Goal: Task Accomplishment & Management: Complete application form

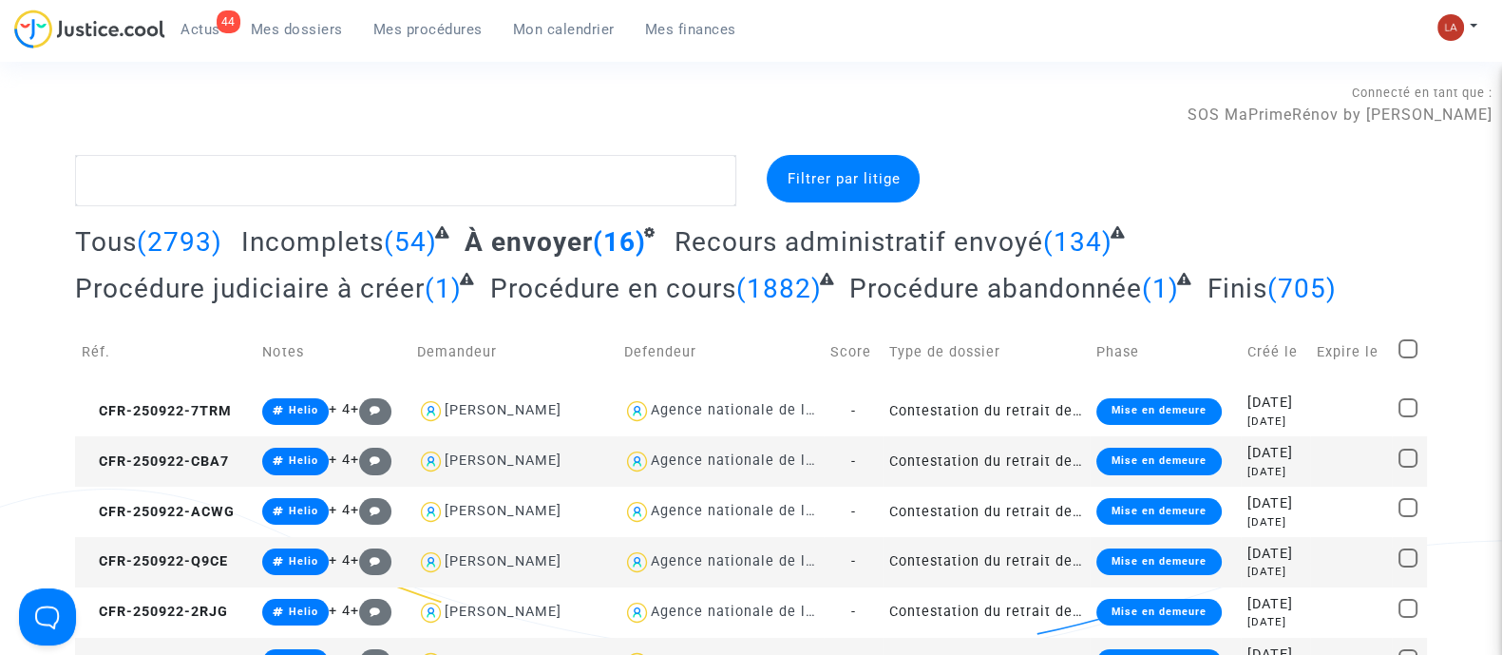
click at [1404, 348] on span at bounding box center [1407, 348] width 19 height 19
click at [1407, 358] on input "checkbox" at bounding box center [1407, 358] width 1 height 1
checkbox input "true"
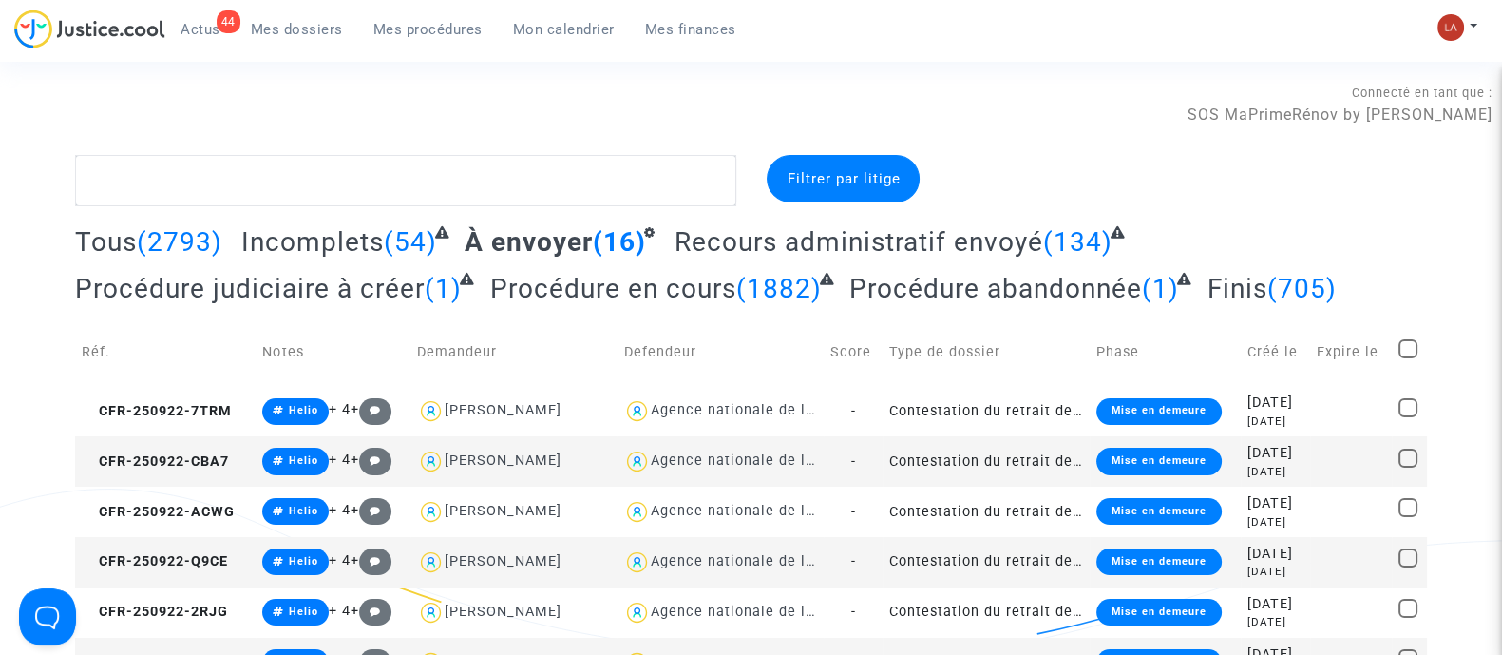
checkbox input "true"
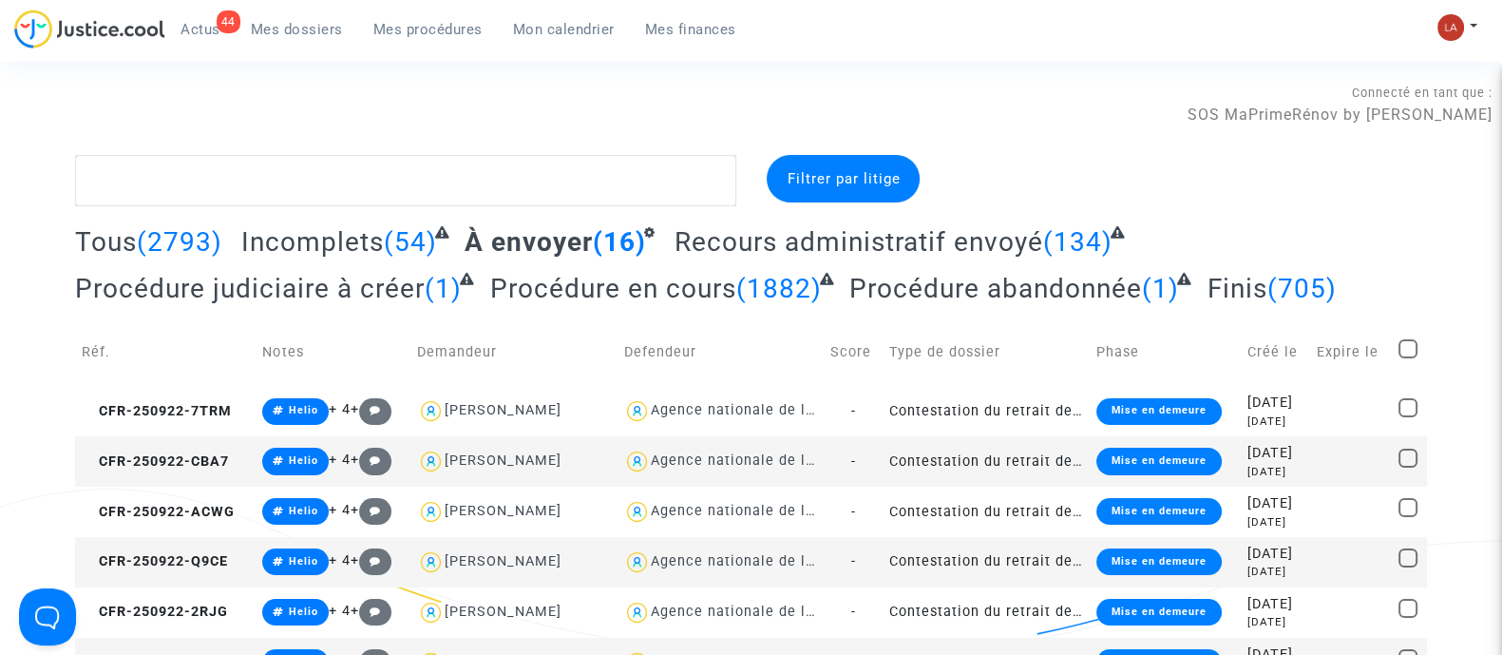
checkbox input "true"
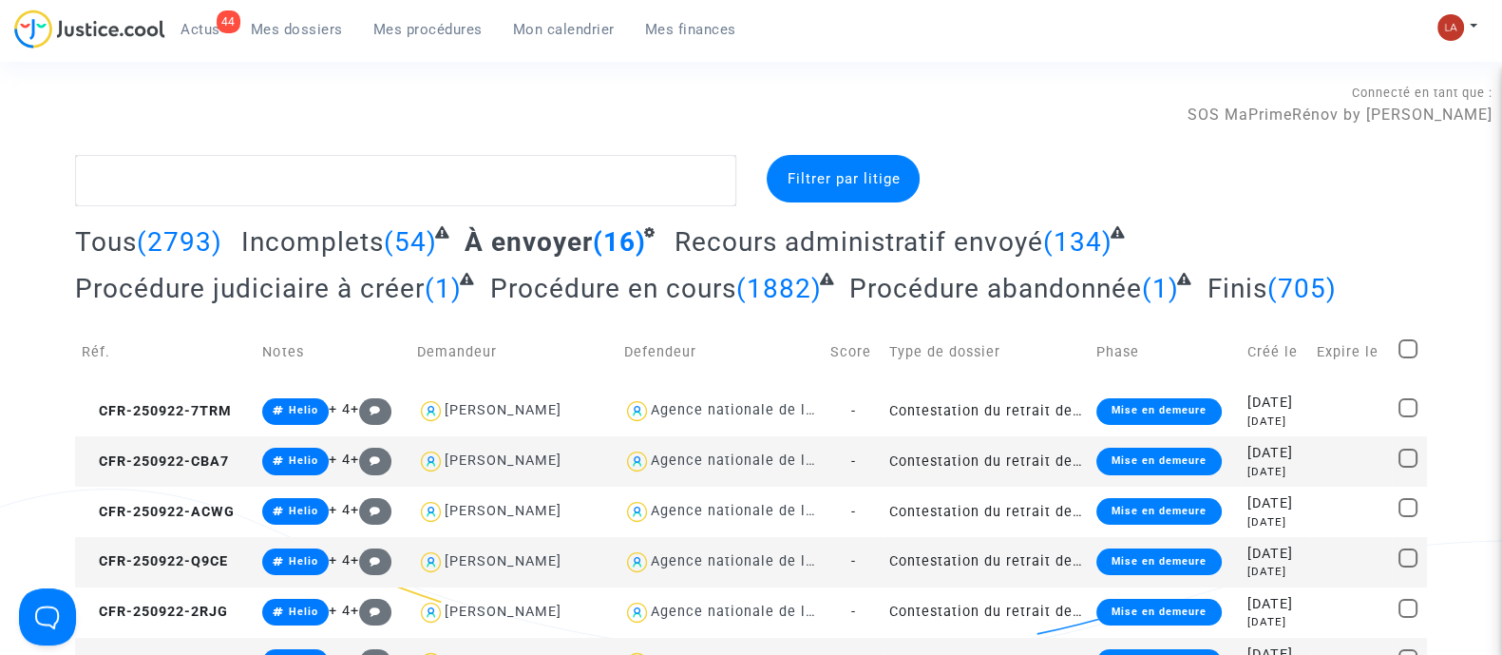
checkbox input "true"
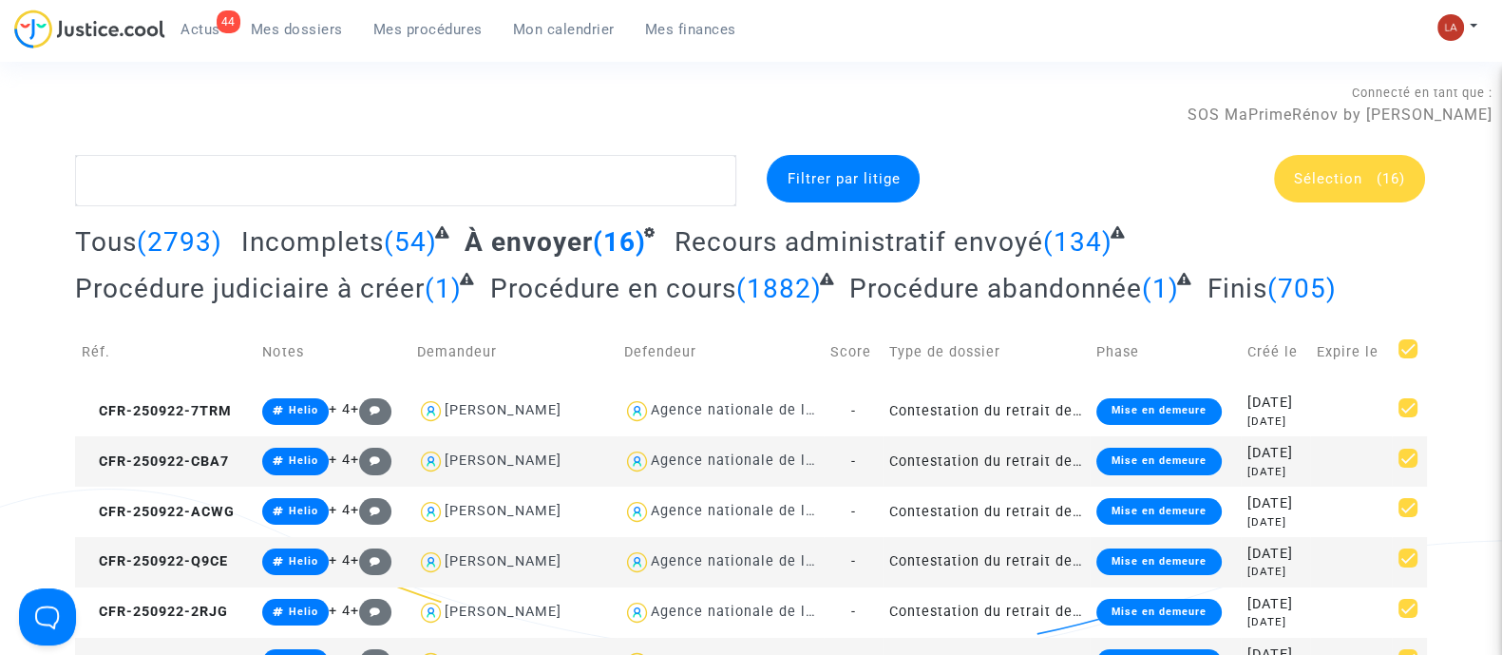
click at [1343, 179] on span "Sélection" at bounding box center [1328, 178] width 68 height 17
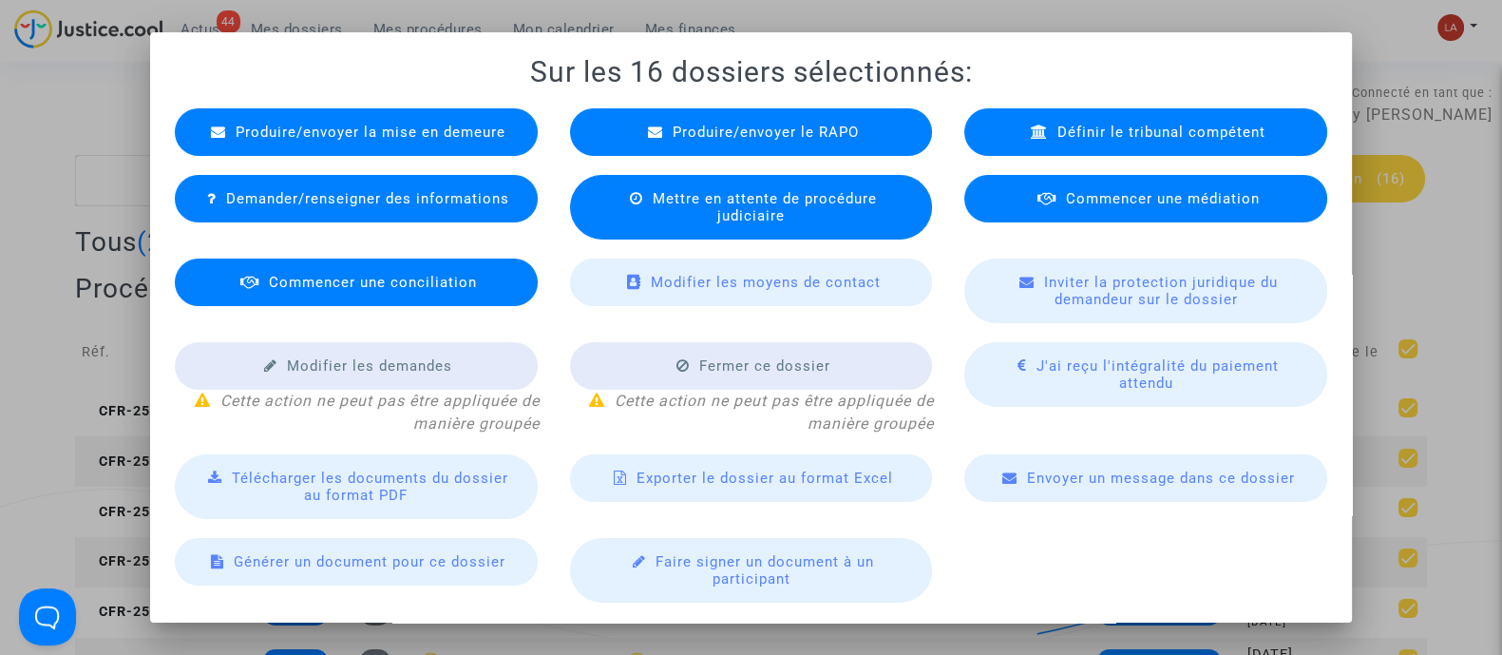
click at [797, 140] on span "Produire/envoyer le RAPO" at bounding box center [766, 132] width 186 height 17
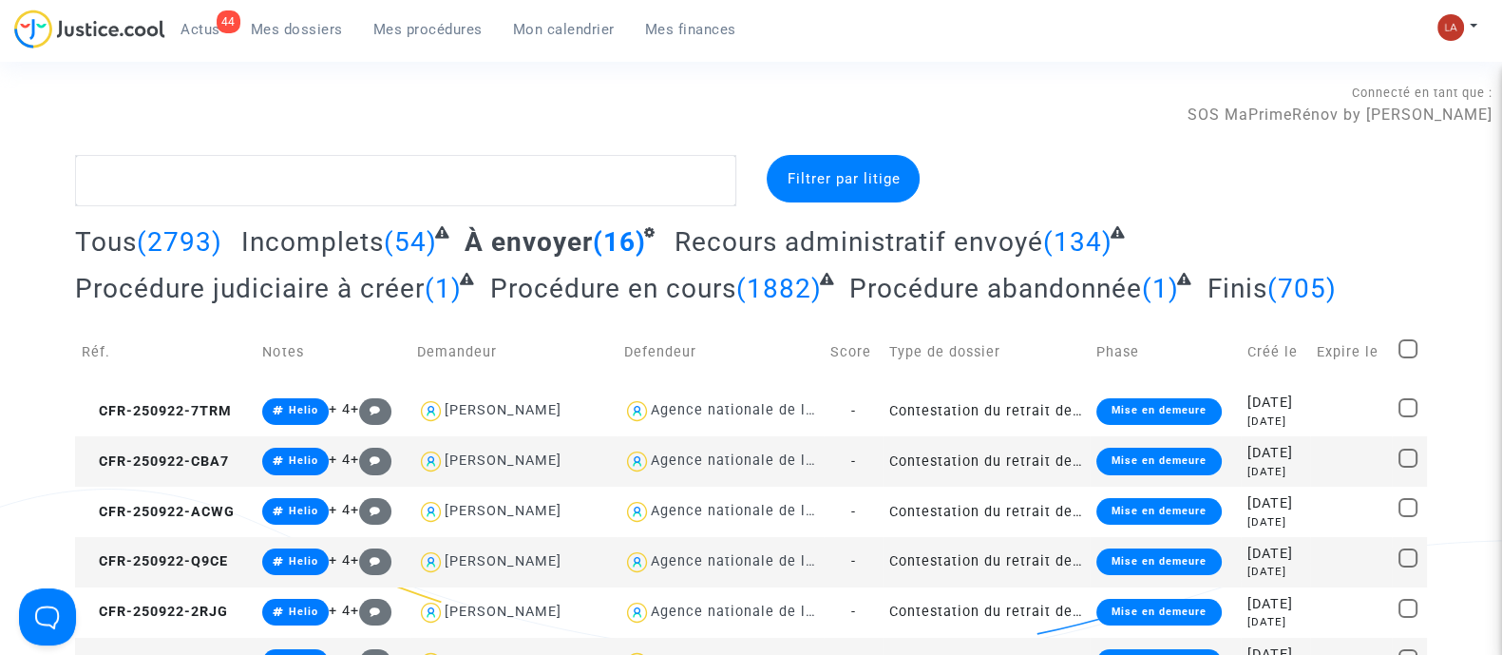
click at [457, 197] on textarea at bounding box center [405, 180] width 661 height 51
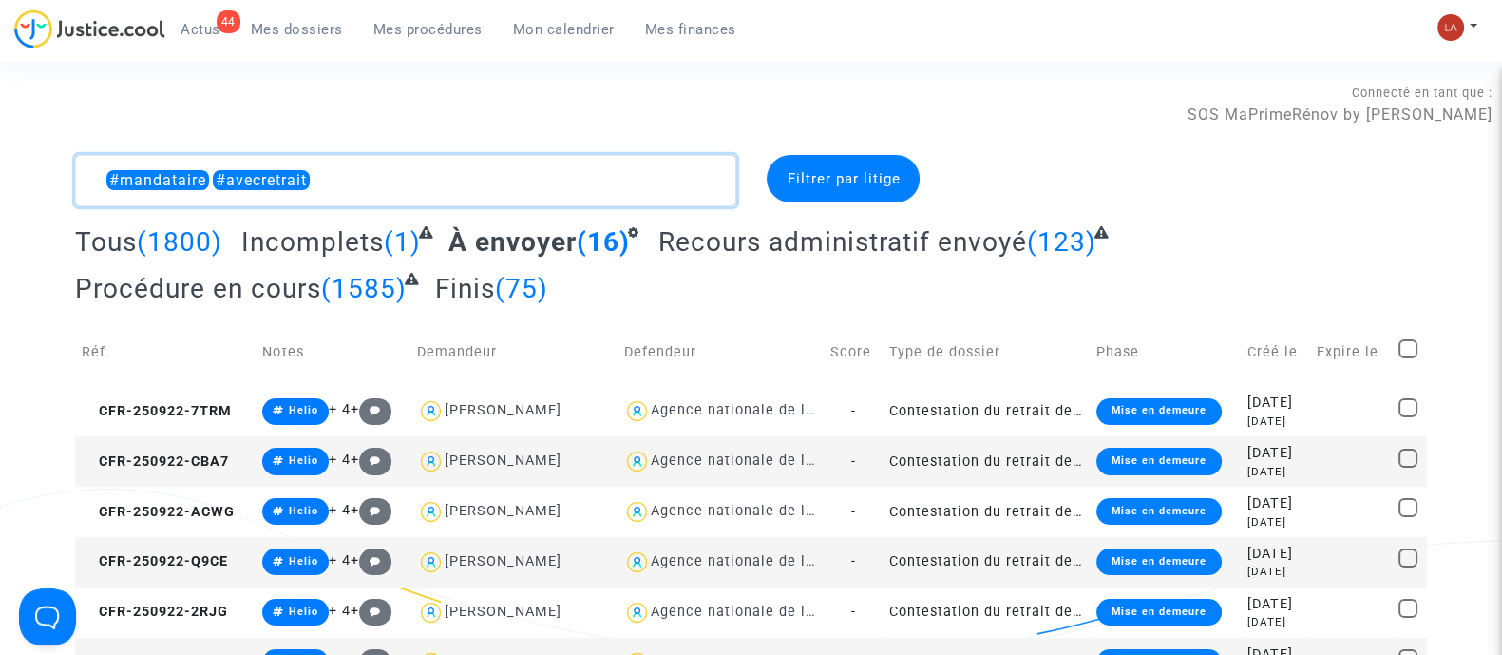
type textarea "#mandataire #avecretrait"
click at [1417, 343] on span at bounding box center [1407, 348] width 19 height 19
click at [1408, 358] on input "checkbox" at bounding box center [1407, 358] width 1 height 1
checkbox input "true"
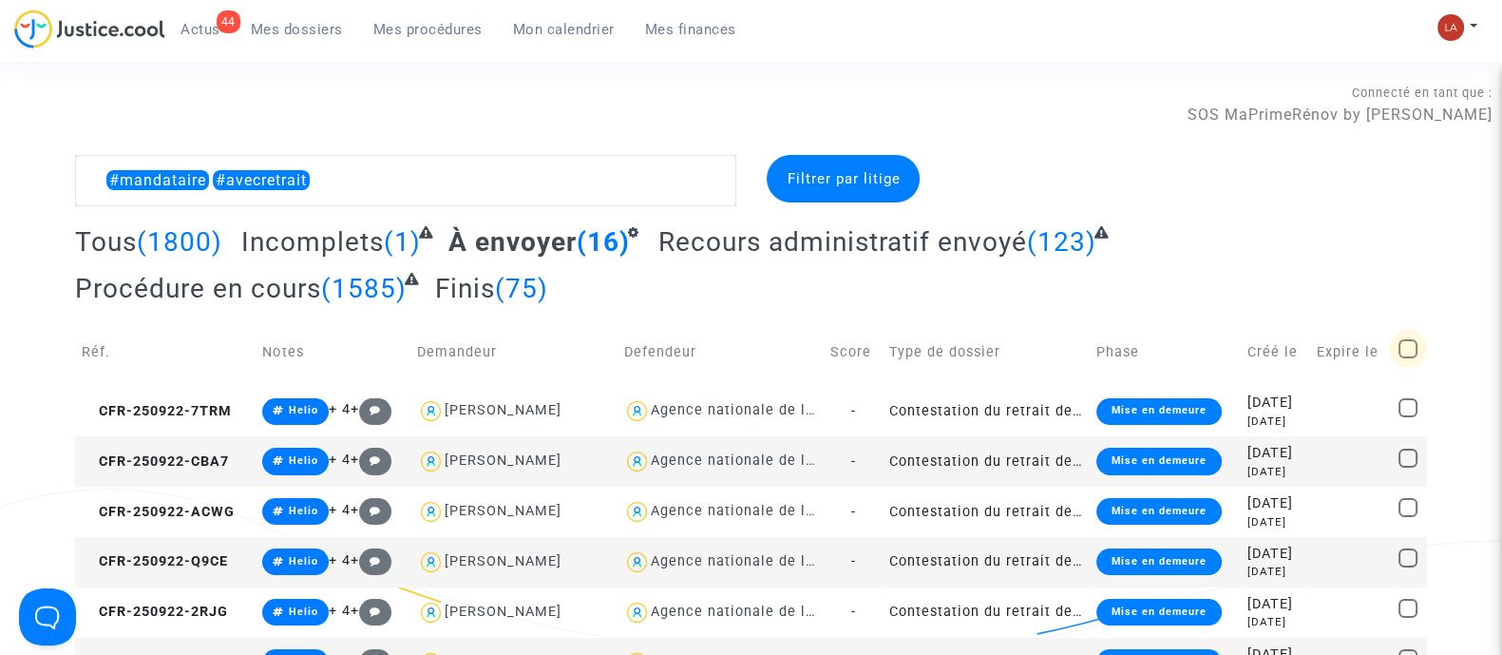
checkbox input "true"
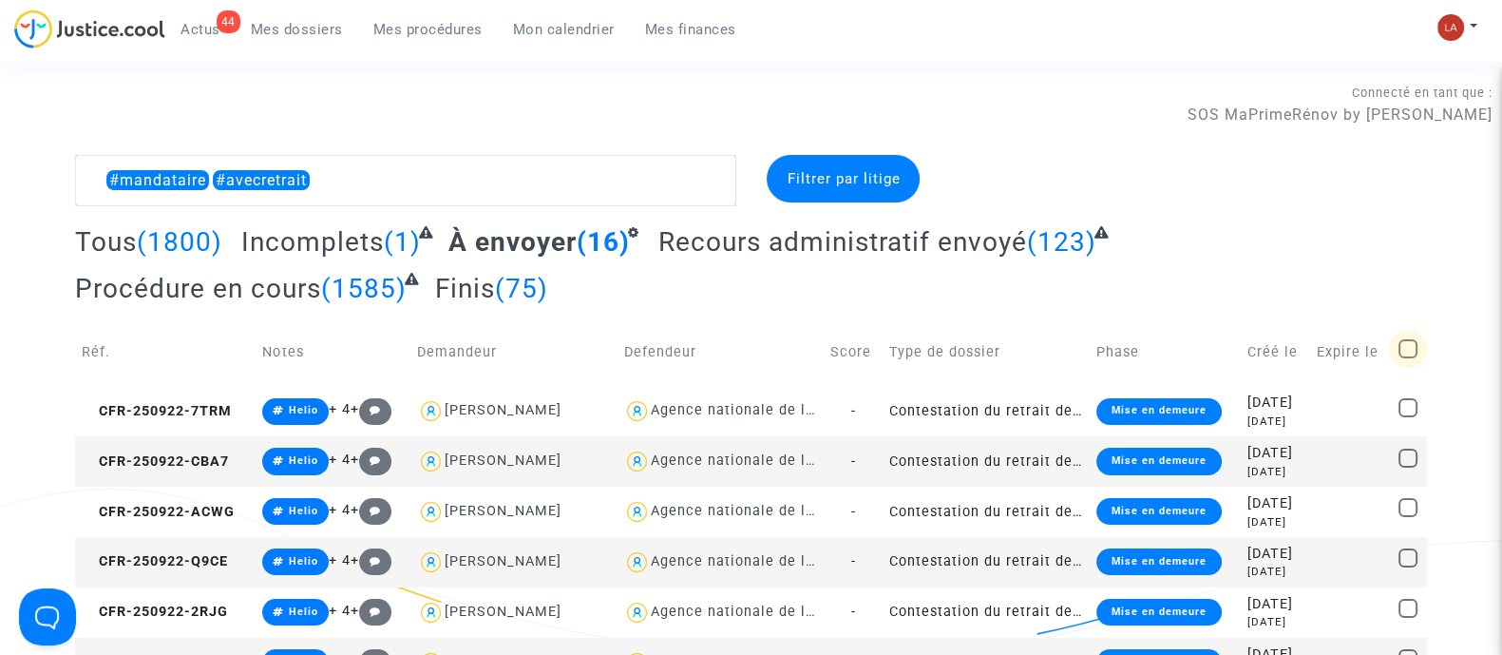
checkbox input "true"
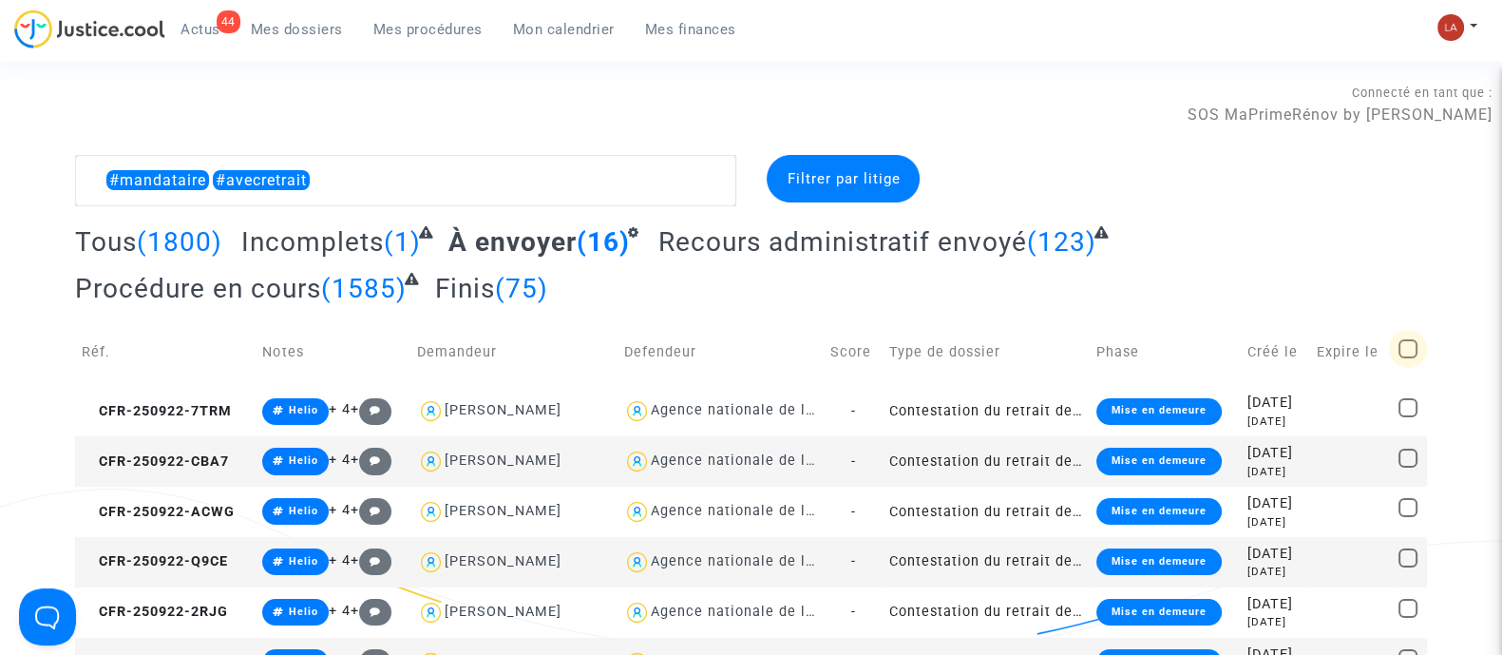
checkbox input "true"
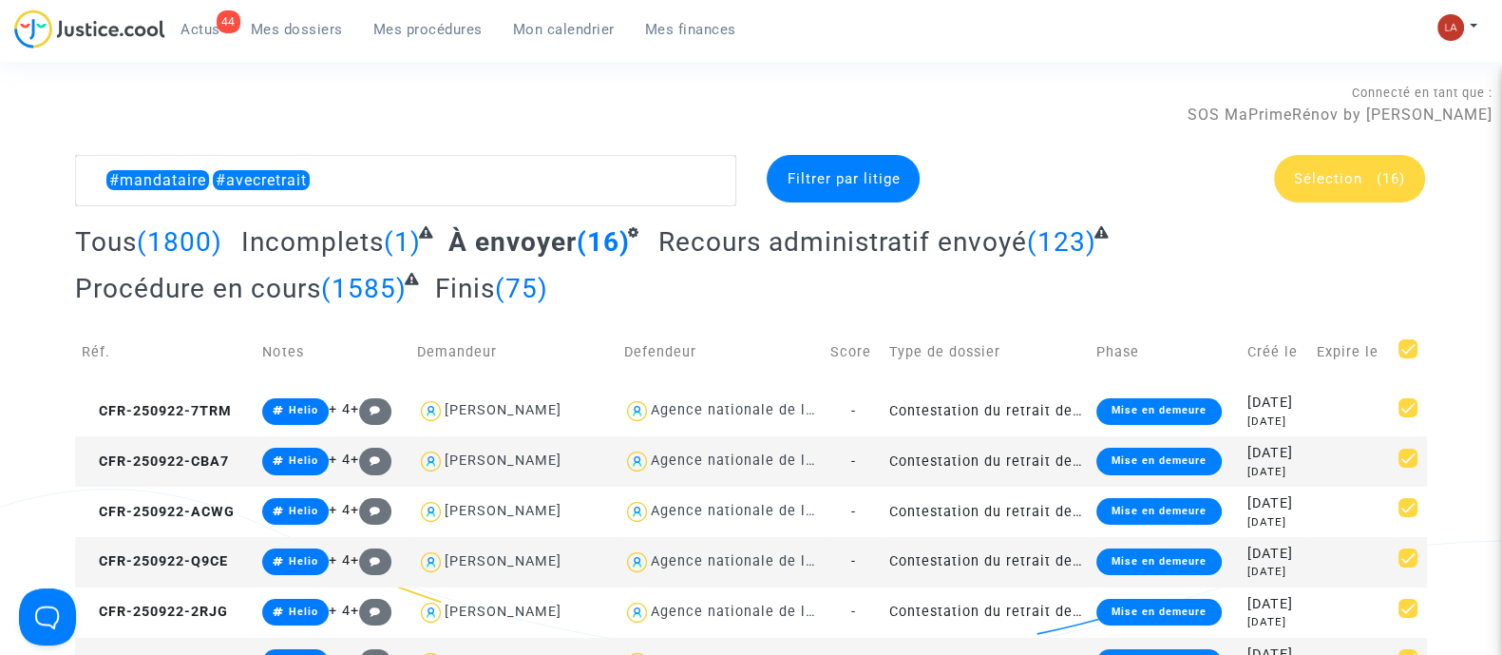
click at [1330, 178] on span "Sélection" at bounding box center [1328, 178] width 68 height 17
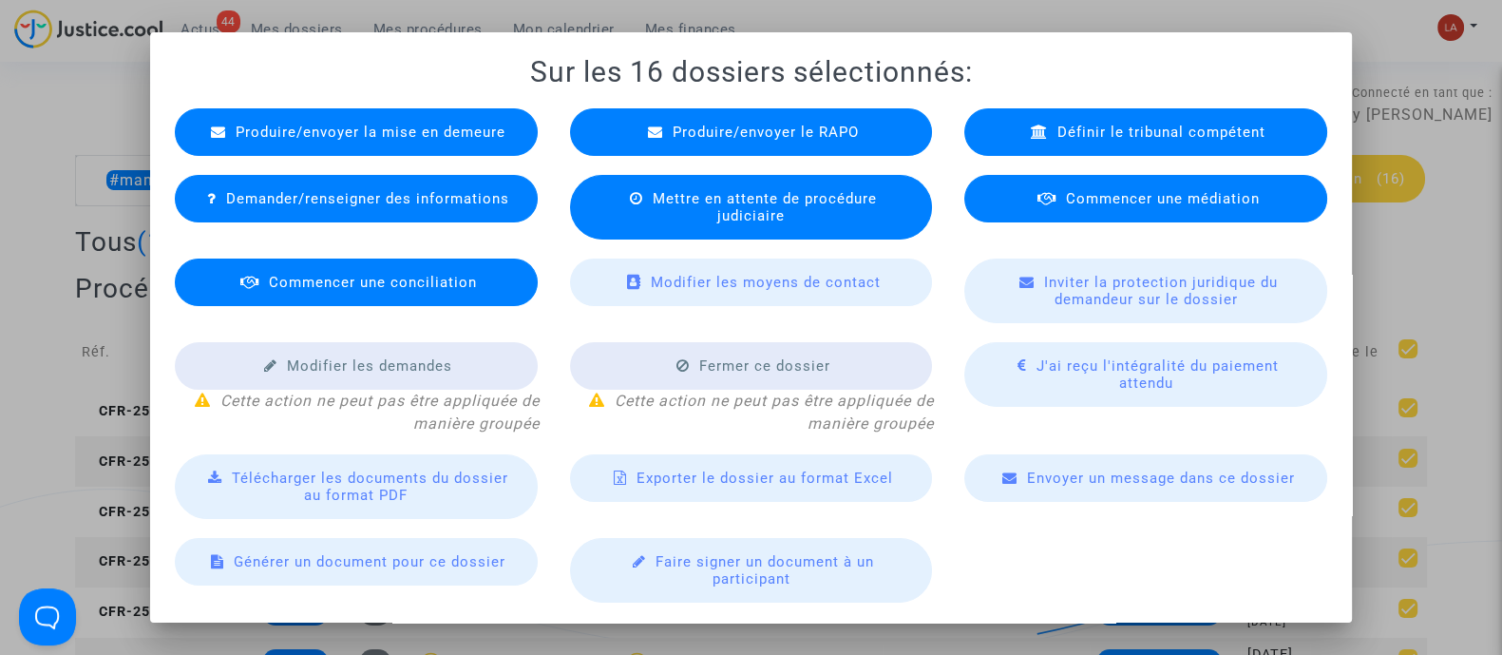
click at [742, 133] on span "Produire/envoyer le RAPO" at bounding box center [766, 132] width 186 height 17
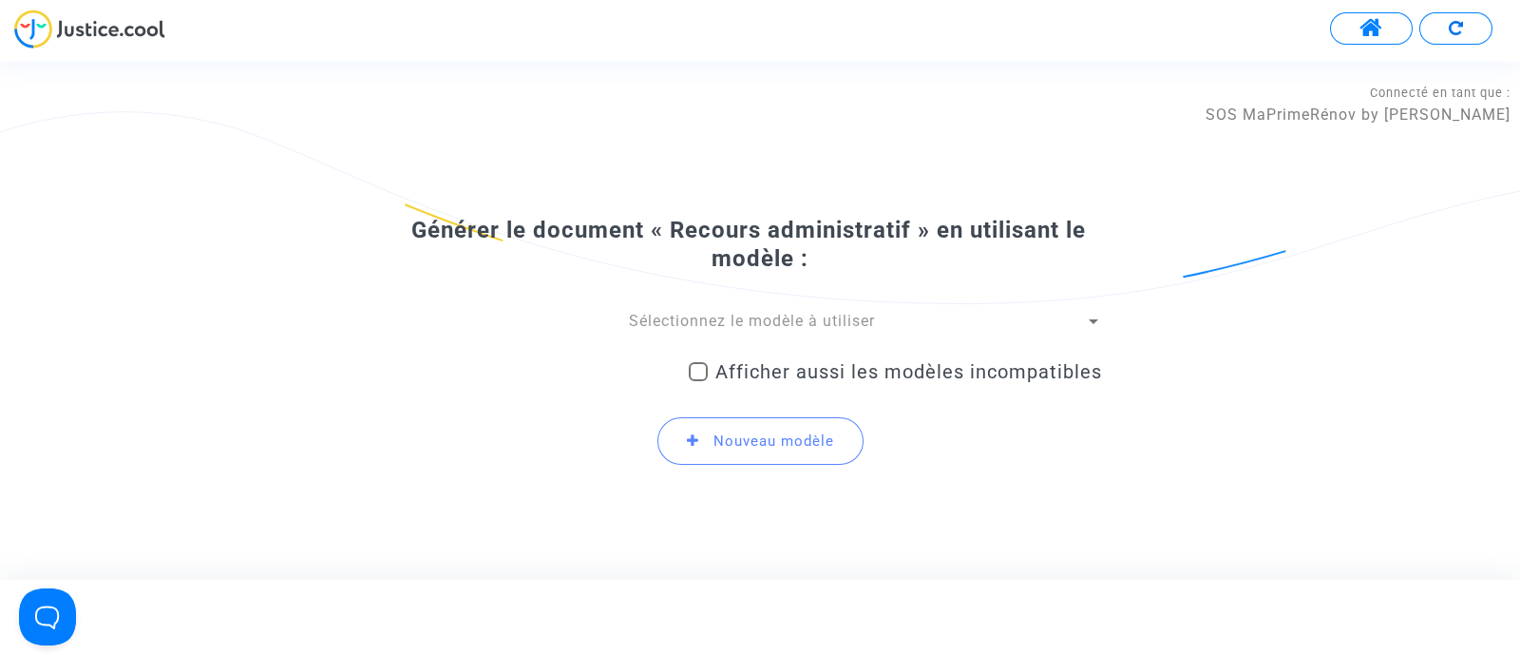
click at [716, 323] on span "Sélectionnez le modèle à utiliser" at bounding box center [752, 321] width 246 height 18
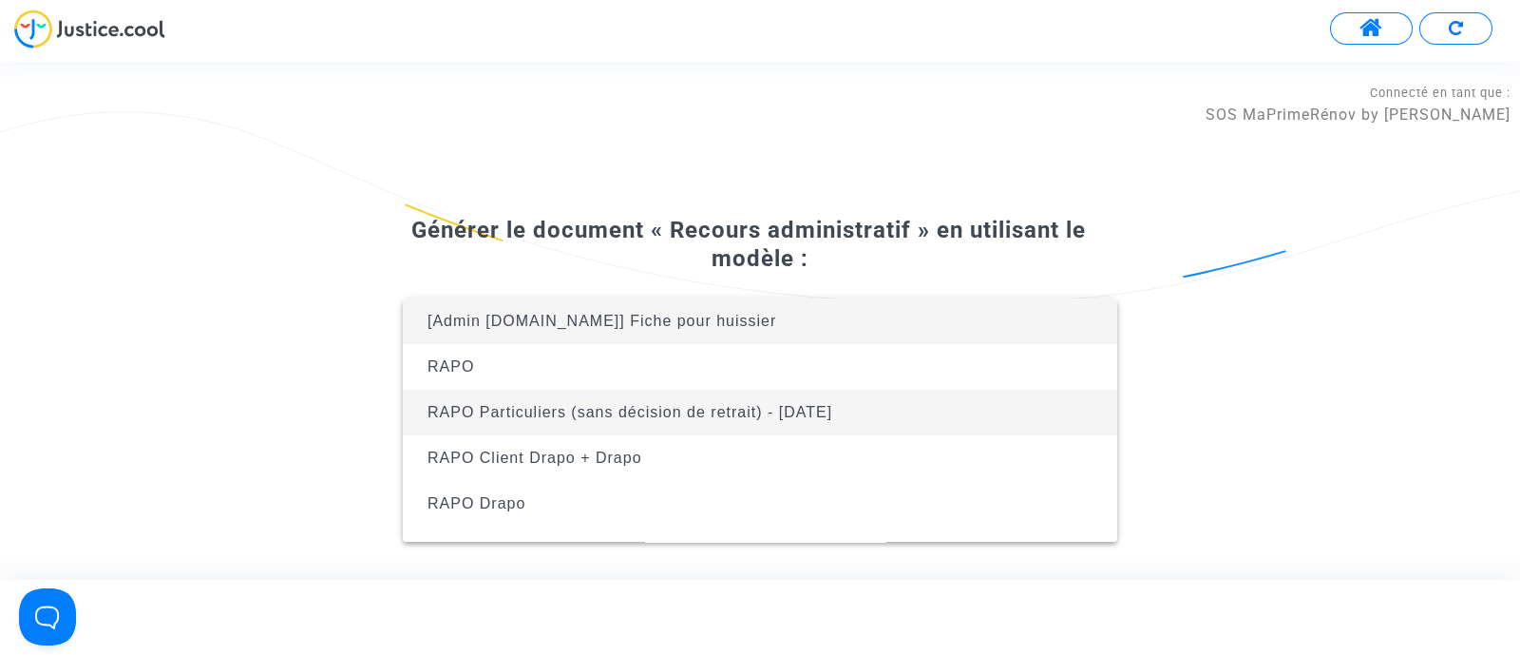
scroll to position [121, 0]
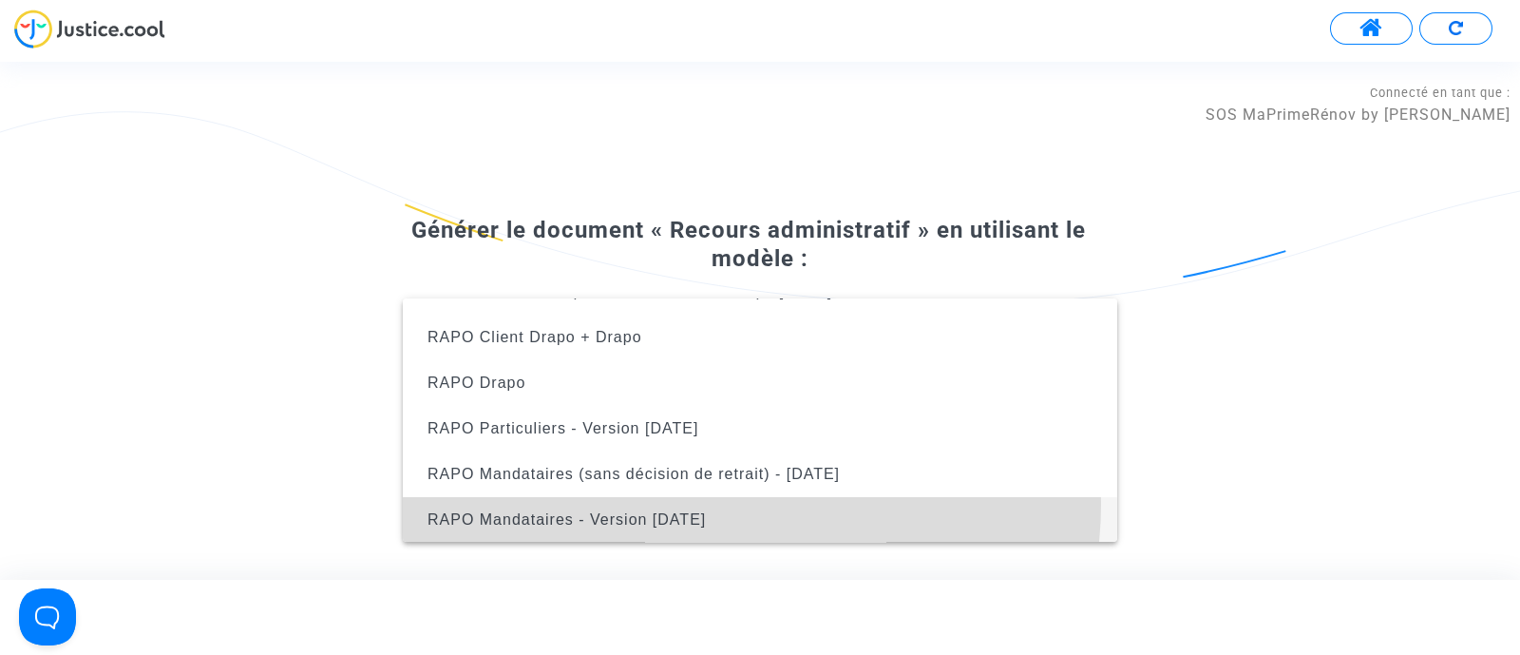
click at [748, 504] on span "RAPO Mandataires - Version Oct2024" at bounding box center [760, 520] width 684 height 46
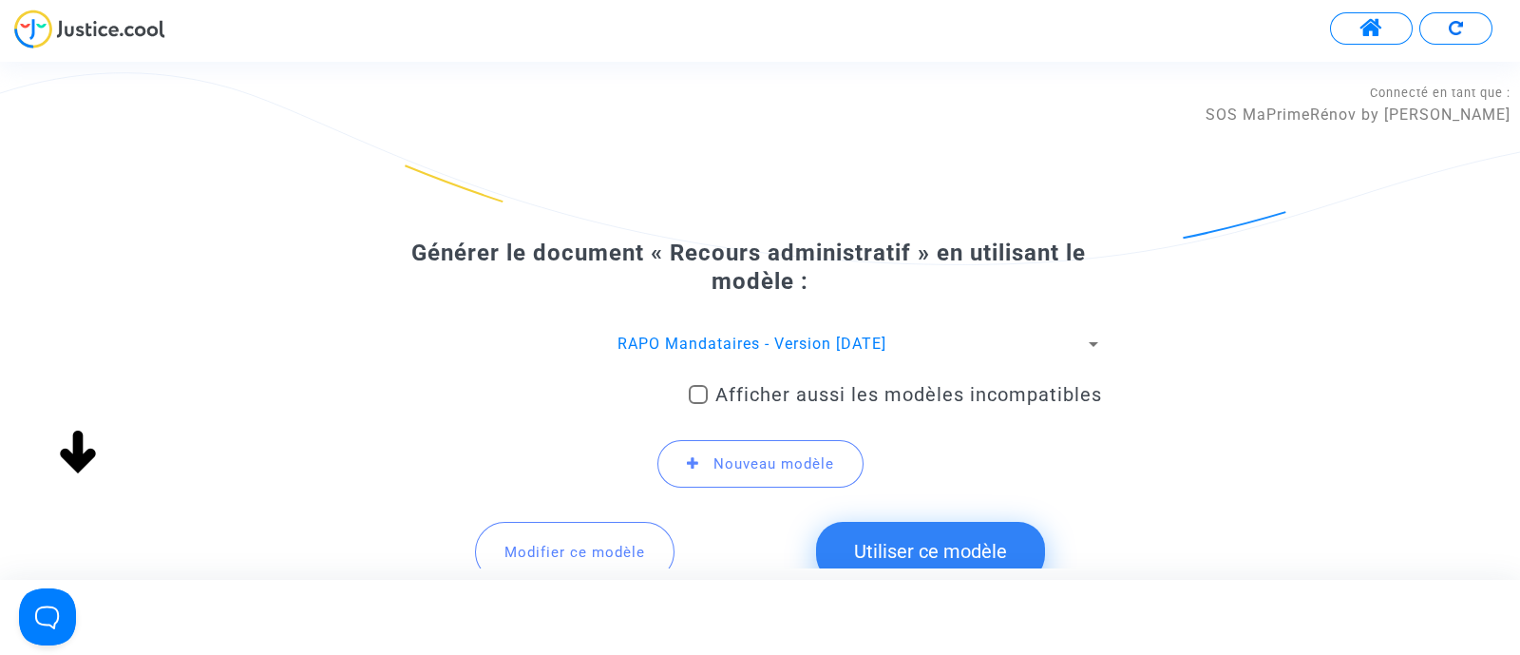
scroll to position [143, 0]
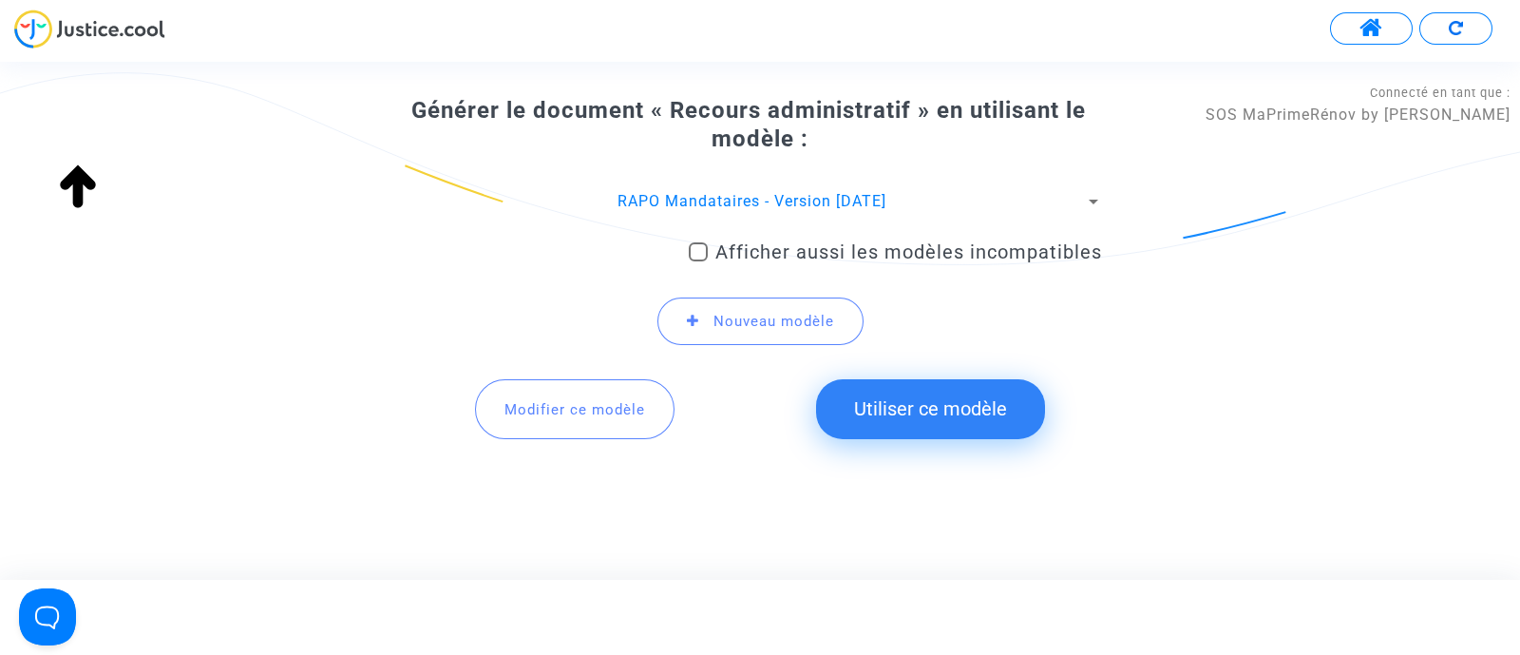
click at [926, 403] on button "Utiliser ce modèle" at bounding box center [930, 408] width 229 height 59
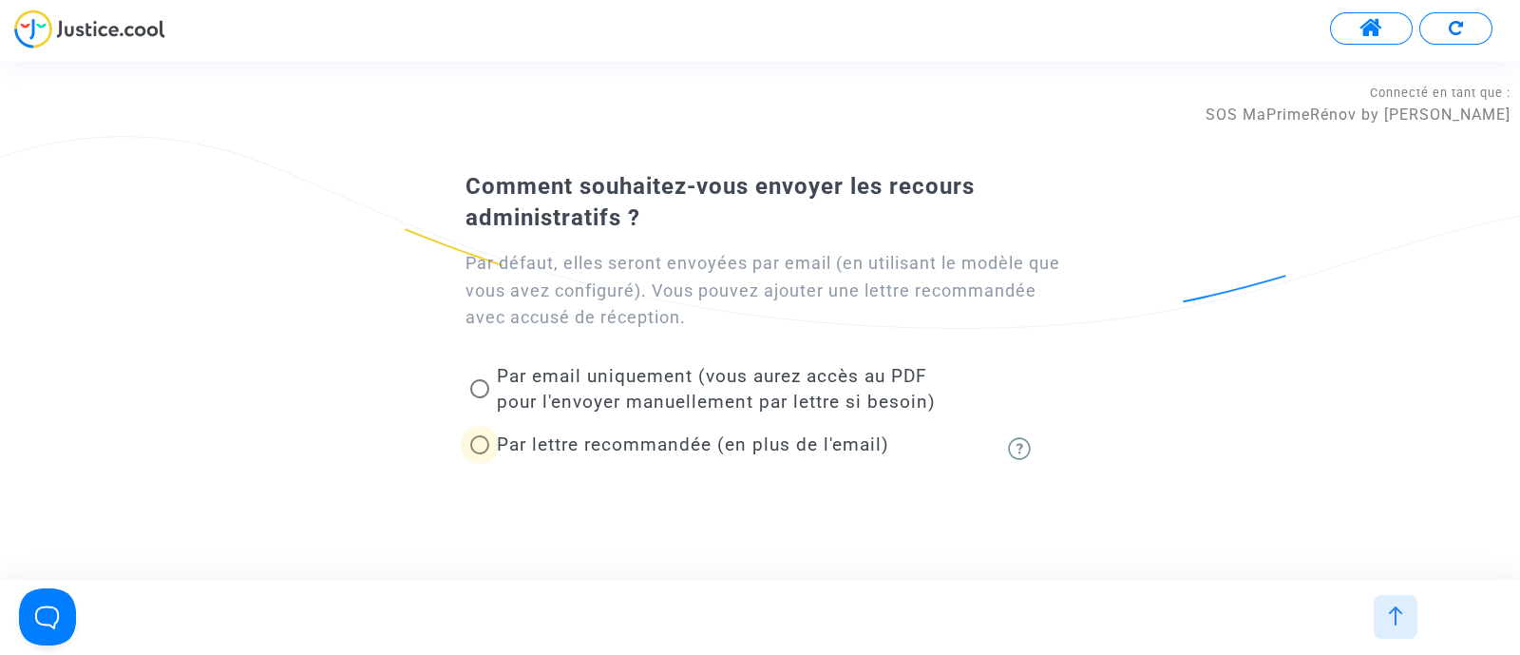
click at [650, 439] on span "Par lettre recommandée (en plus de l'email)" at bounding box center [693, 444] width 392 height 22
click at [480, 454] on input "Par lettre recommandée (en plus de l'email)" at bounding box center [479, 454] width 1 height 1
radio input "true"
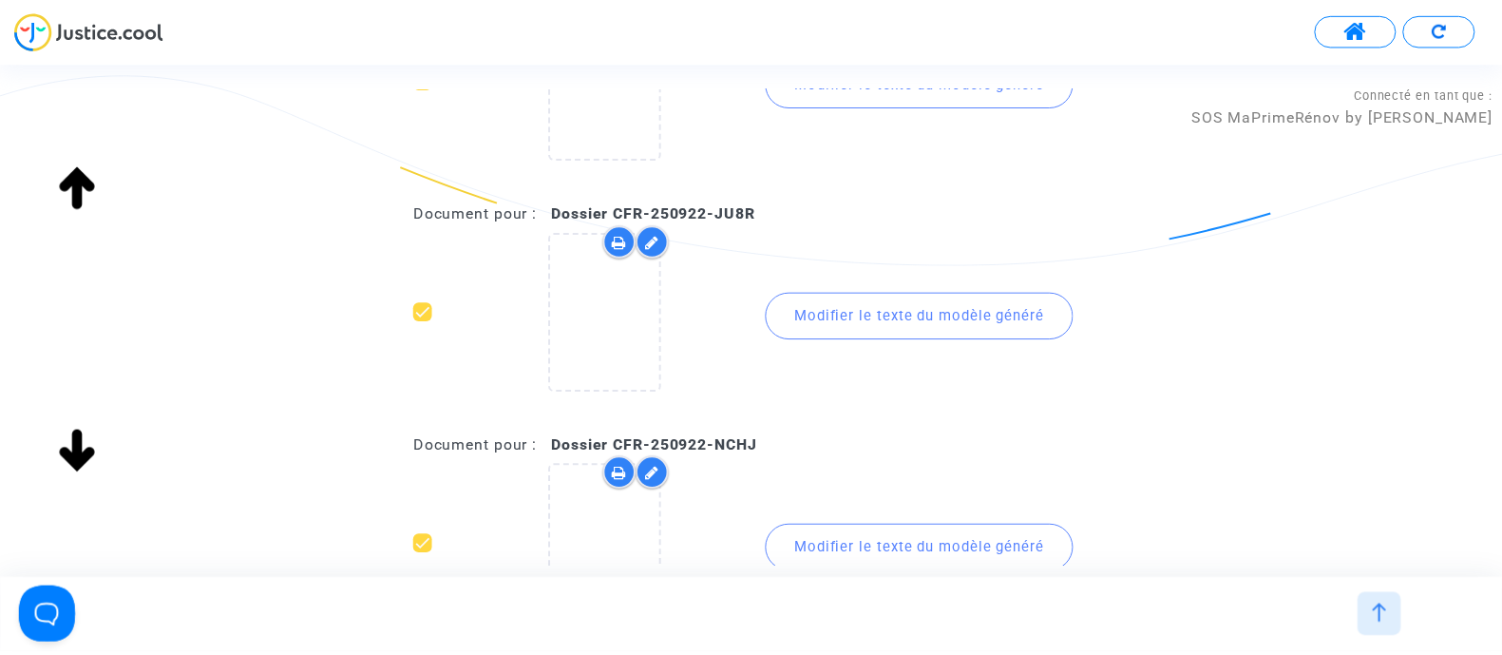
scroll to position [3500, 0]
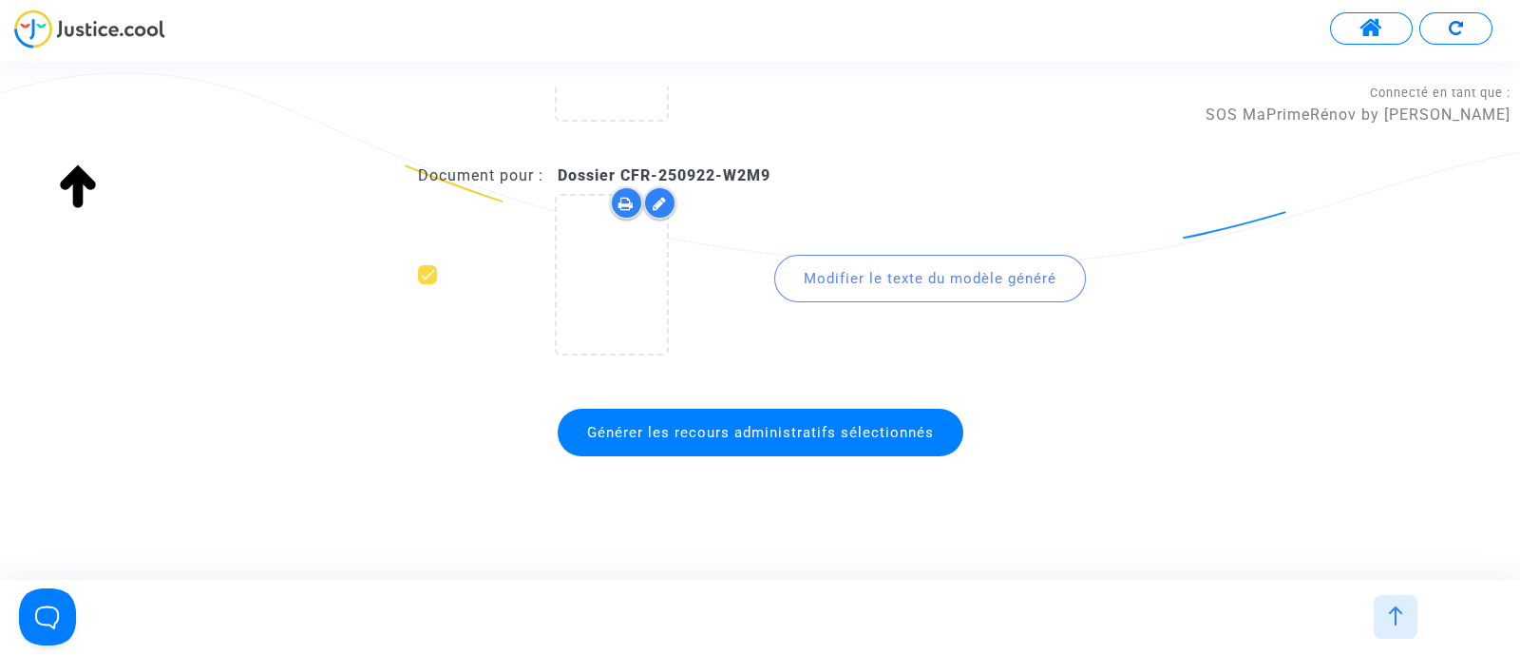
click at [722, 424] on span "Générer les recours administratifs sélectionnés" at bounding box center [760, 432] width 347 height 17
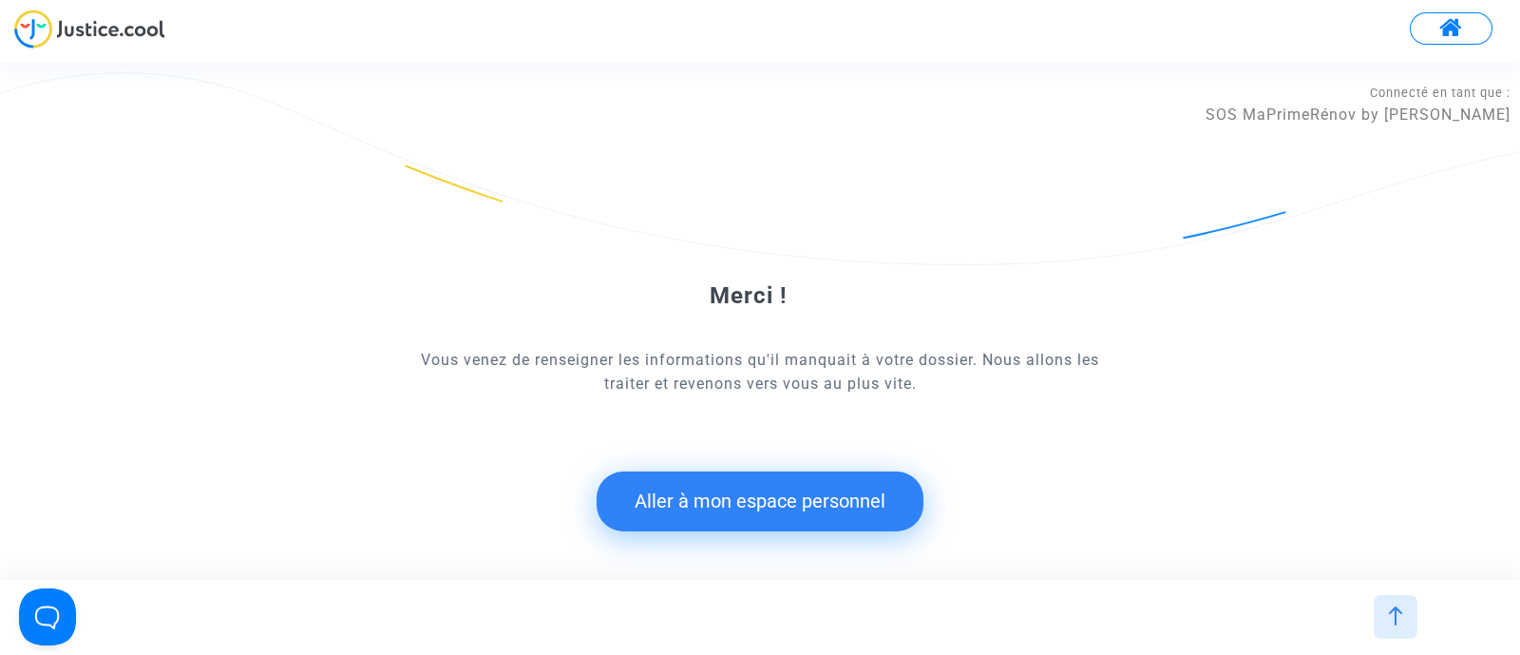
click at [789, 515] on button "Aller à mon espace personnel" at bounding box center [760, 500] width 327 height 59
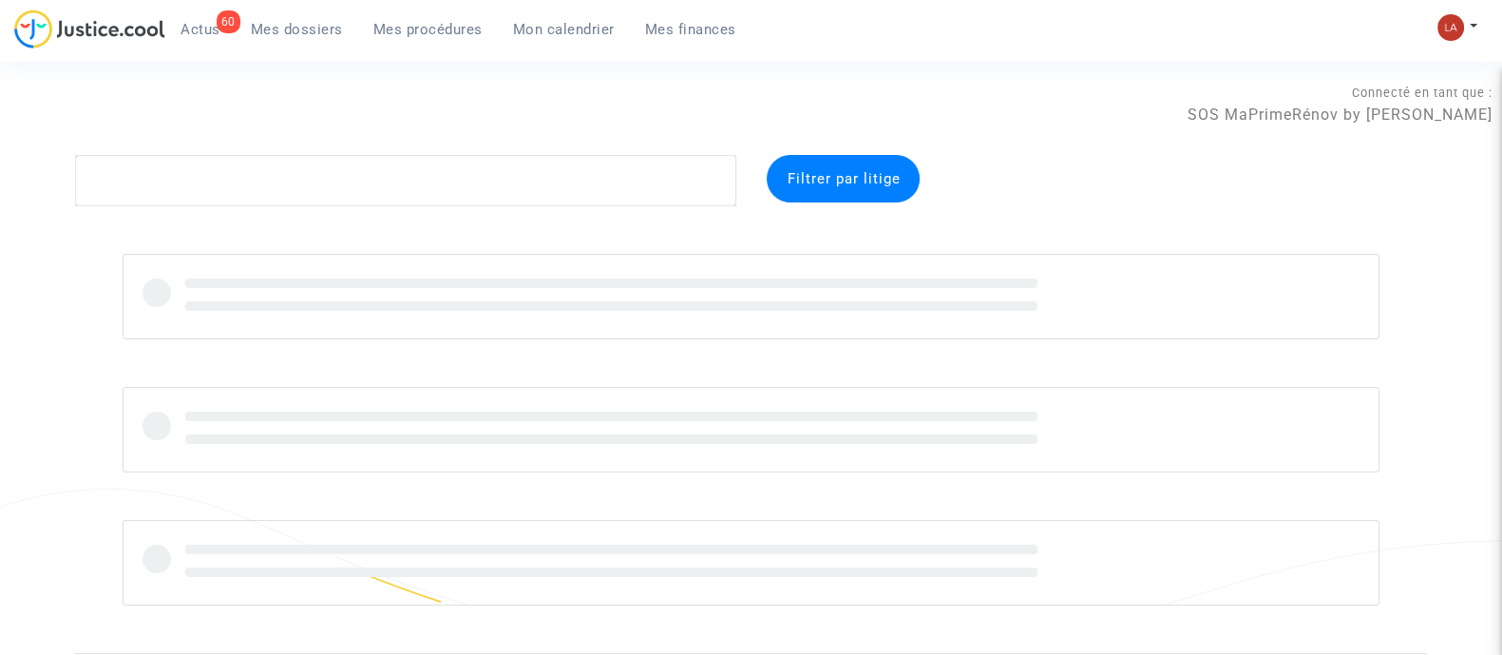
drag, startPoint x: 212, startPoint y: 26, endPoint x: 437, endPoint y: 80, distance: 231.6
click at [212, 26] on span "Actus" at bounding box center [201, 29] width 40 height 17
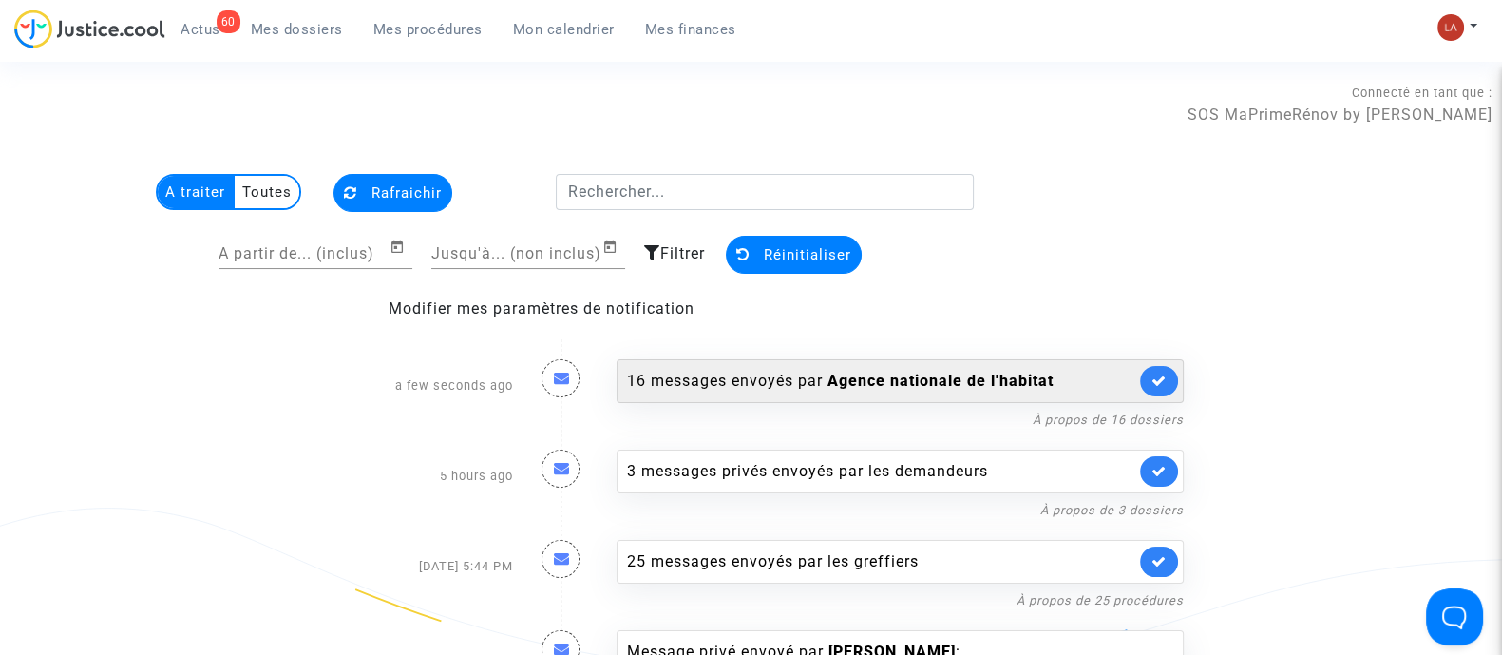
click at [1137, 379] on div "16 messages envoyés par Agence nationale de l'habitat" at bounding box center [900, 381] width 567 height 44
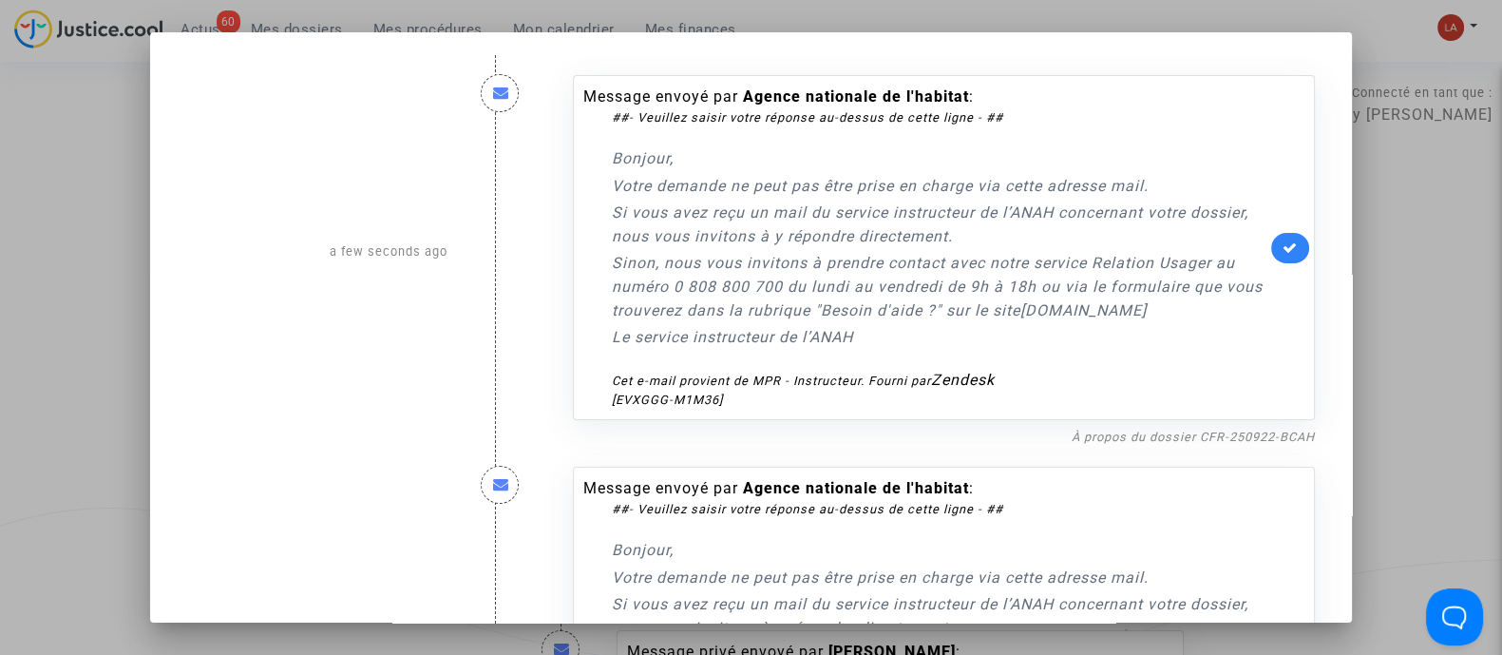
click at [1454, 233] on div at bounding box center [751, 327] width 1502 height 655
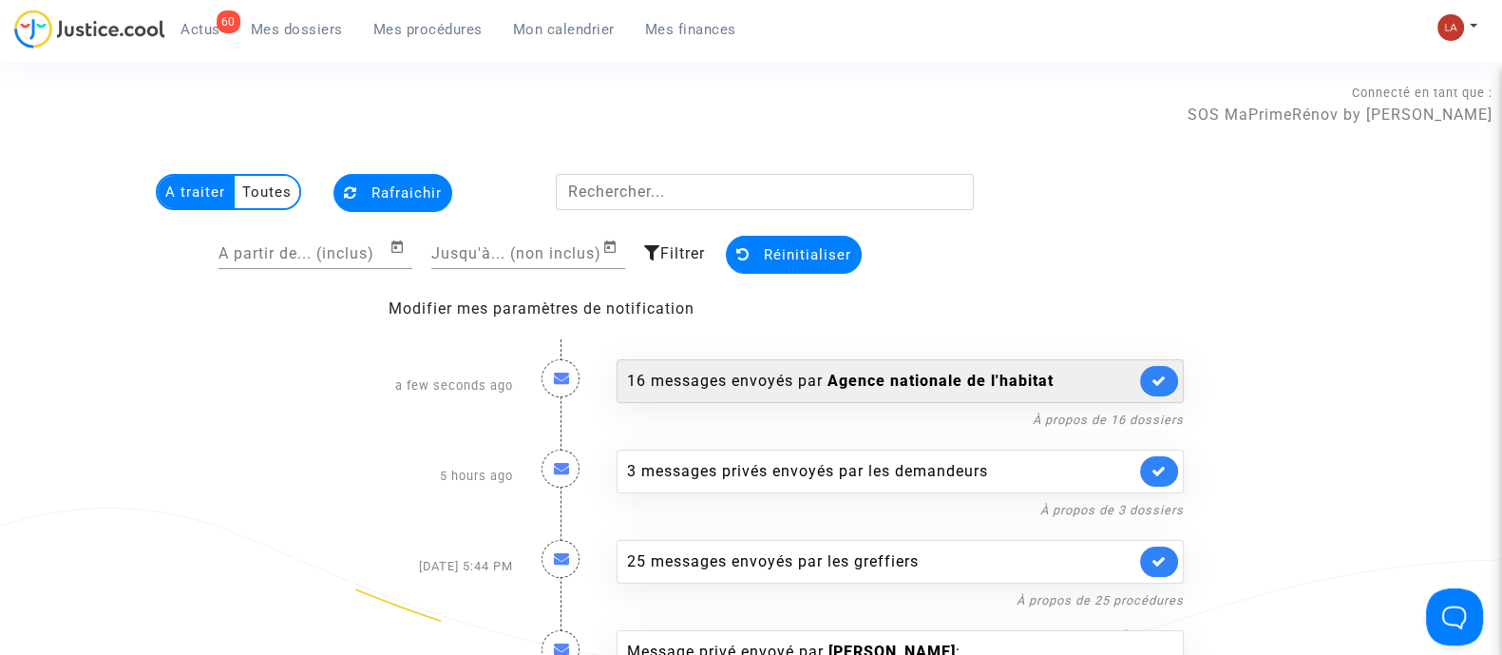
click at [1169, 366] on link at bounding box center [1159, 381] width 38 height 30
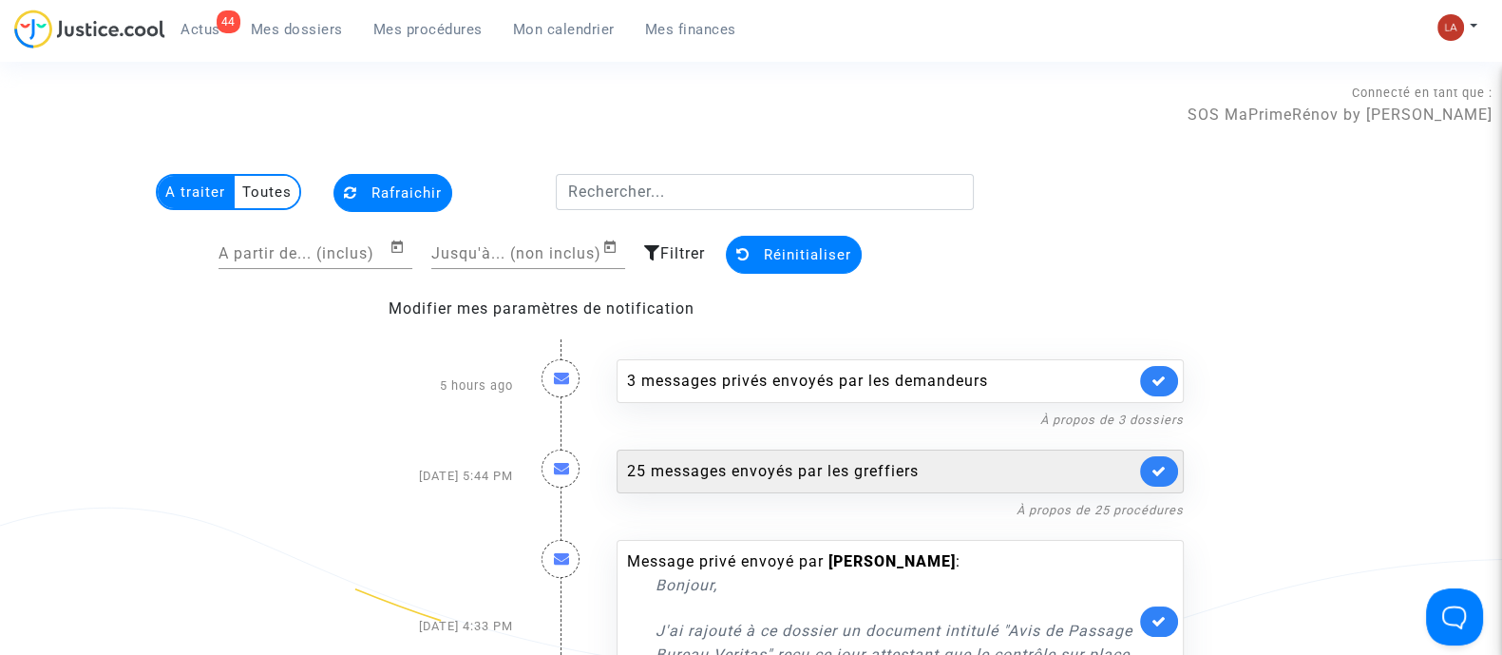
click at [1148, 458] on link at bounding box center [1159, 471] width 38 height 30
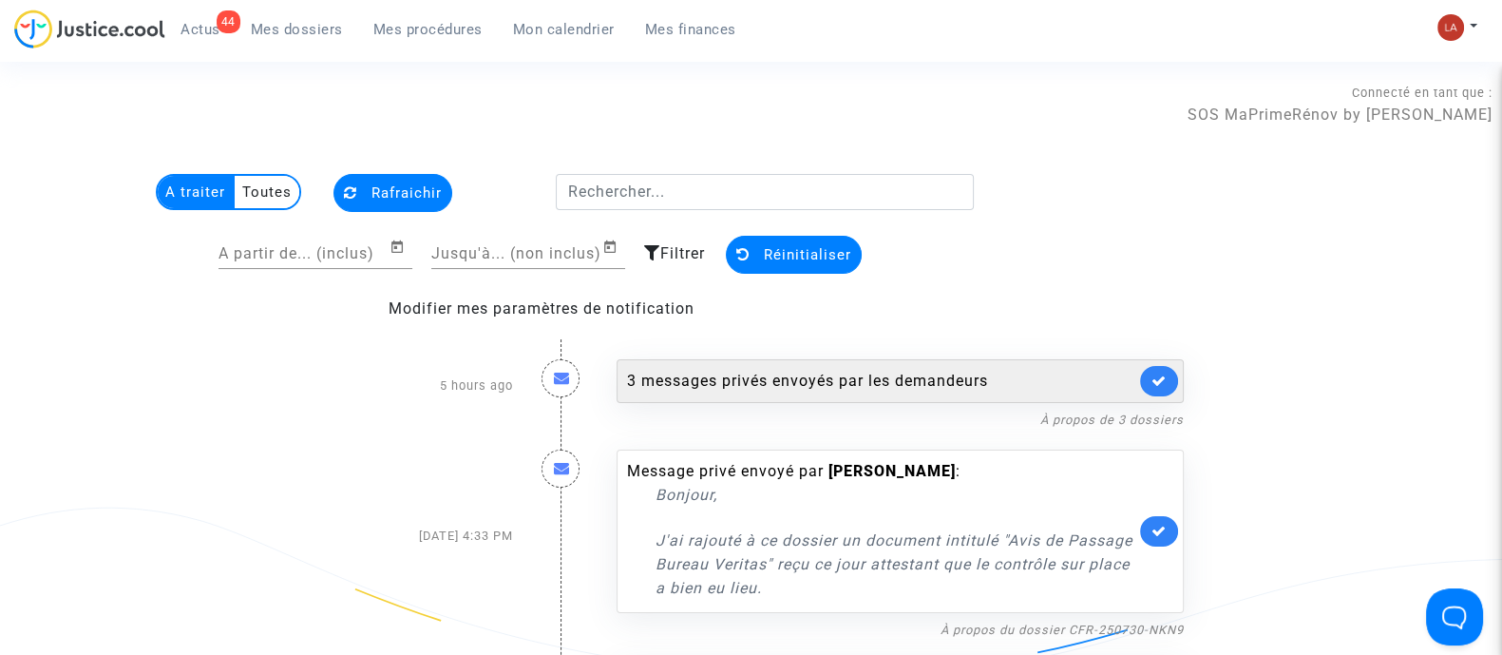
click at [1011, 371] on div "3 messages privés envoyés par les demandeurs" at bounding box center [881, 381] width 508 height 23
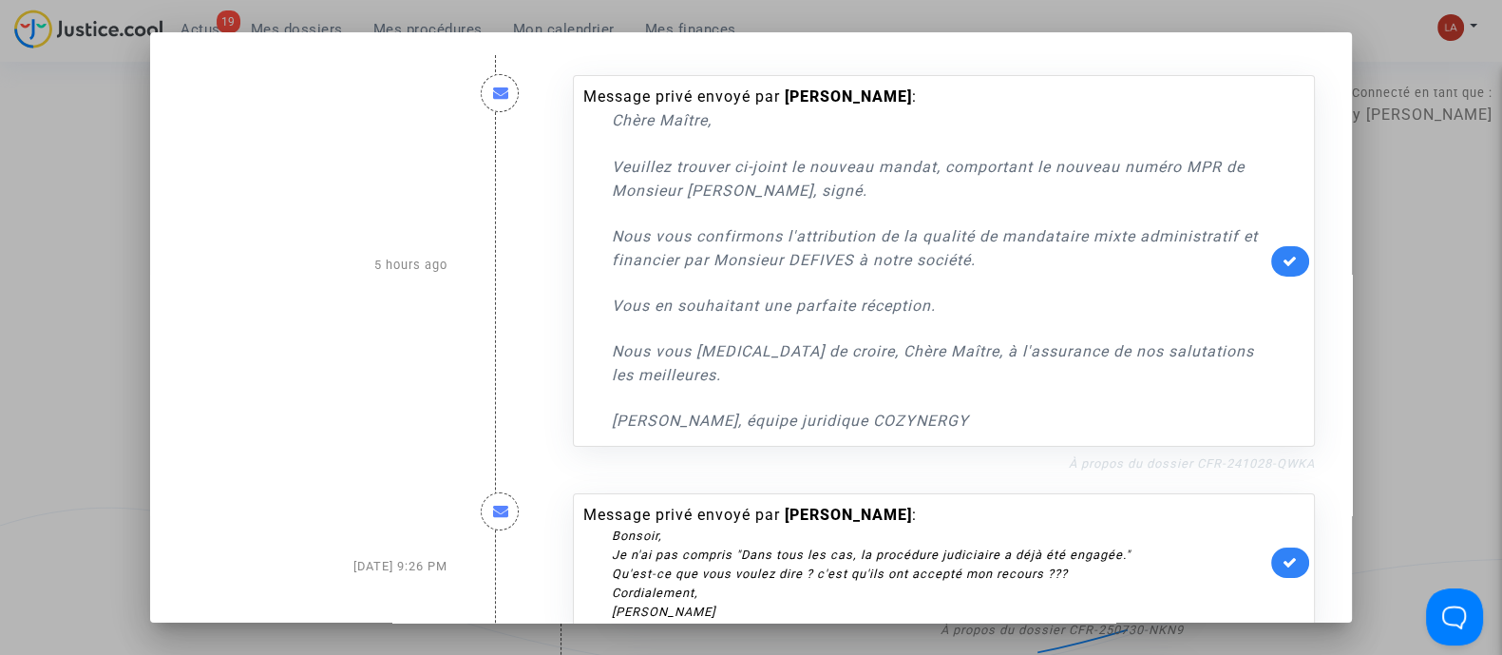
click at [1088, 468] on link "À propos du dossier CFR-241028-QWKA" at bounding box center [1192, 463] width 246 height 14
click at [1271, 258] on link at bounding box center [1290, 261] width 38 height 30
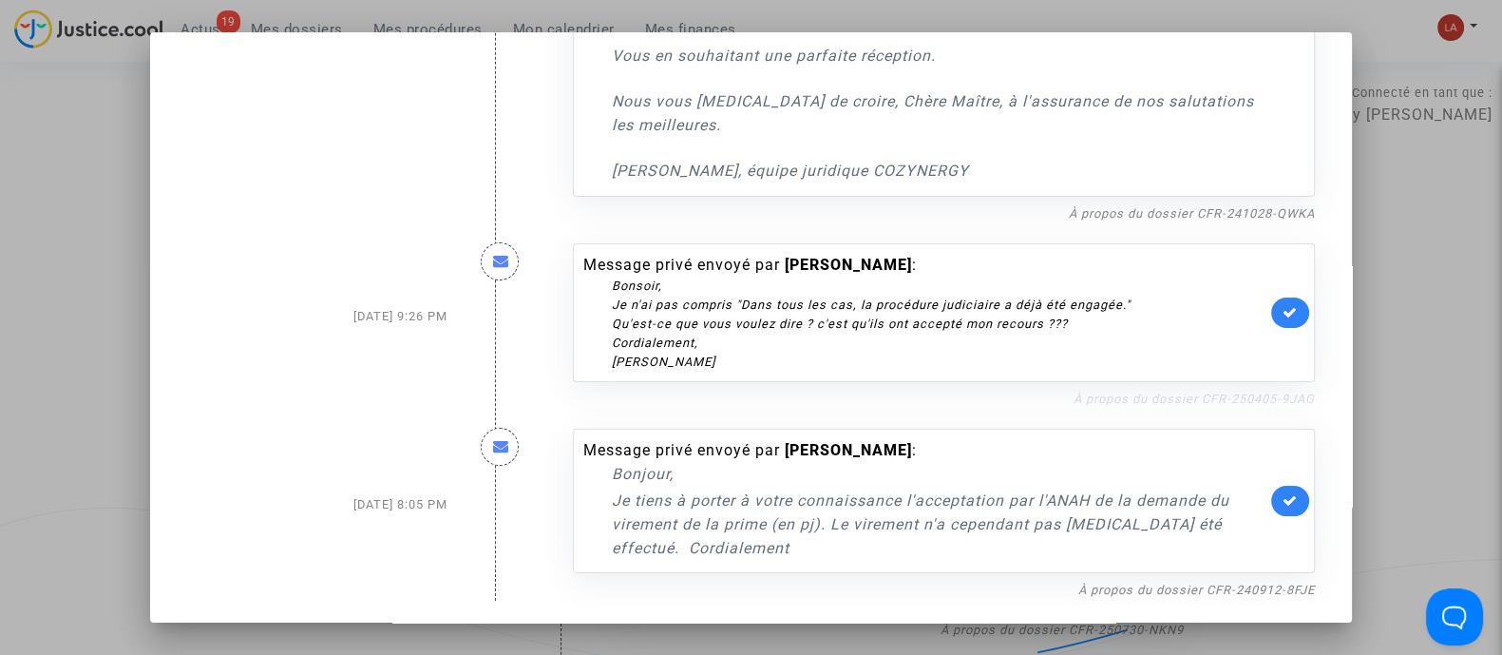
click at [1188, 400] on link "À propos du dossier CFR-250405-9JAG" at bounding box center [1194, 398] width 241 height 14
click at [1305, 311] on div "Message privé envoyé par fred rouxel : Bonsoir, Je n'ai pas compris " Dans tous…" at bounding box center [944, 316] width 770 height 185
click at [1271, 306] on link at bounding box center [1290, 312] width 38 height 30
click at [1268, 596] on nf-filterlink "À propos du dossier CFR-240912-8FJE" at bounding box center [1196, 589] width 237 height 18
click at [1268, 585] on link "À propos du dossier CFR-240912-8FJE" at bounding box center [1196, 589] width 237 height 14
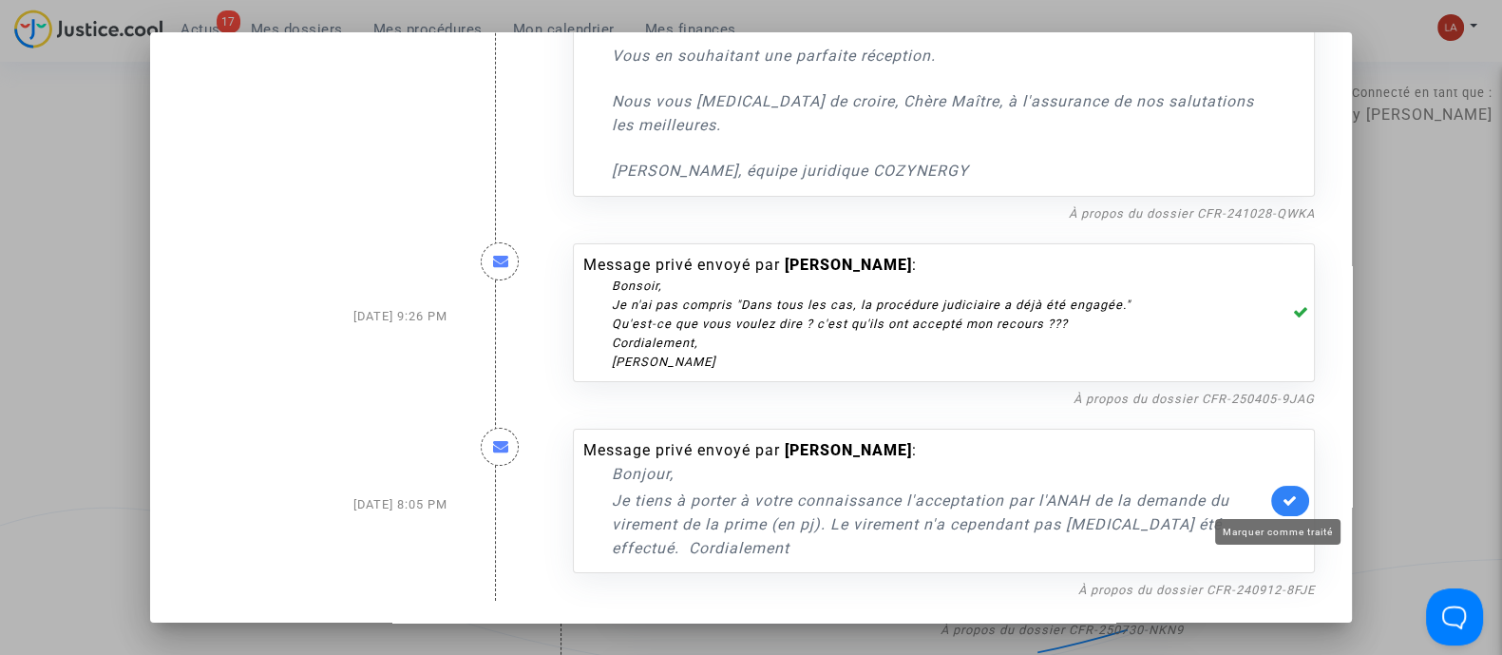
click at [1285, 496] on icon at bounding box center [1290, 500] width 15 height 14
click at [1387, 349] on div at bounding box center [751, 327] width 1502 height 655
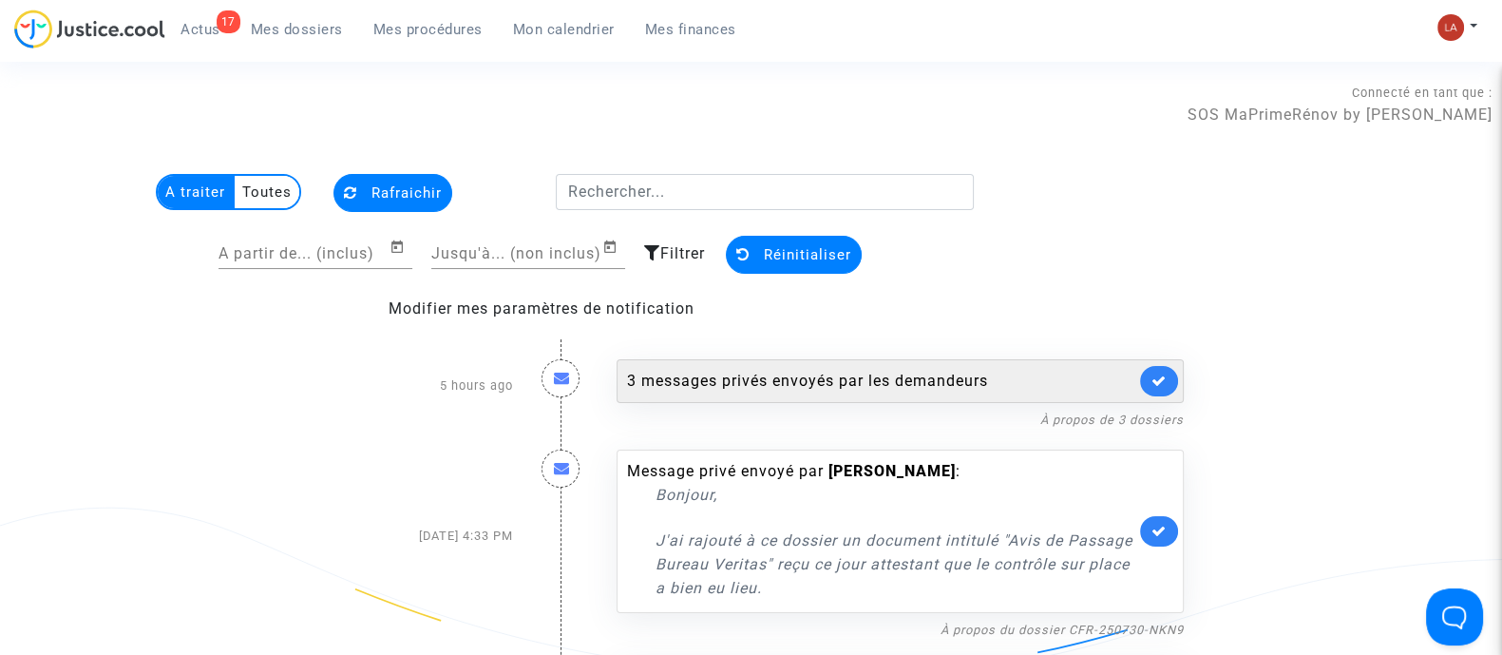
scroll to position [299, 0]
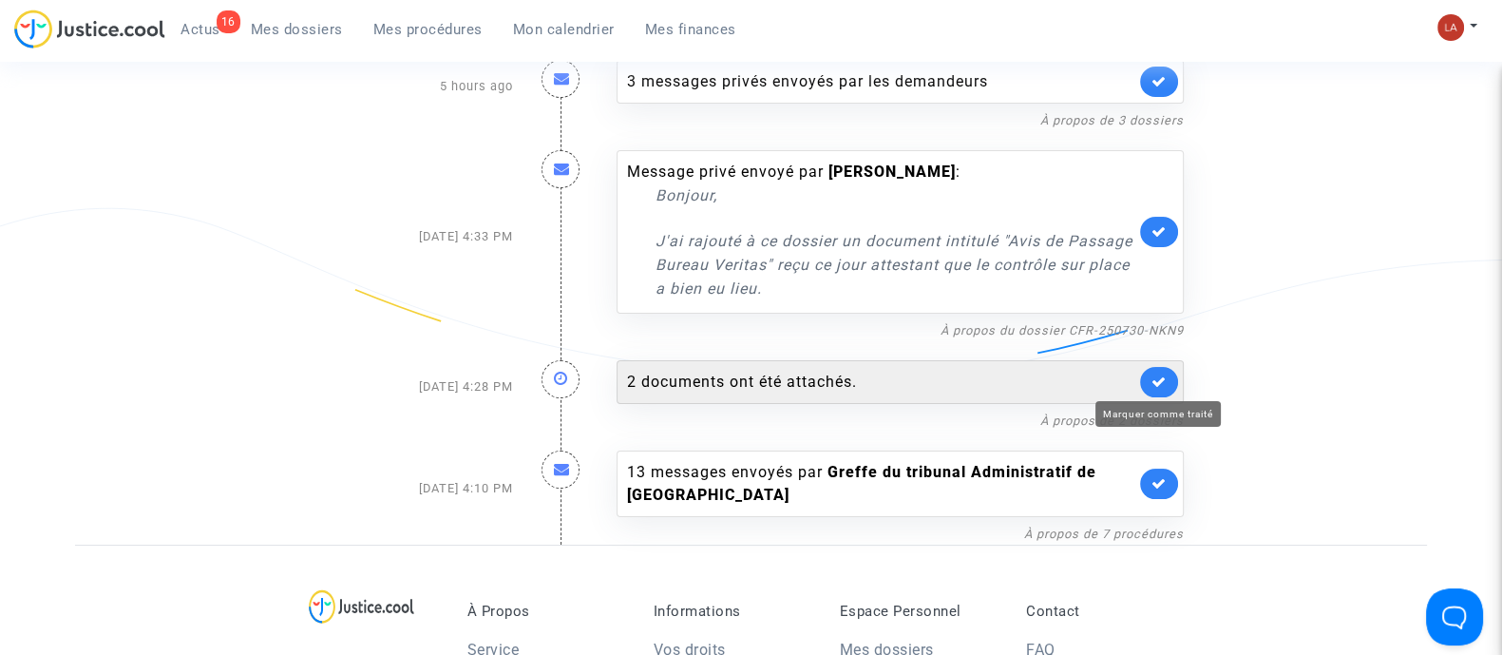
click at [1162, 383] on icon at bounding box center [1158, 381] width 15 height 14
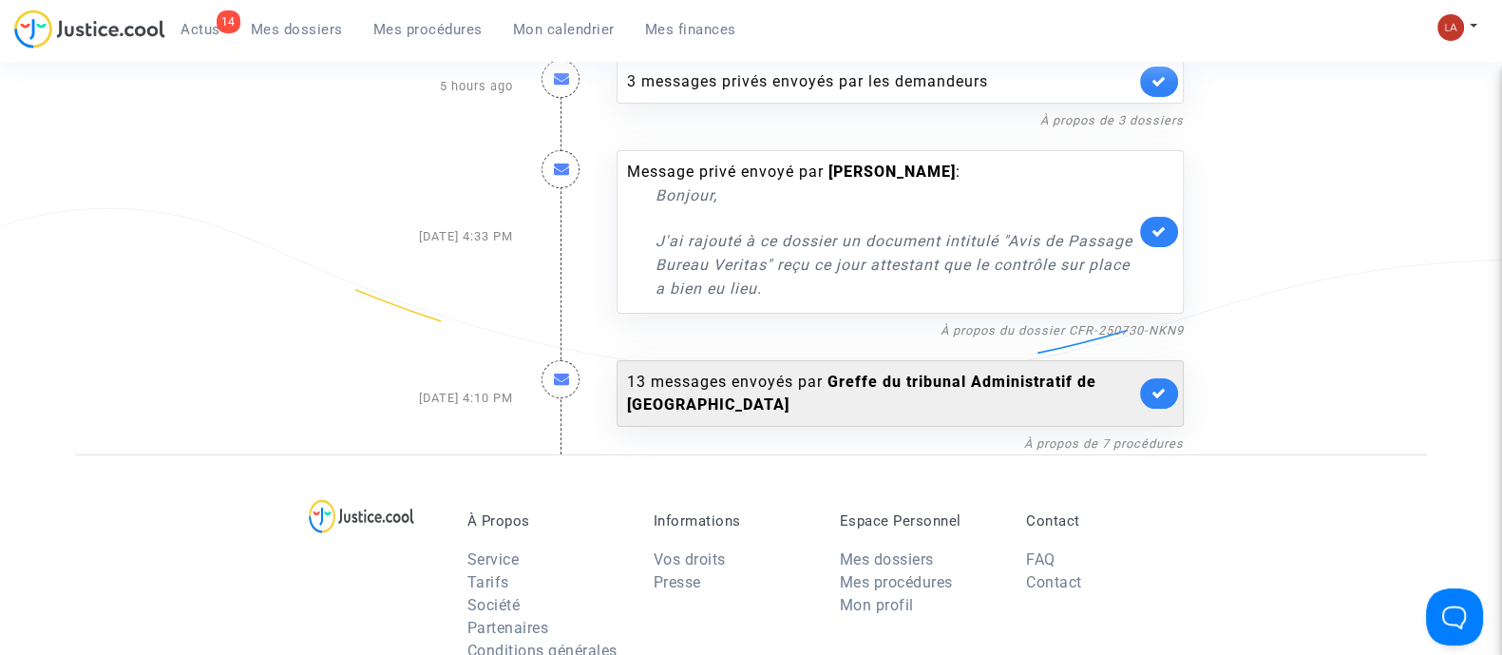
click at [1148, 403] on link at bounding box center [1159, 393] width 38 height 30
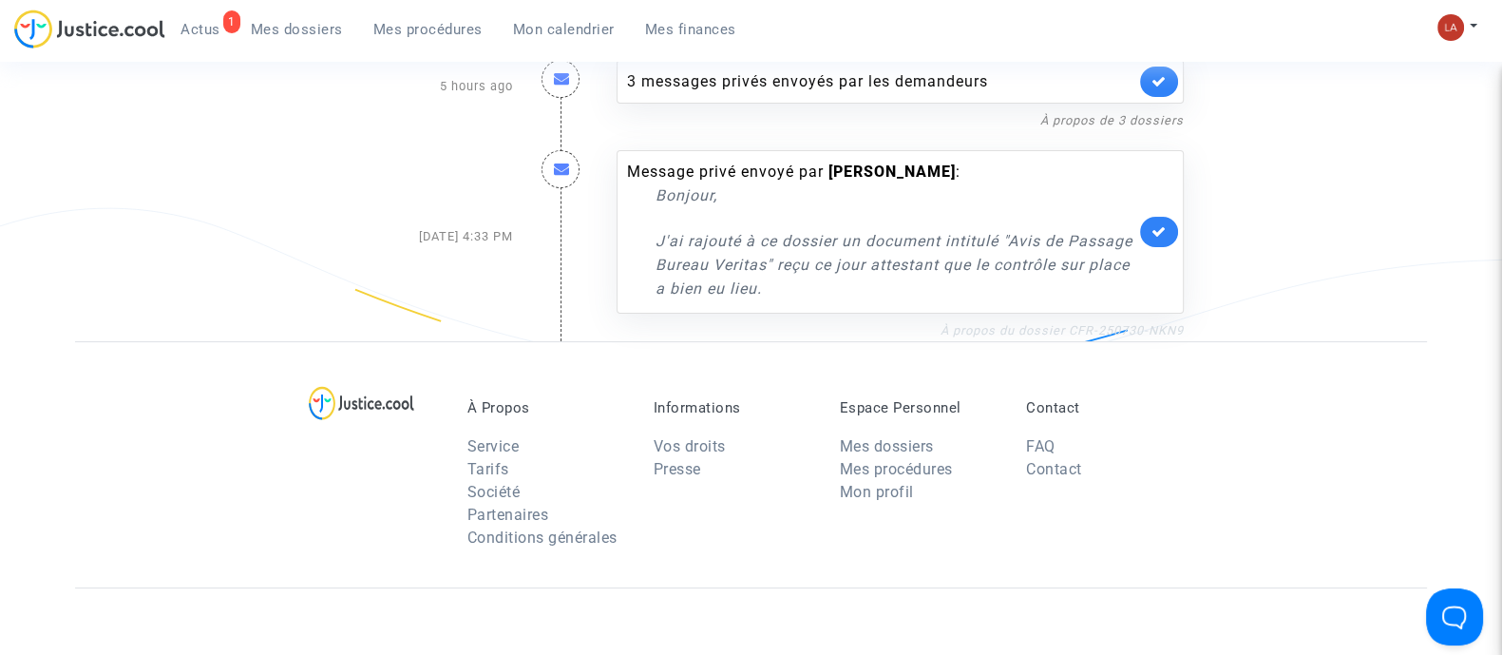
click at [1058, 326] on link "À propos du dossier CFR-250730-NKN9" at bounding box center [1062, 330] width 243 height 14
click at [1154, 218] on link at bounding box center [1159, 232] width 38 height 30
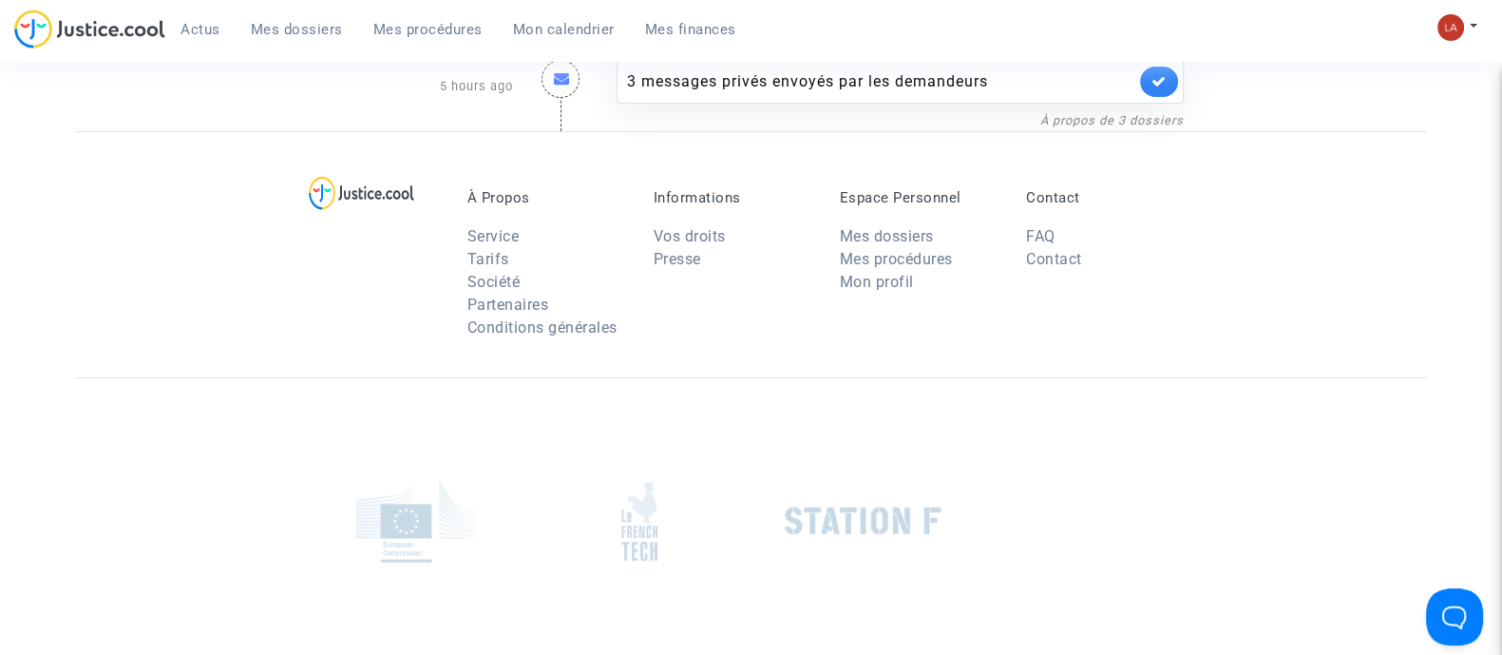
scroll to position [0, 0]
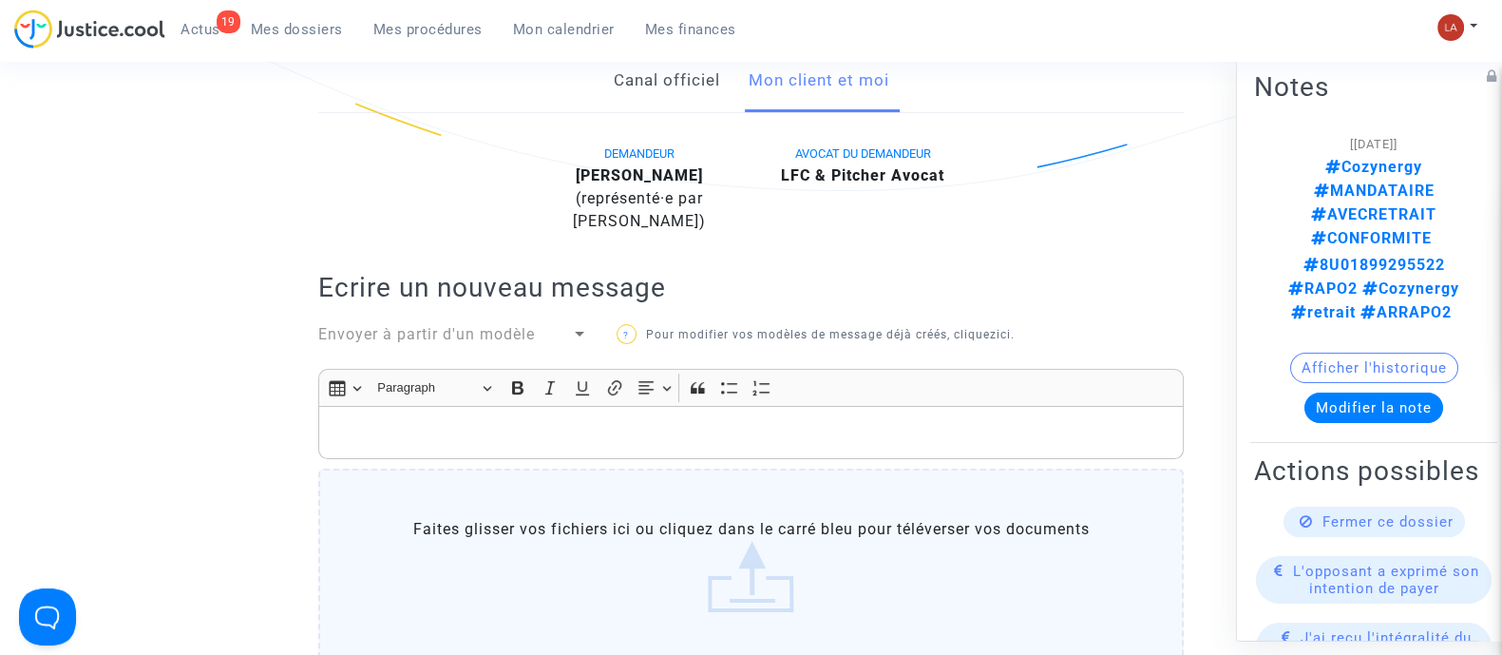
scroll to position [118, 0]
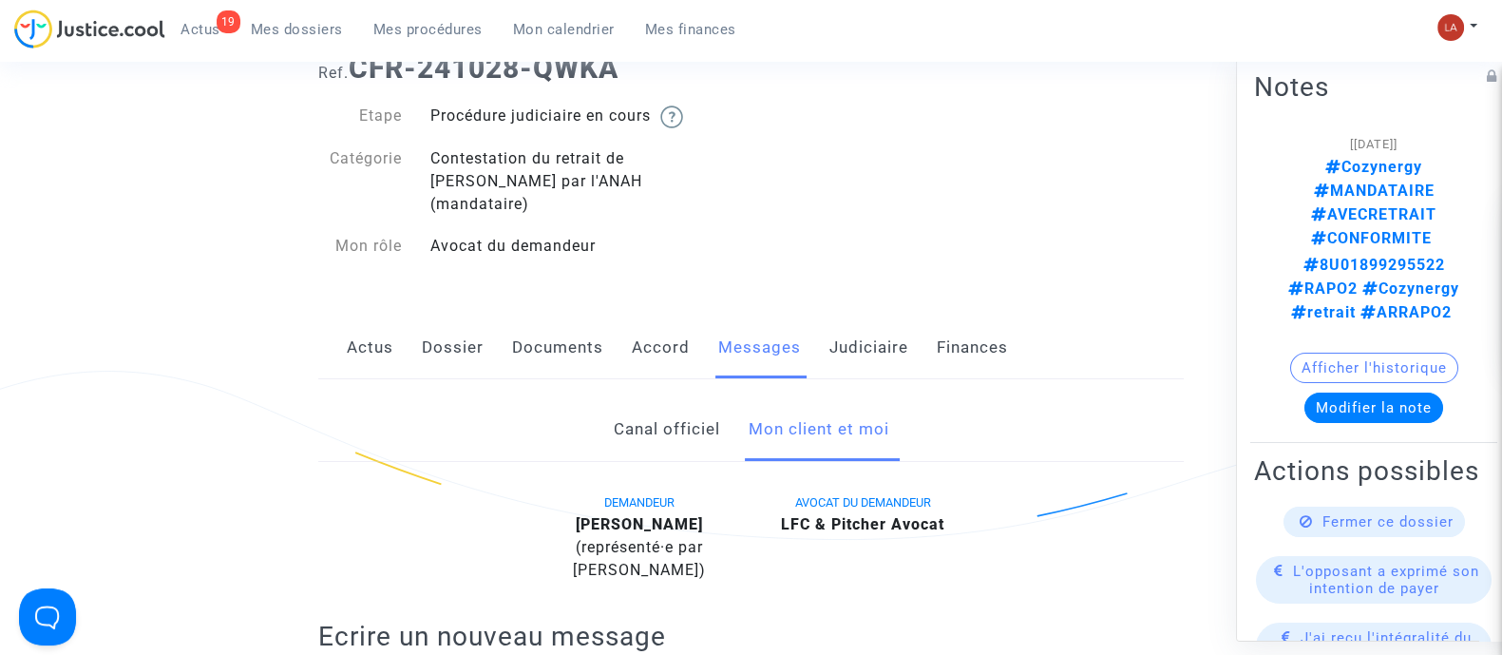
click at [902, 319] on link "Judiciaire" at bounding box center [868, 347] width 79 height 63
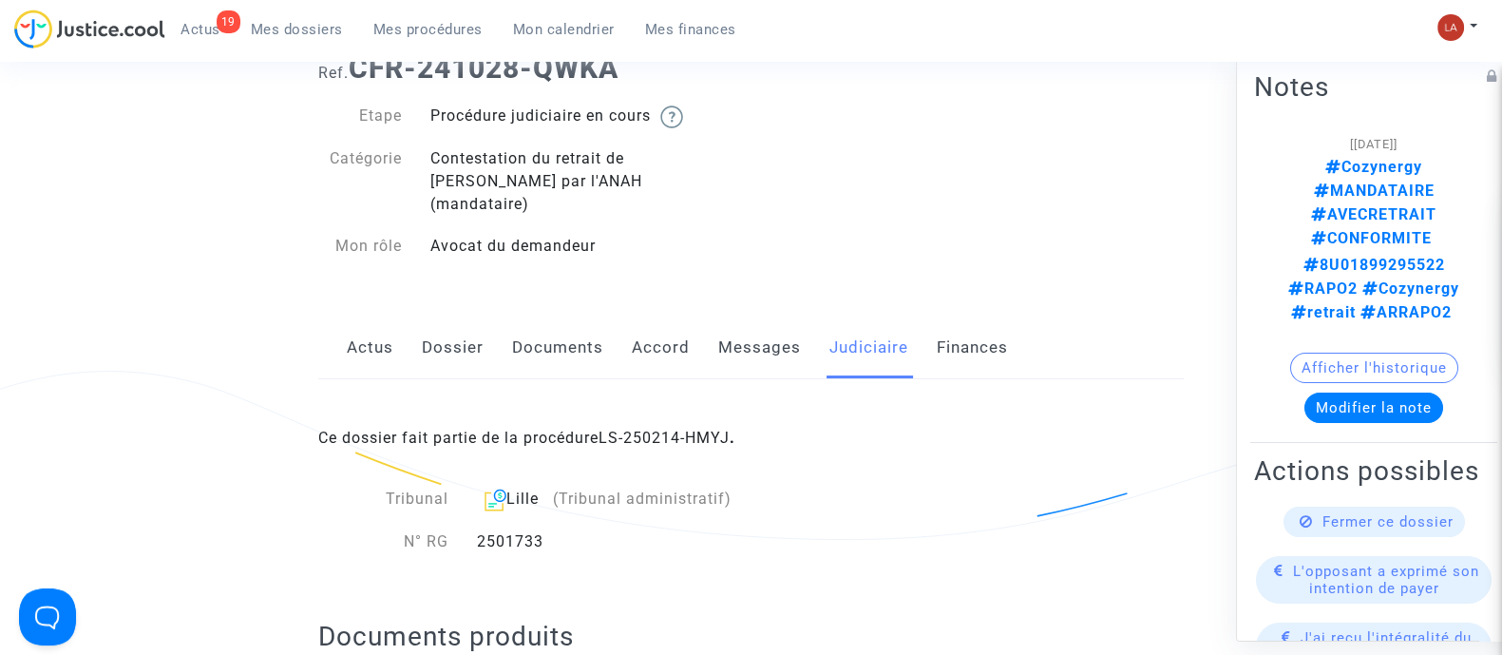
click at [504, 316] on div "Actus Dossier Documents Accord Messages Judiciaire Finances" at bounding box center [751, 348] width 866 height 64
click at [521, 318] on link "Documents" at bounding box center [557, 347] width 91 height 63
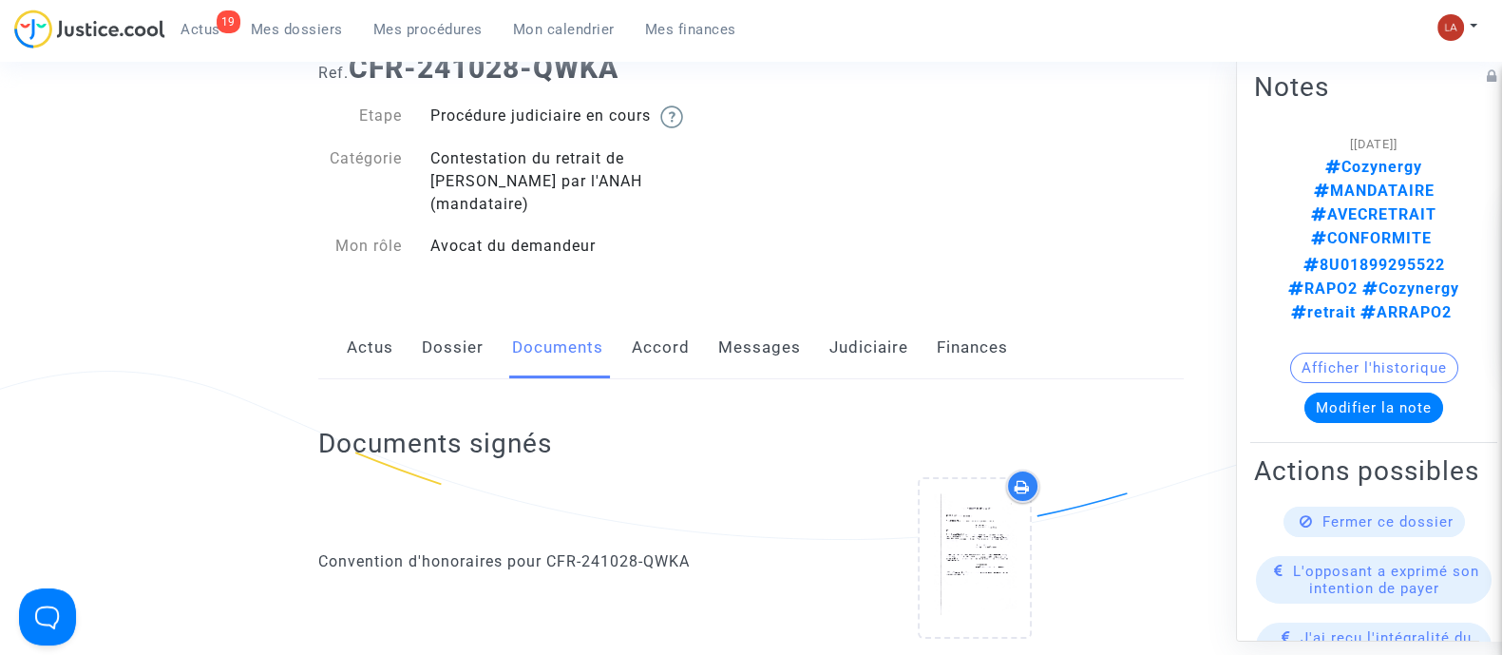
click at [776, 322] on link "Messages" at bounding box center [759, 347] width 83 height 63
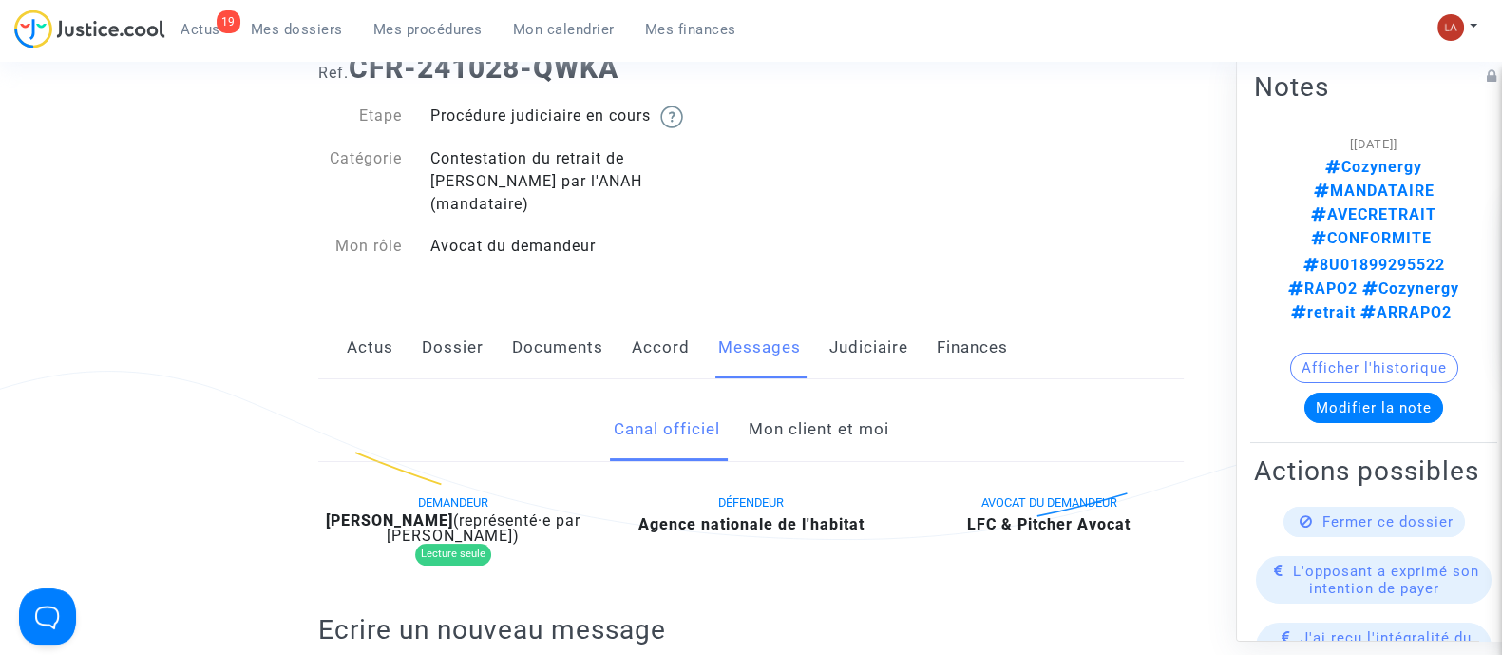
click at [800, 398] on link "Mon client et moi" at bounding box center [818, 429] width 141 height 63
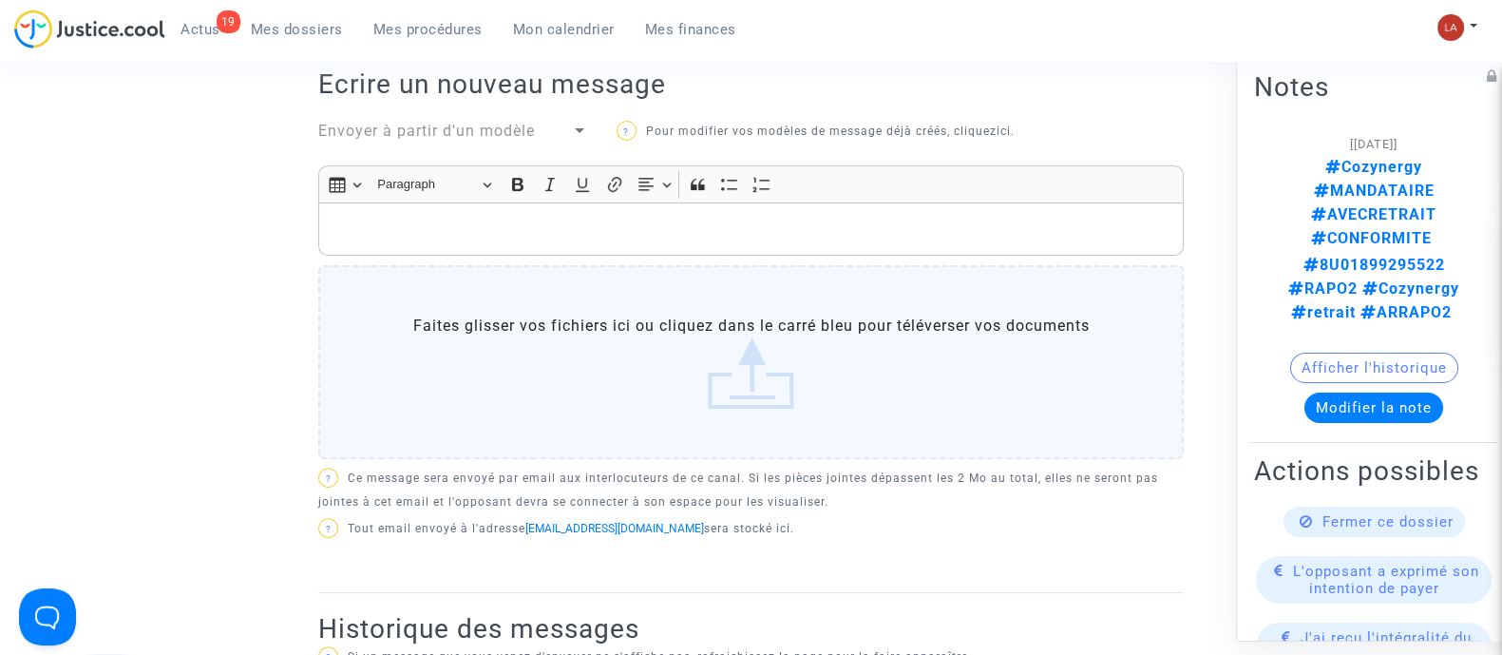
scroll to position [594, 0]
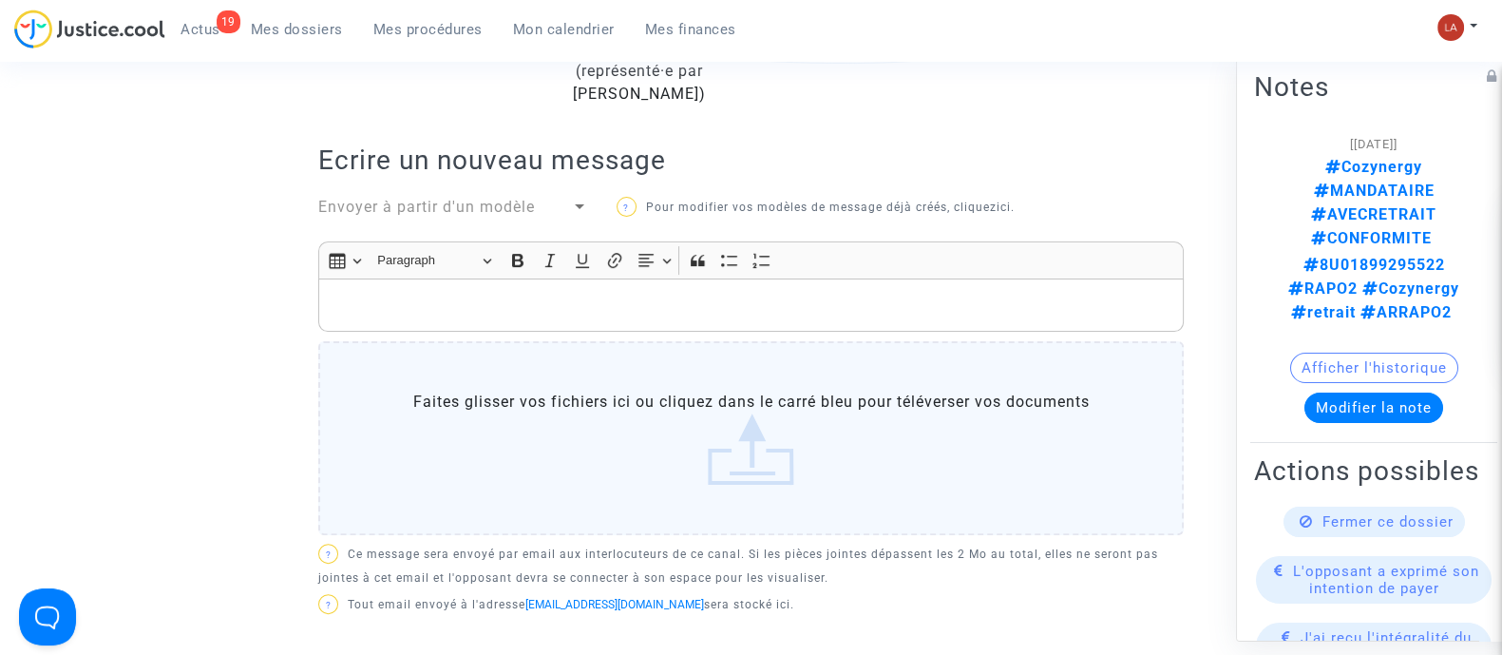
click at [524, 198] on span "Envoyer à partir d'un modèle" at bounding box center [426, 207] width 217 height 18
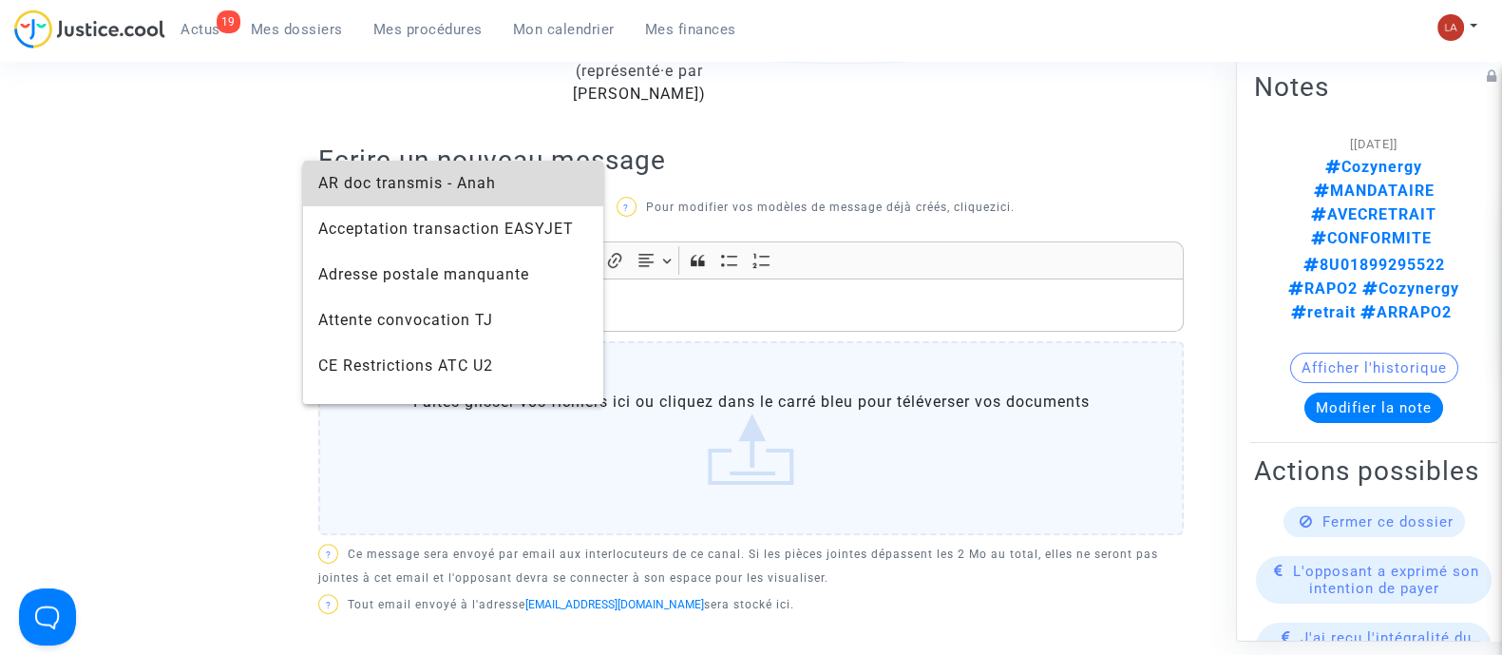
click at [504, 187] on span "AR doc transmis - Anah" at bounding box center [453, 184] width 270 height 46
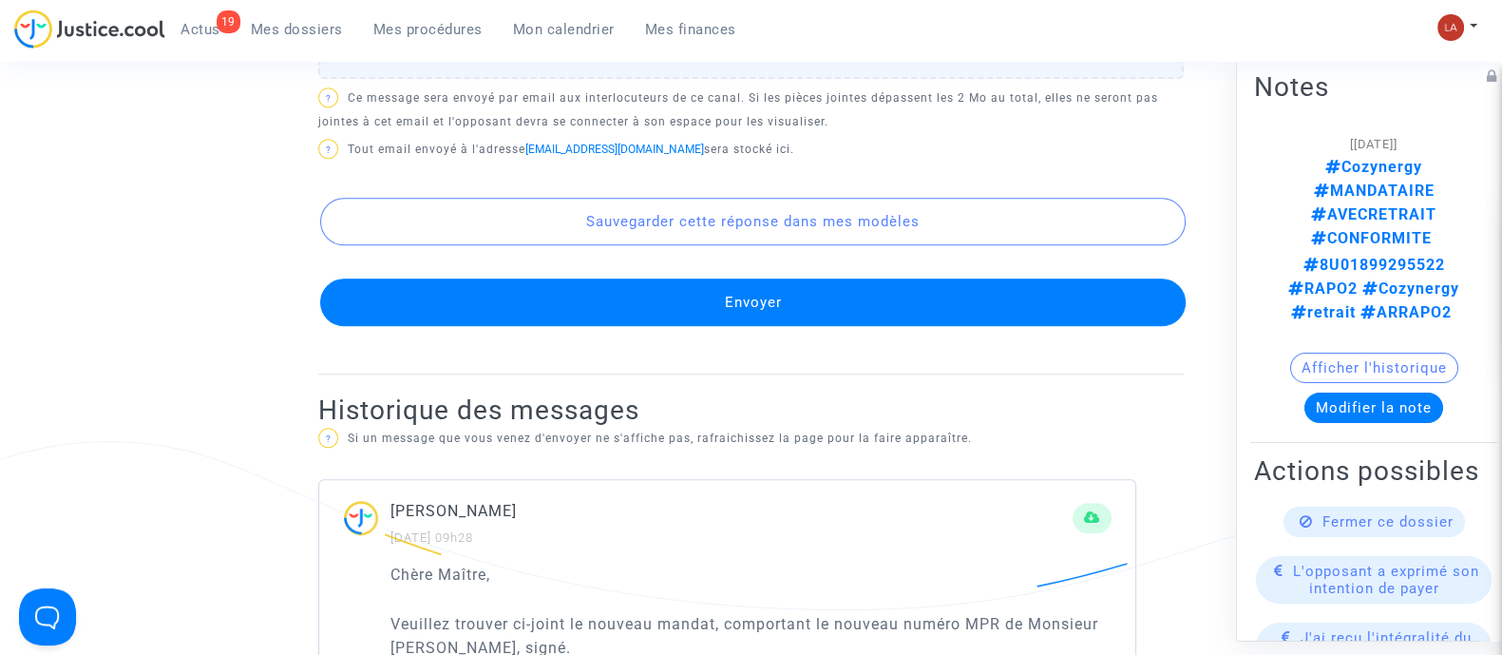
scroll to position [1780, 0]
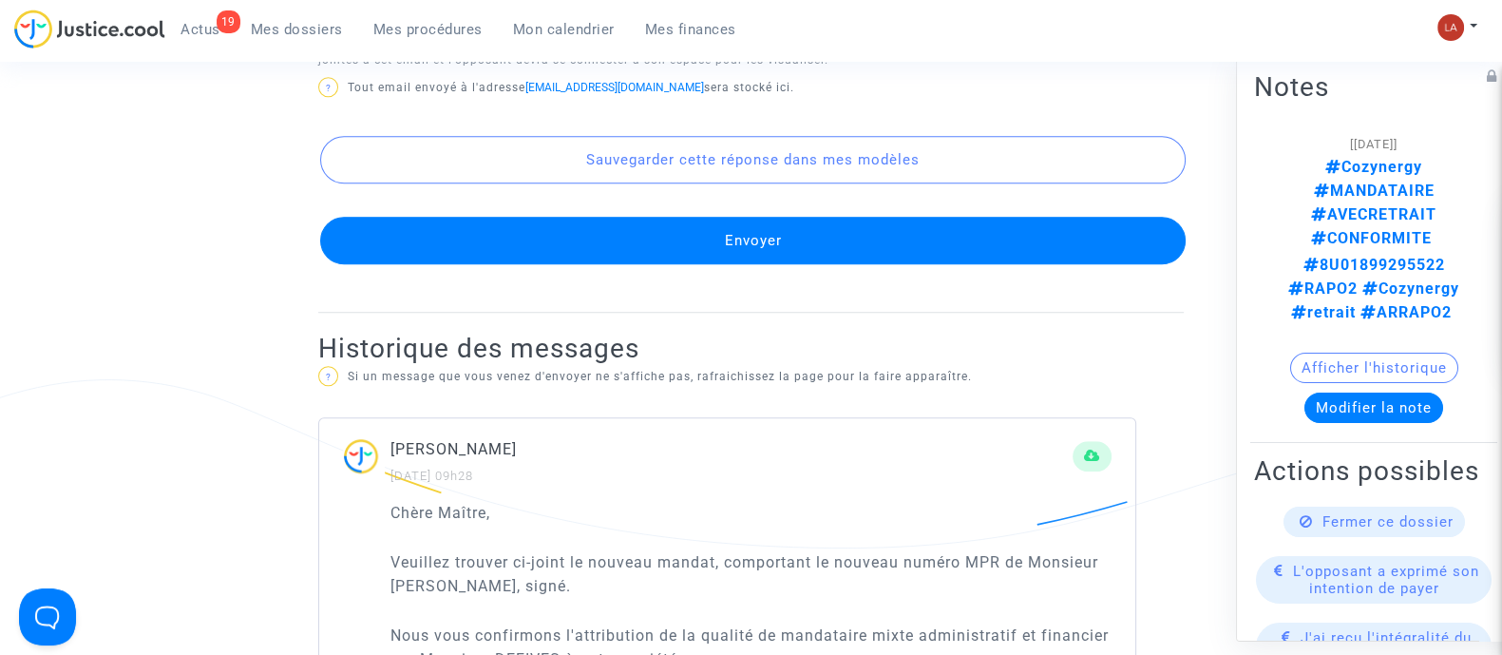
click at [811, 209] on div "Sauvegarder cette réponse dans mes modèles Envoyer" at bounding box center [751, 184] width 866 height 162
click at [817, 243] on button "Envoyer" at bounding box center [753, 241] width 866 height 48
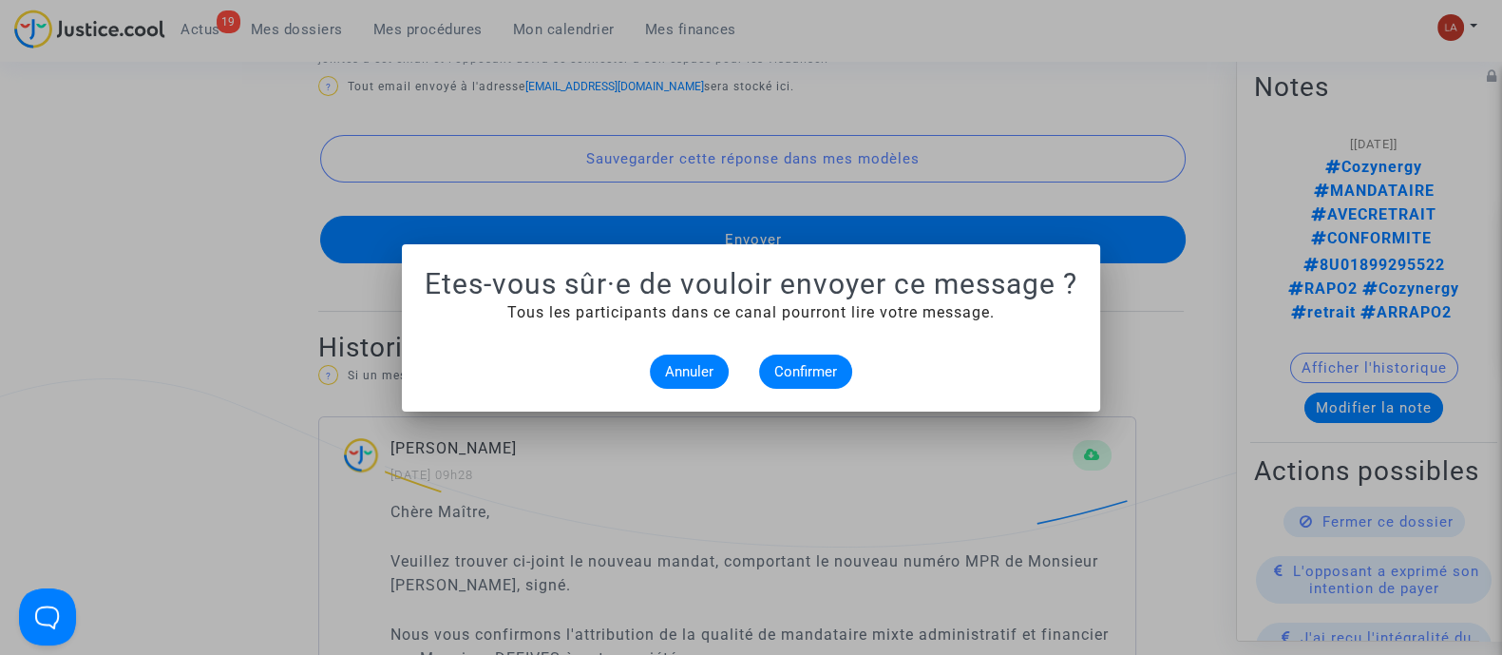
scroll to position [0, 0]
click at [798, 366] on span "Confirmer" at bounding box center [805, 371] width 63 height 17
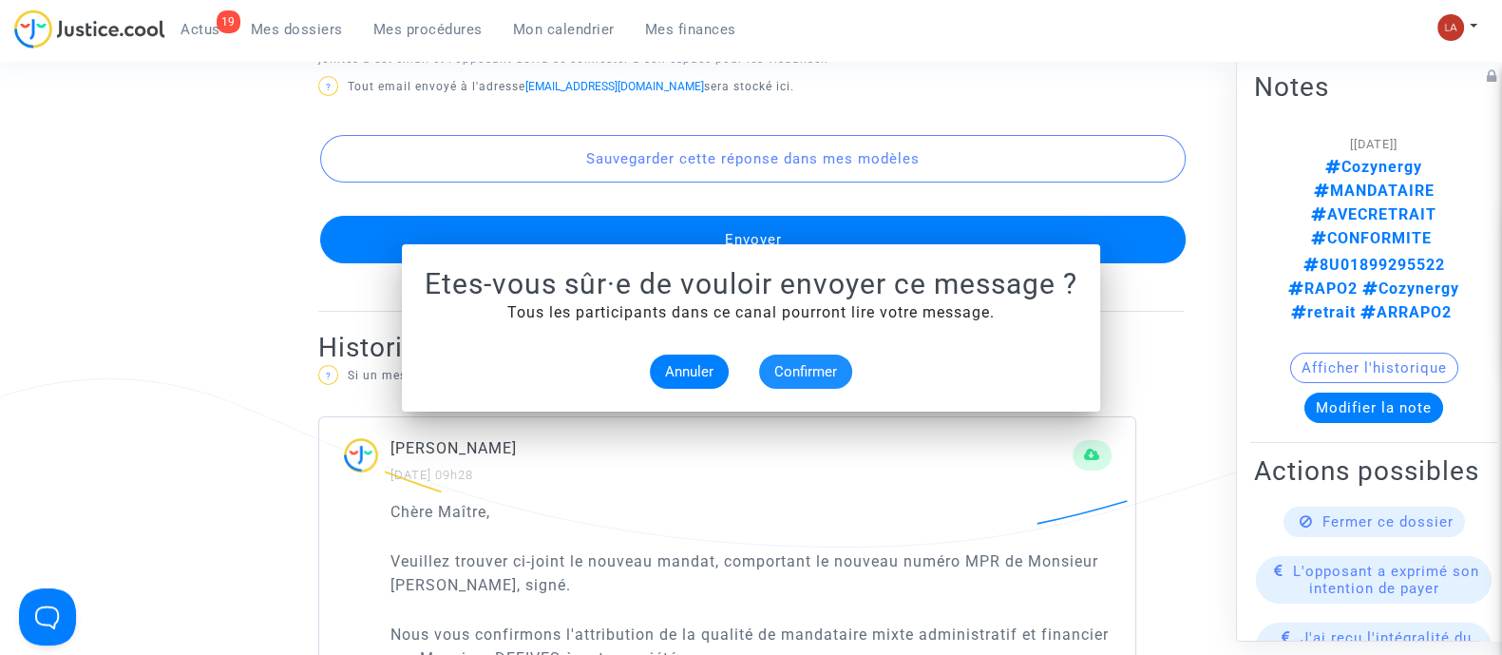
scroll to position [1780, 0]
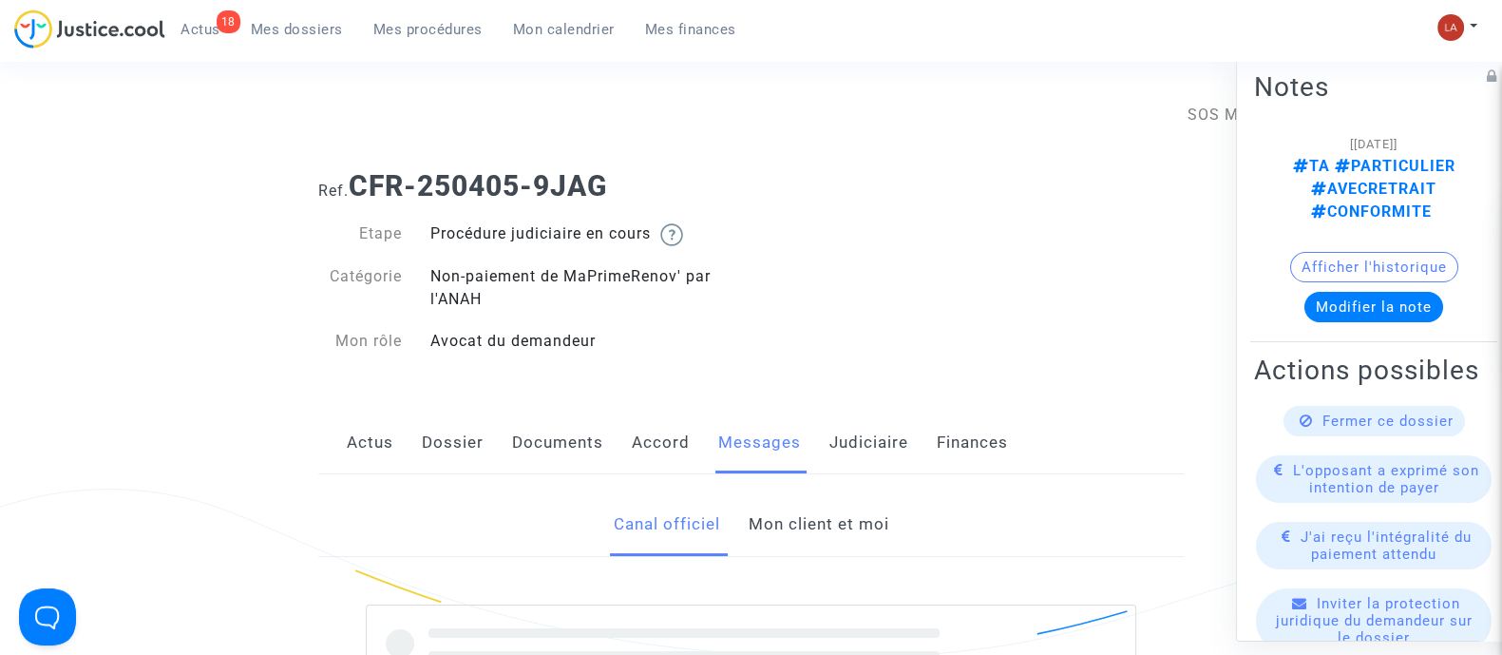
click at [779, 508] on link "Mon client et moi" at bounding box center [818, 524] width 141 height 63
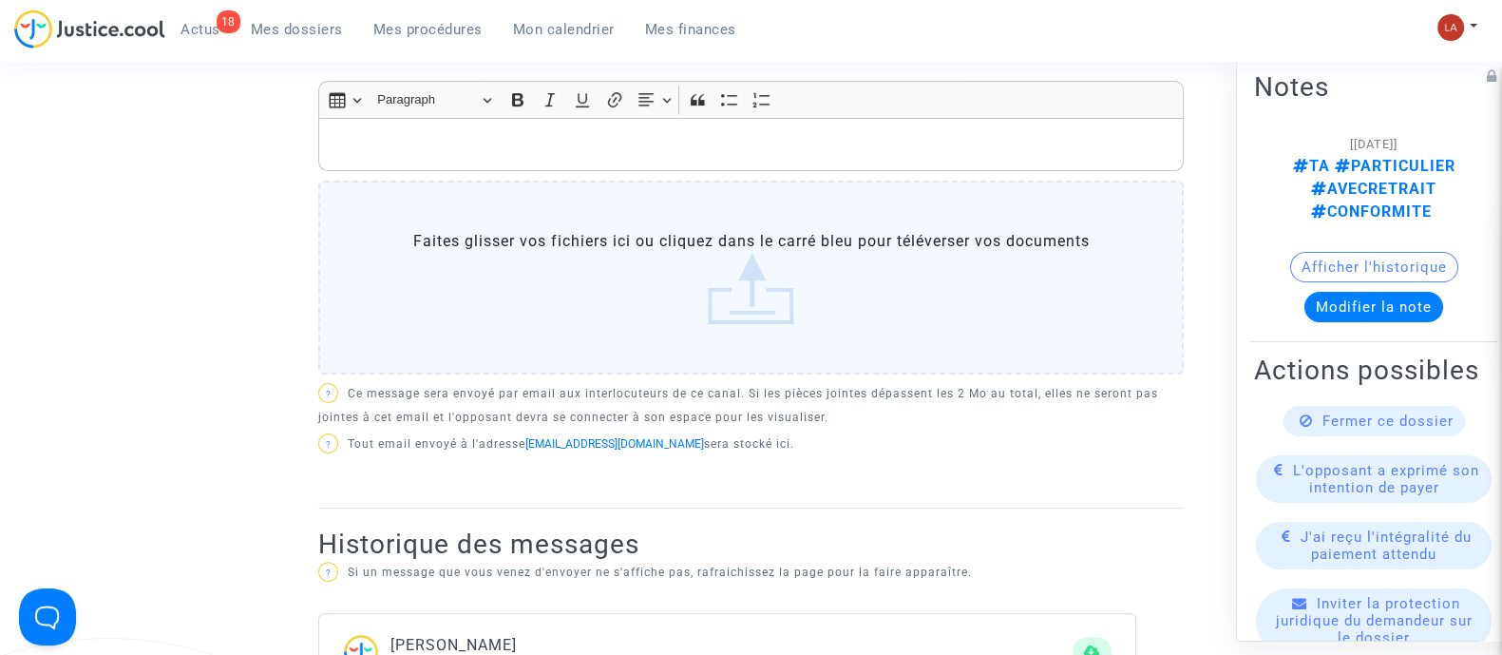
scroll to position [594, 0]
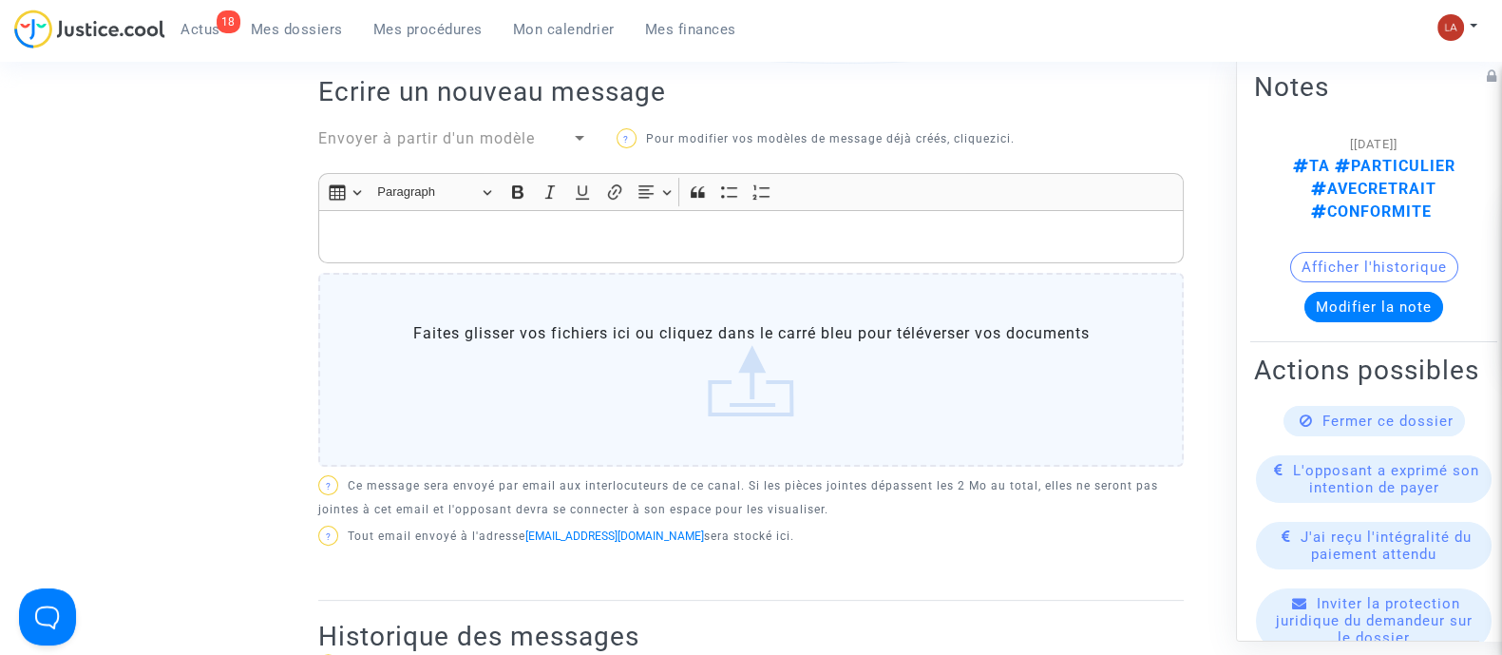
click at [704, 258] on div "Rich Text Editor, main" at bounding box center [751, 236] width 866 height 53
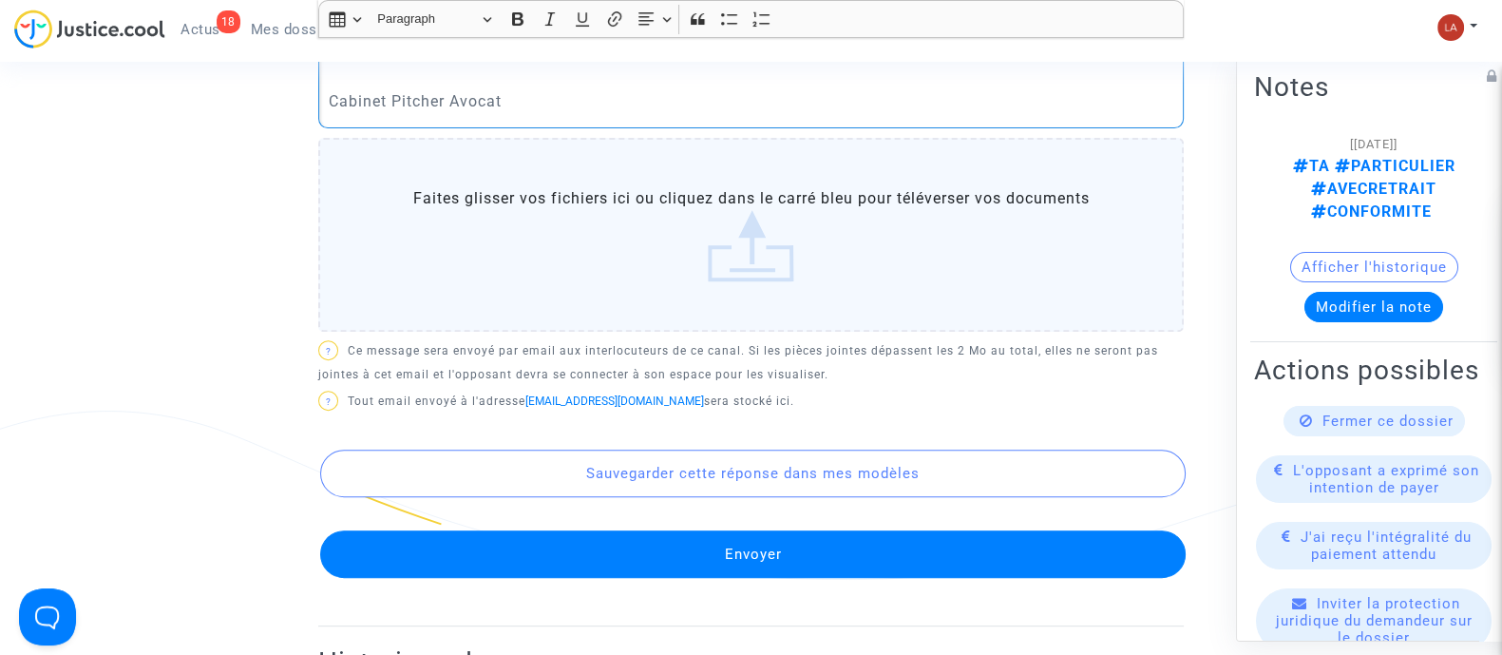
scroll to position [949, 0]
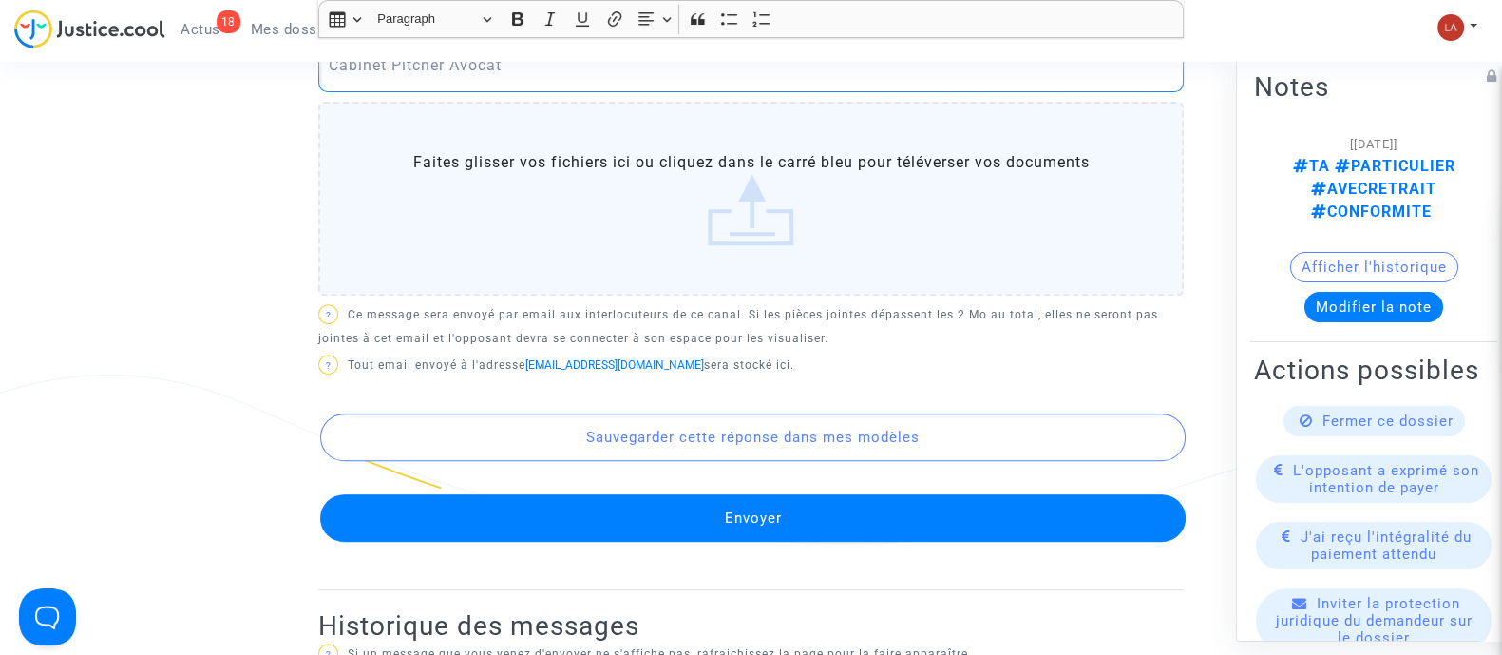
click at [787, 506] on button "Envoyer" at bounding box center [753, 518] width 866 height 48
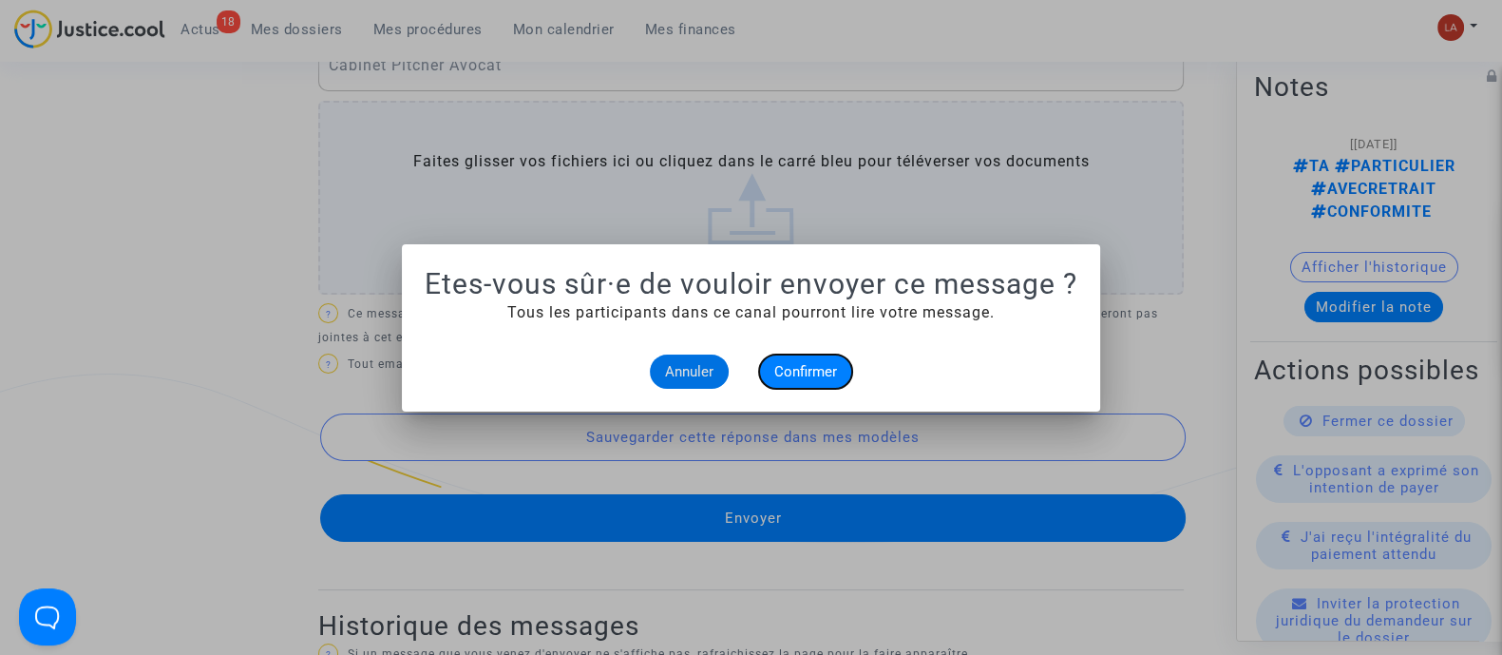
click at [811, 369] on span "Confirmer" at bounding box center [805, 371] width 63 height 17
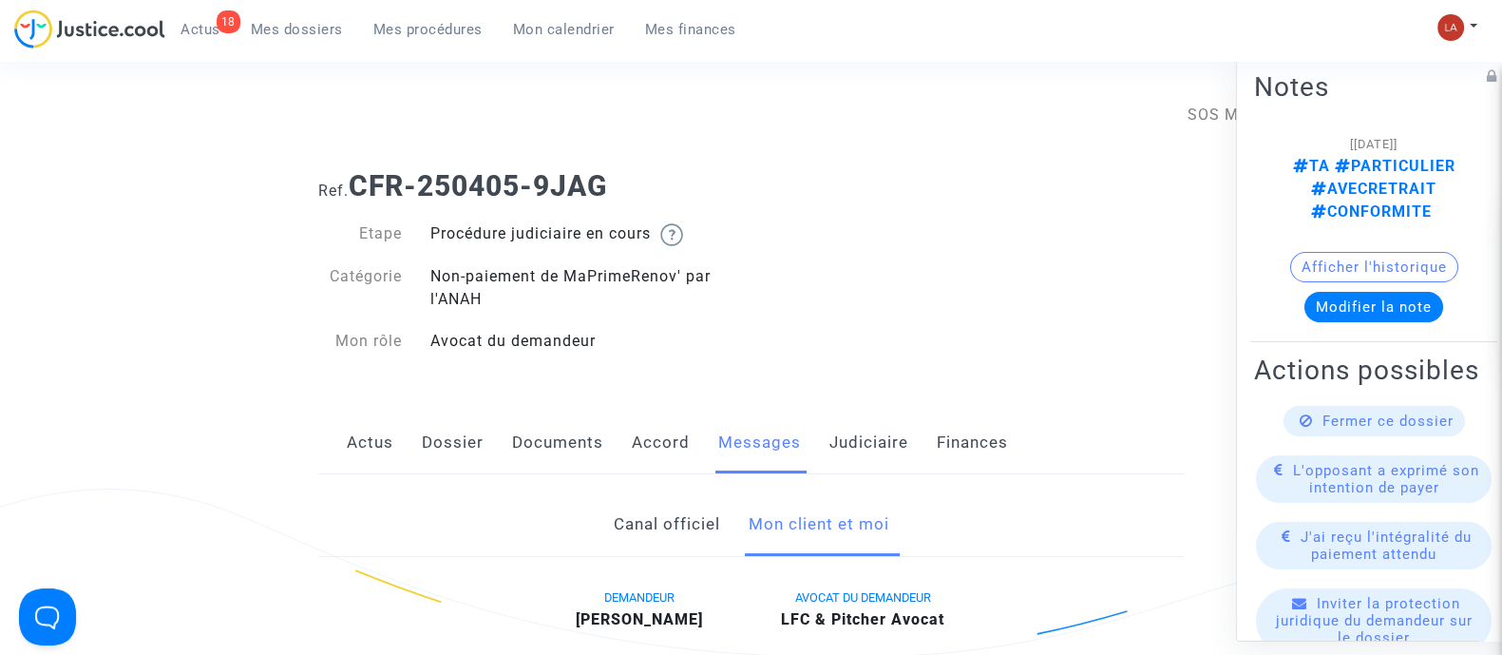
scroll to position [949, 0]
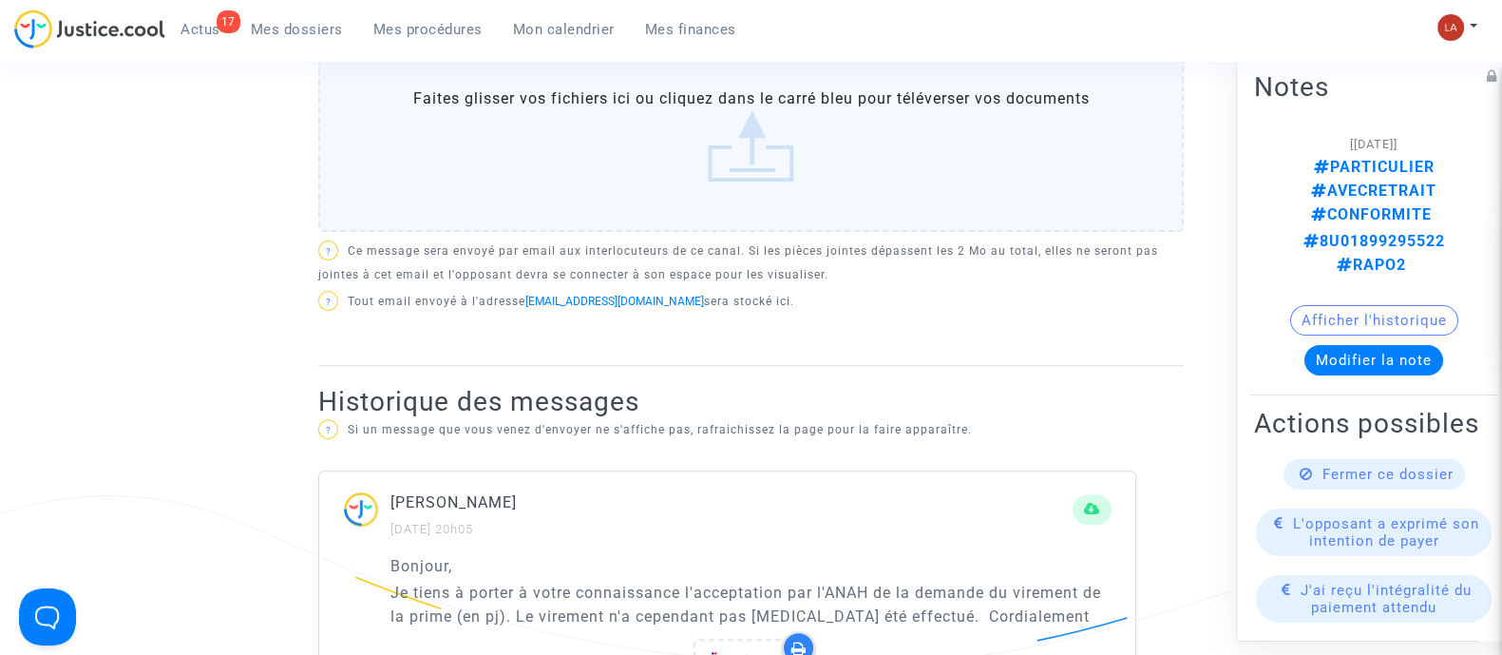
scroll to position [594, 0]
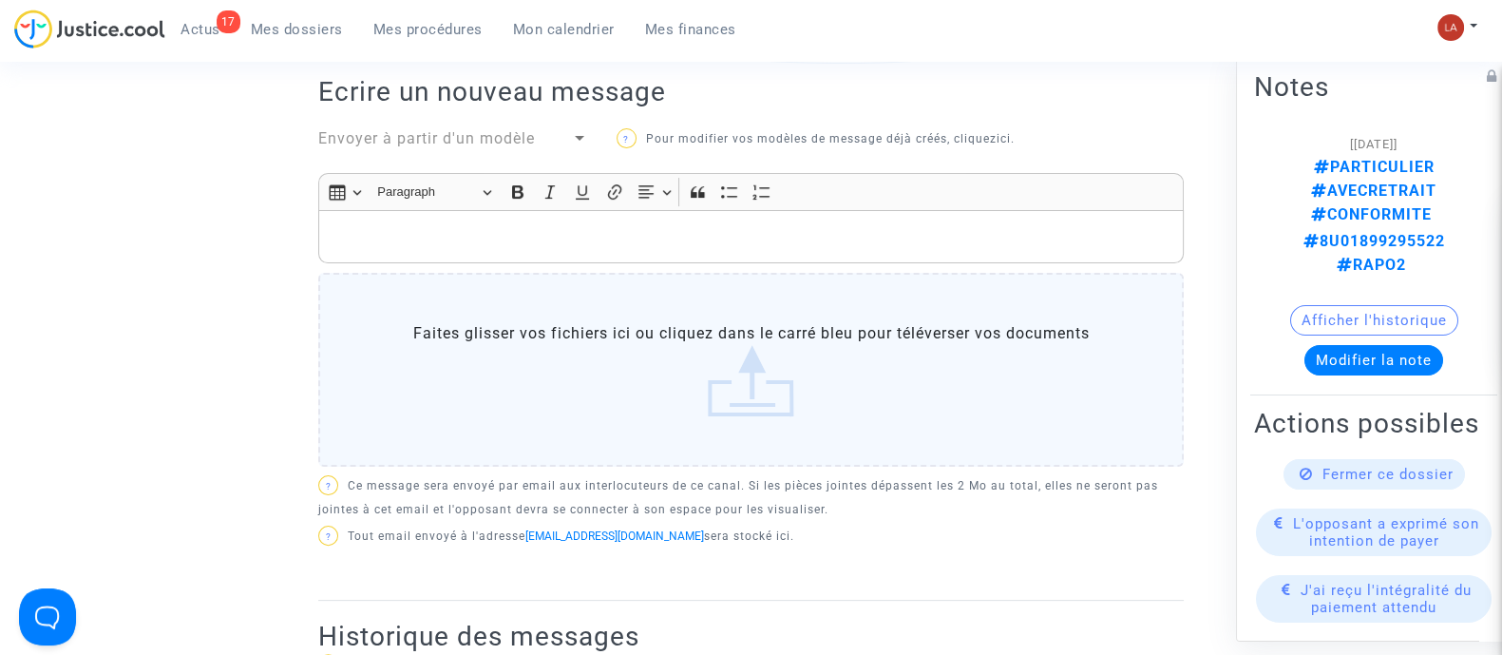
click at [626, 244] on p "Rich Text Editor, main" at bounding box center [752, 237] width 846 height 24
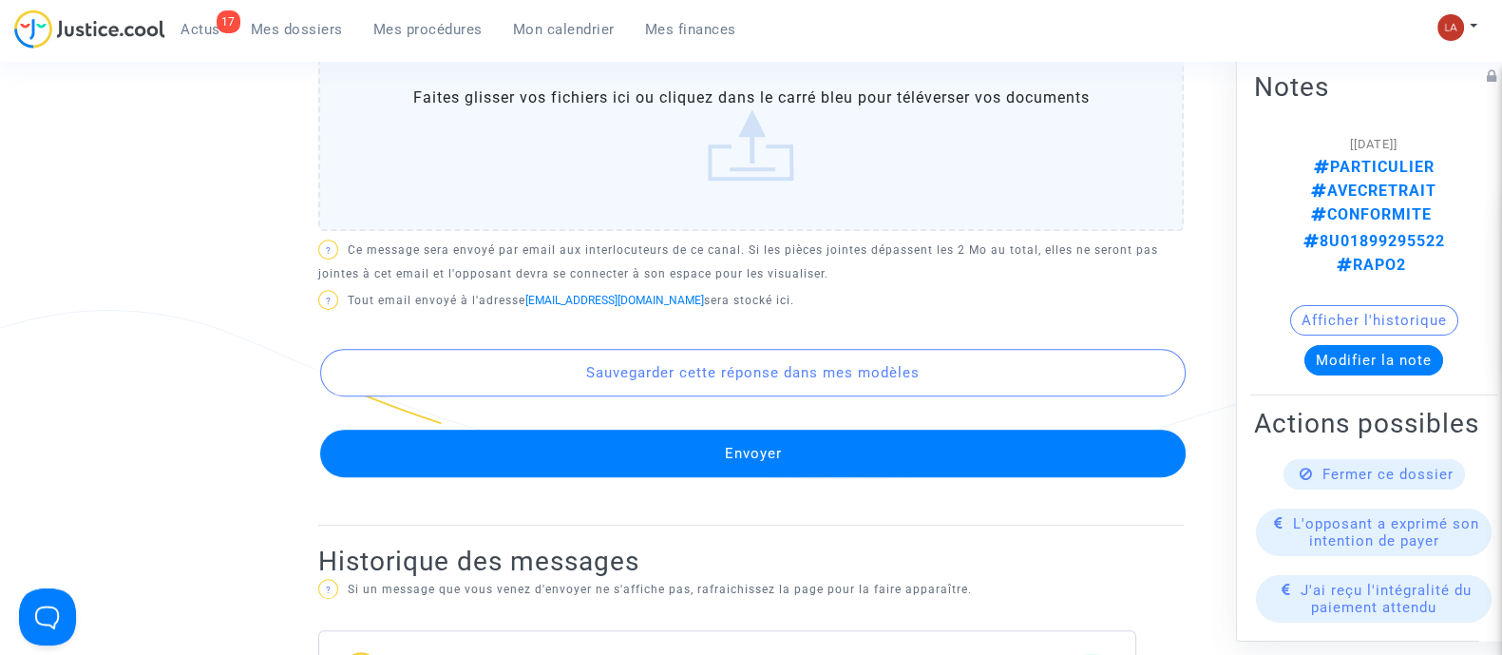
scroll to position [1021, 0]
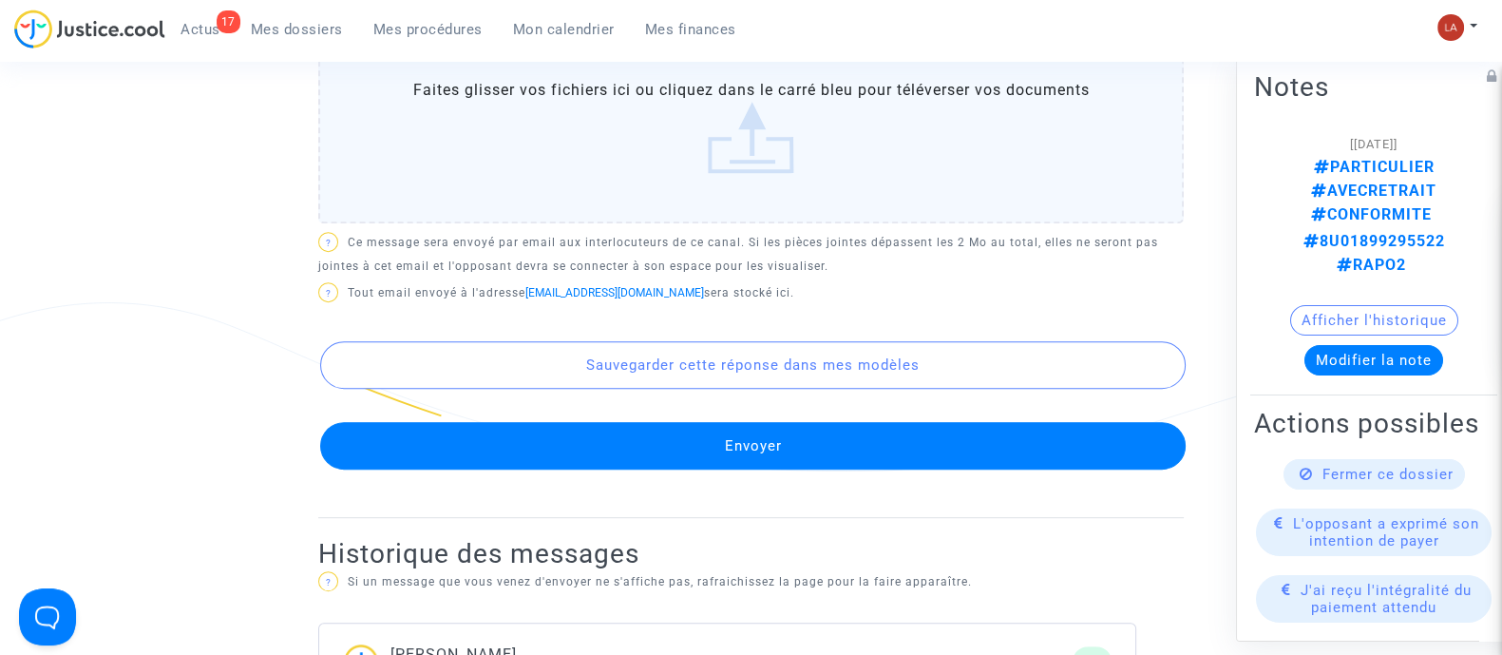
click at [586, 428] on button "Envoyer" at bounding box center [753, 446] width 866 height 48
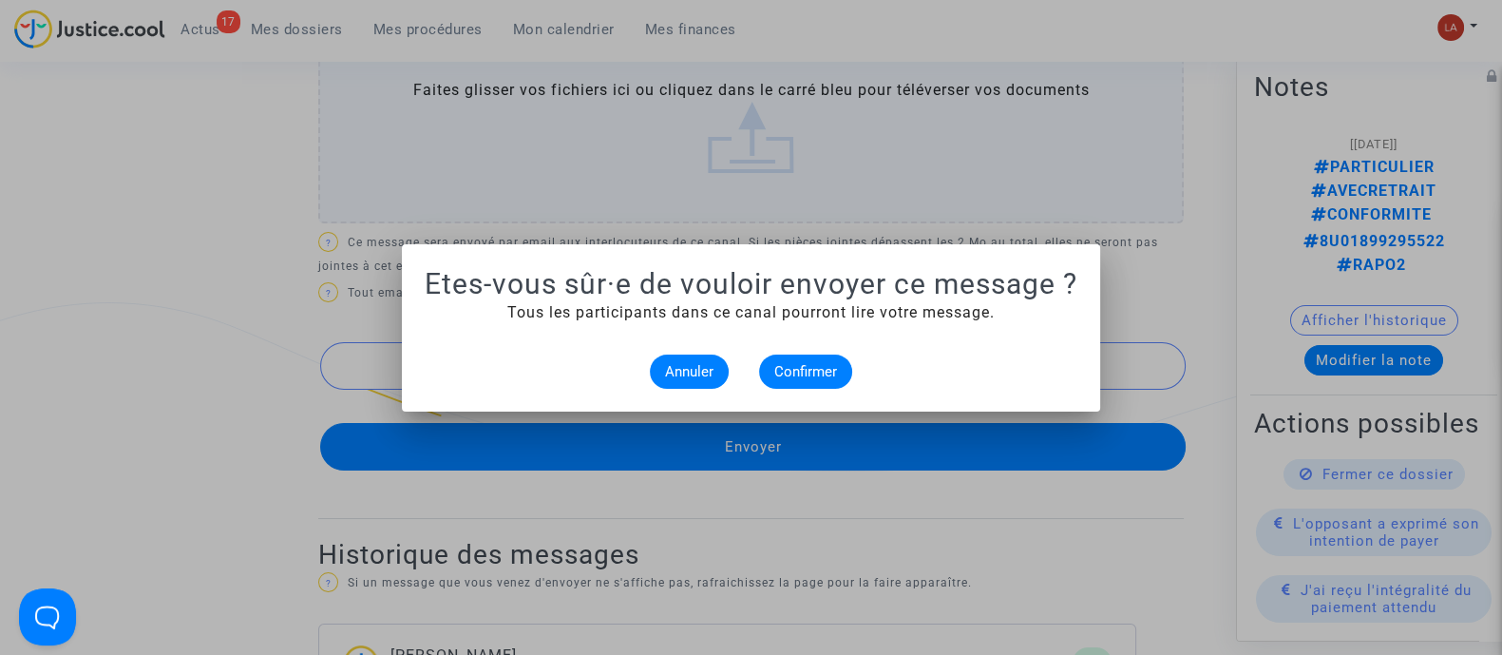
scroll to position [0, 0]
click at [793, 369] on span "Confirmer" at bounding box center [805, 371] width 63 height 17
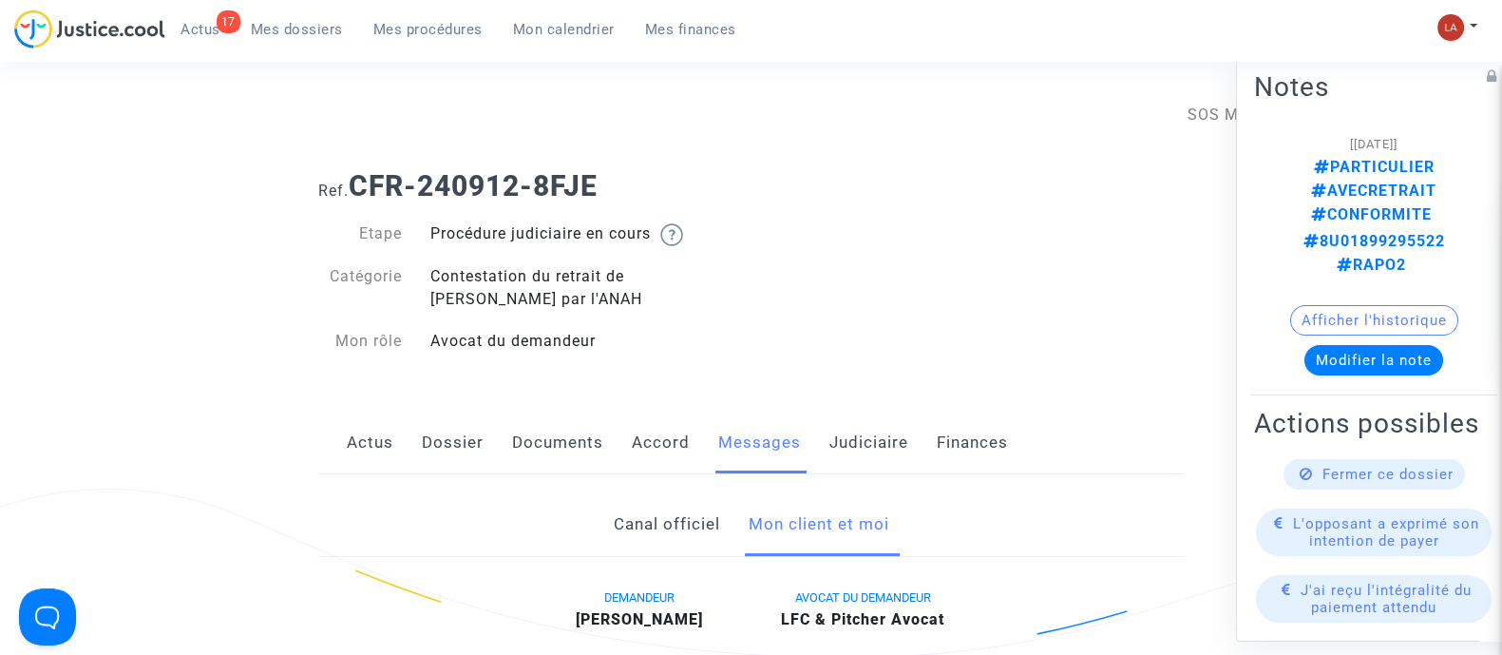
scroll to position [1021, 0]
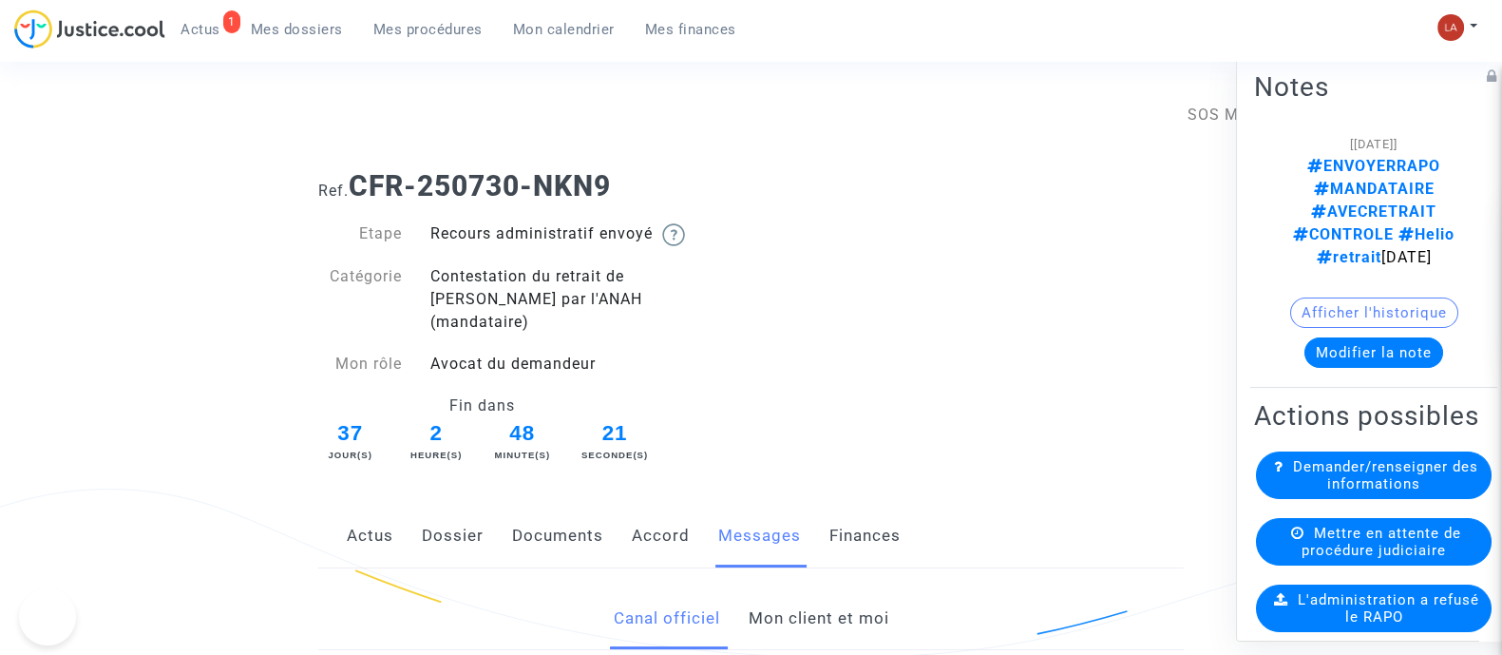
drag, startPoint x: 0, startPoint y: 0, endPoint x: 785, endPoint y: 572, distance: 971.1
click at [785, 587] on link "Mon client et moi" at bounding box center [818, 618] width 141 height 63
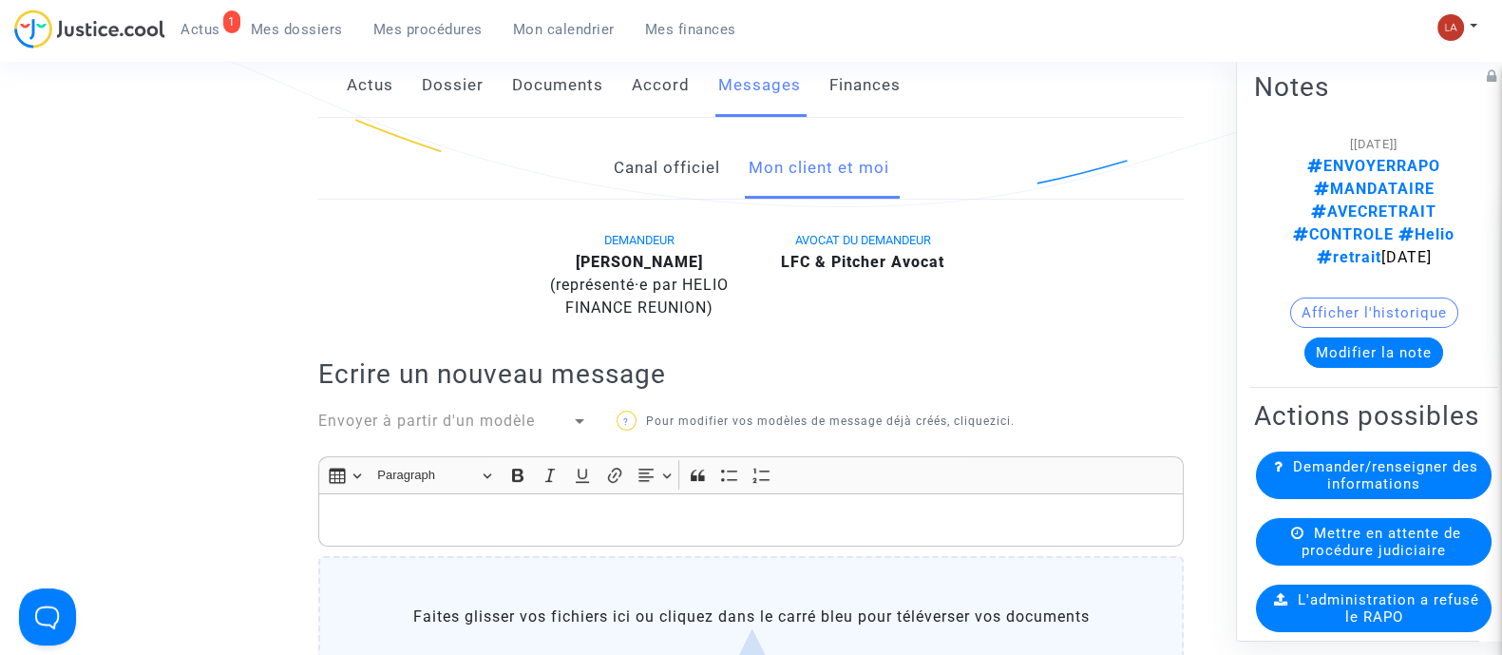
scroll to position [352, 0]
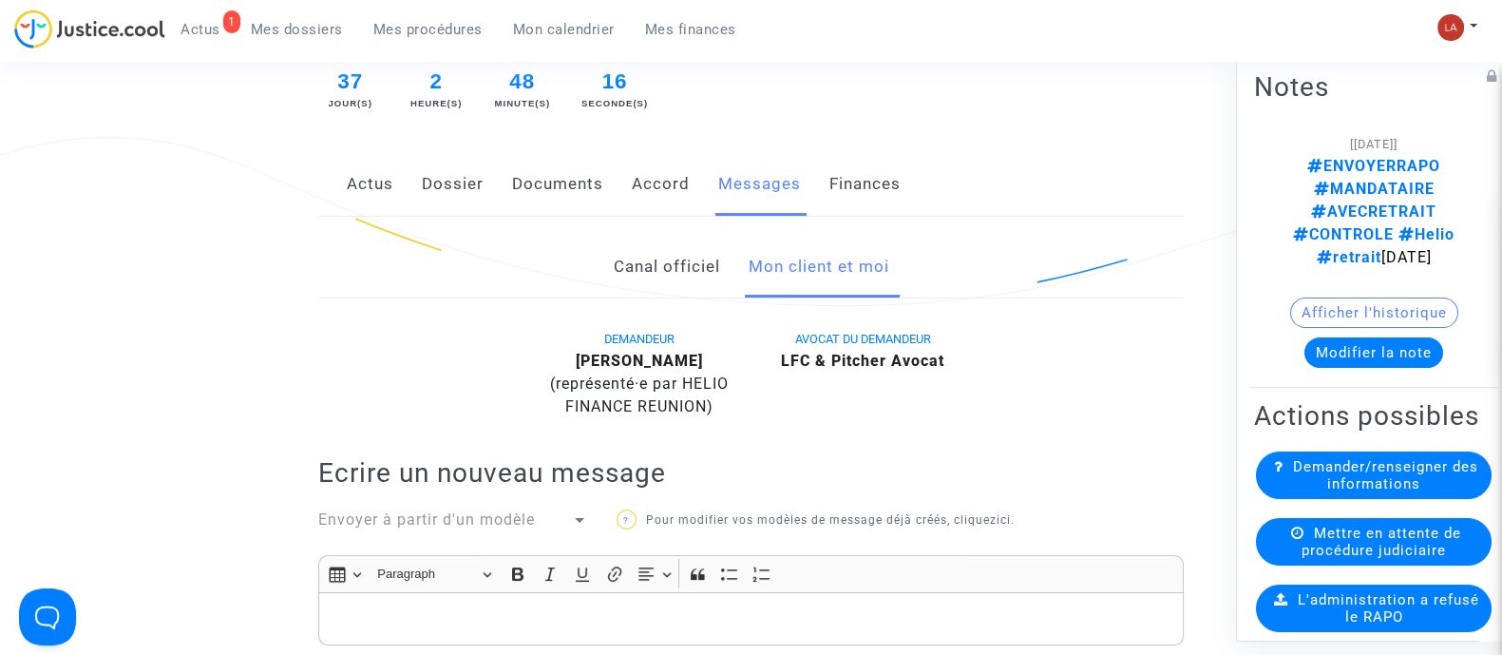
click at [536, 154] on link "Documents" at bounding box center [557, 184] width 91 height 63
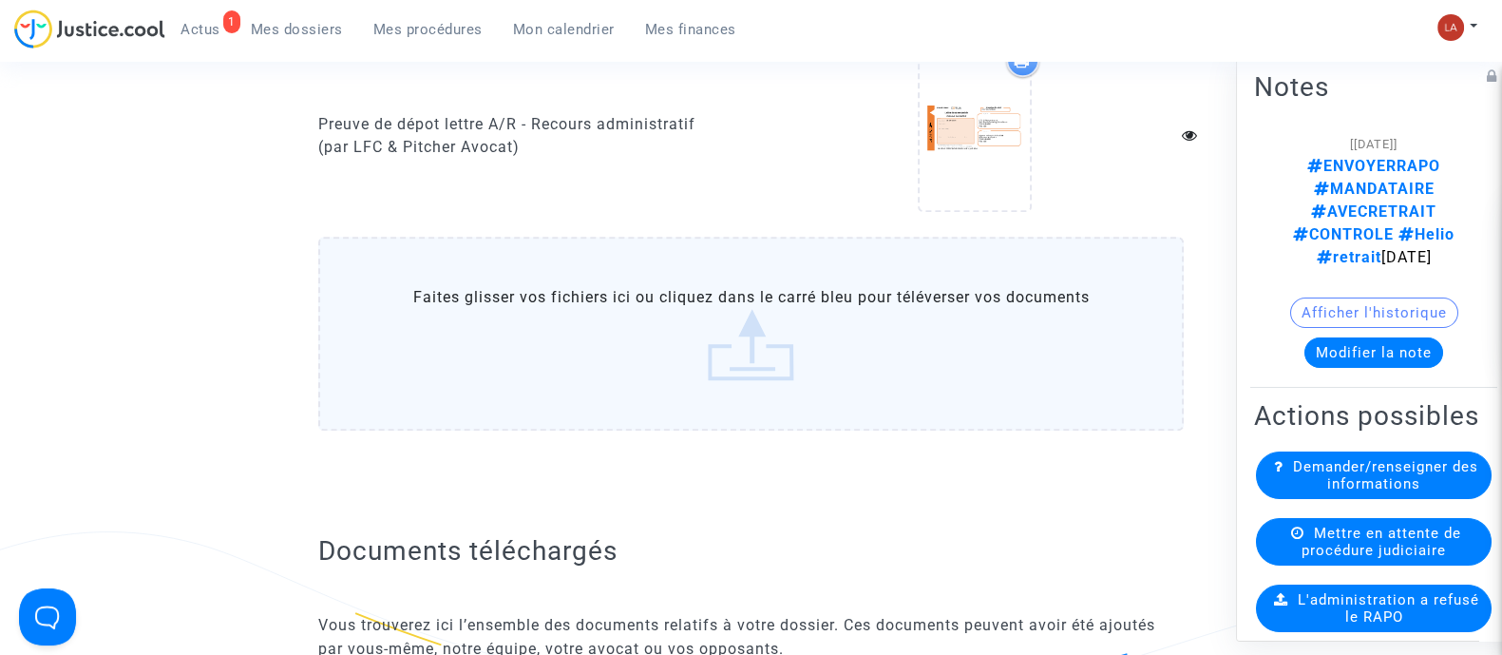
scroll to position [1151, 0]
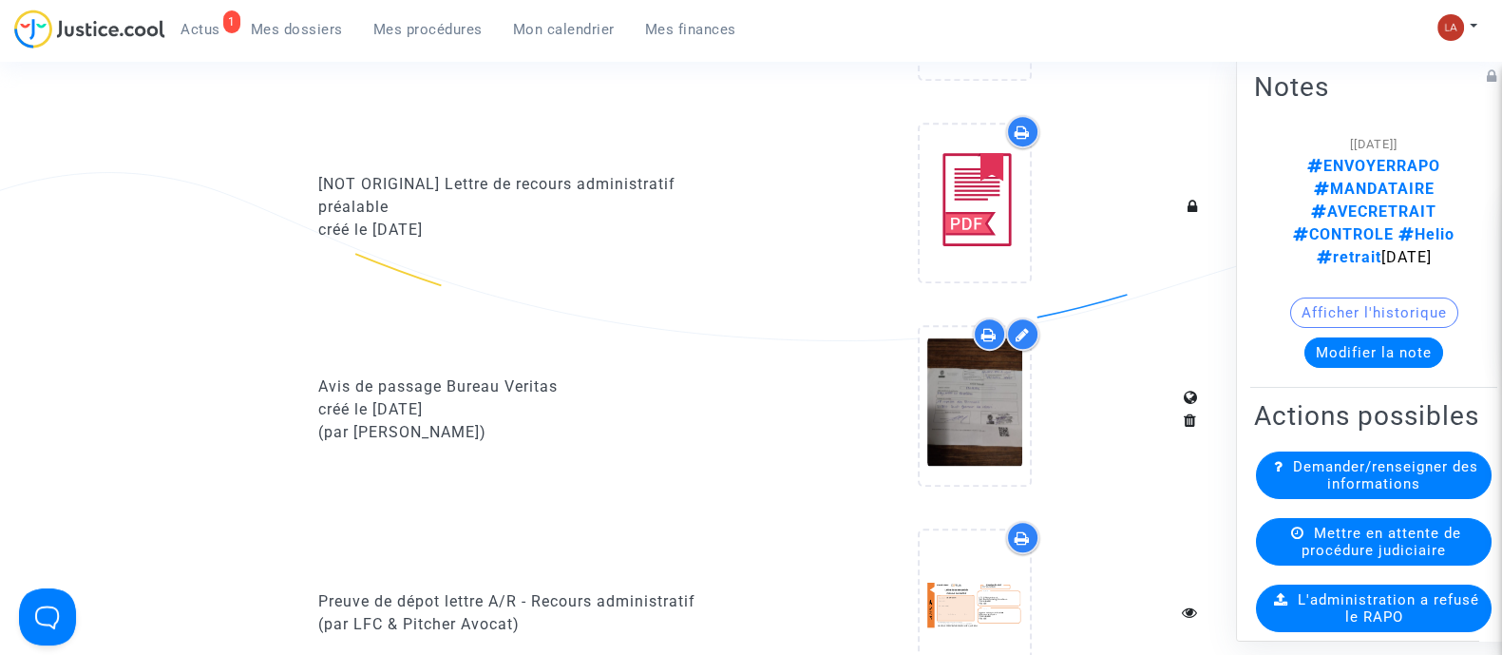
click at [465, 375] on div "Avis de passage Bureau Veritas" at bounding box center [527, 386] width 419 height 23
copy div "Avis de passage Bureau Veritas"
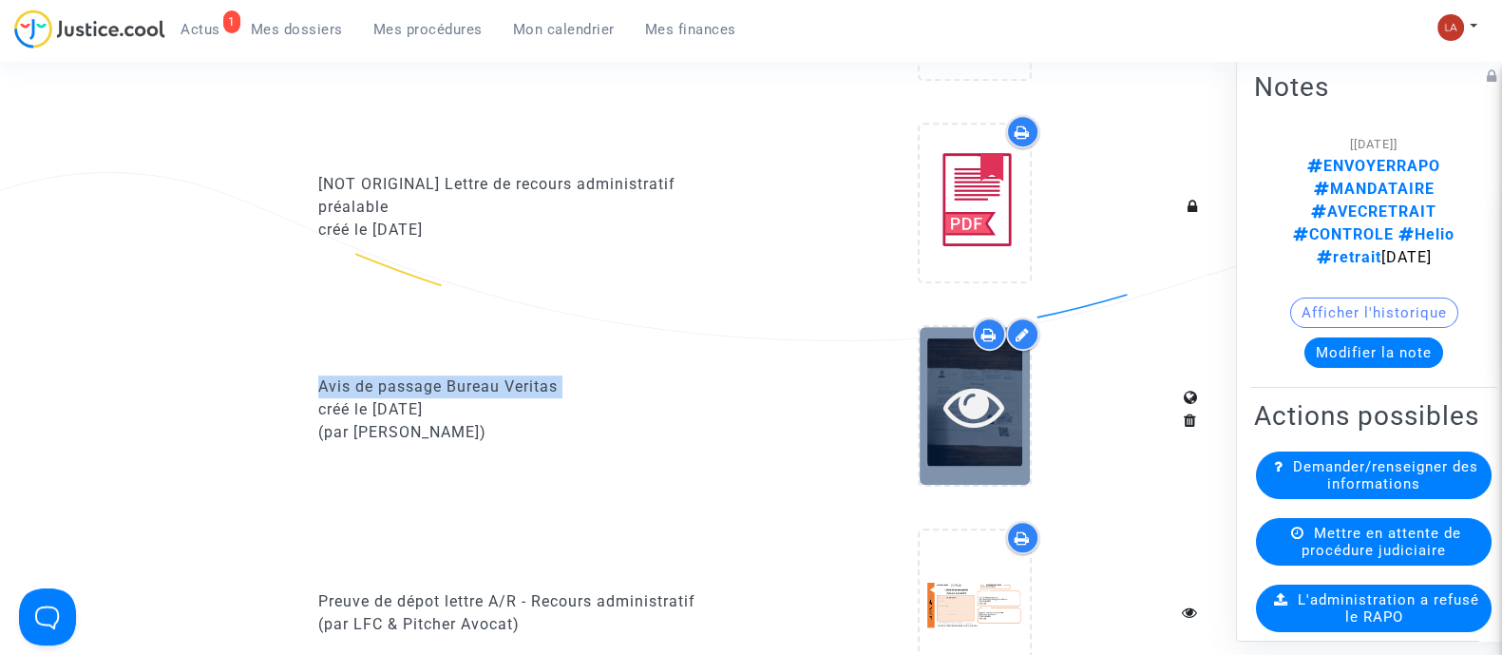
click at [957, 392] on icon at bounding box center [974, 405] width 62 height 61
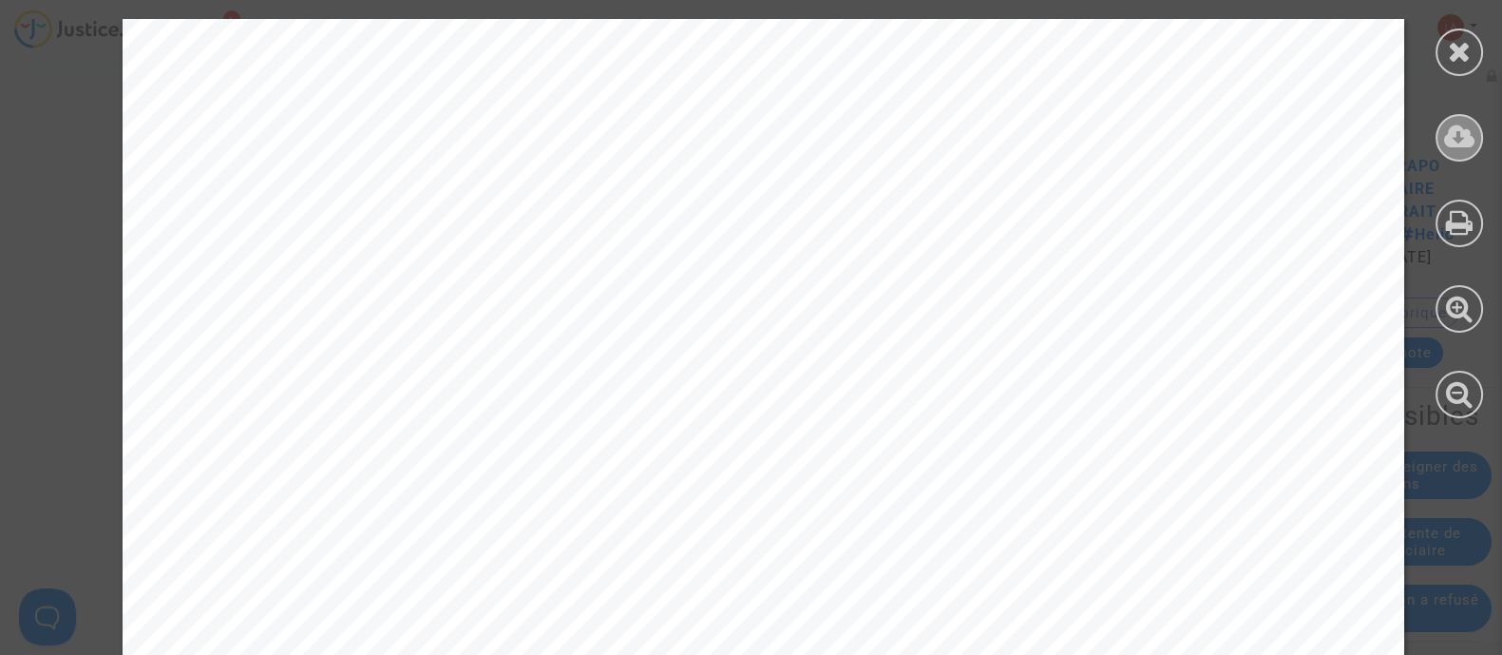
click at [1456, 131] on icon at bounding box center [1459, 137] width 31 height 29
click at [1475, 55] on div at bounding box center [1460, 53] width 48 height 48
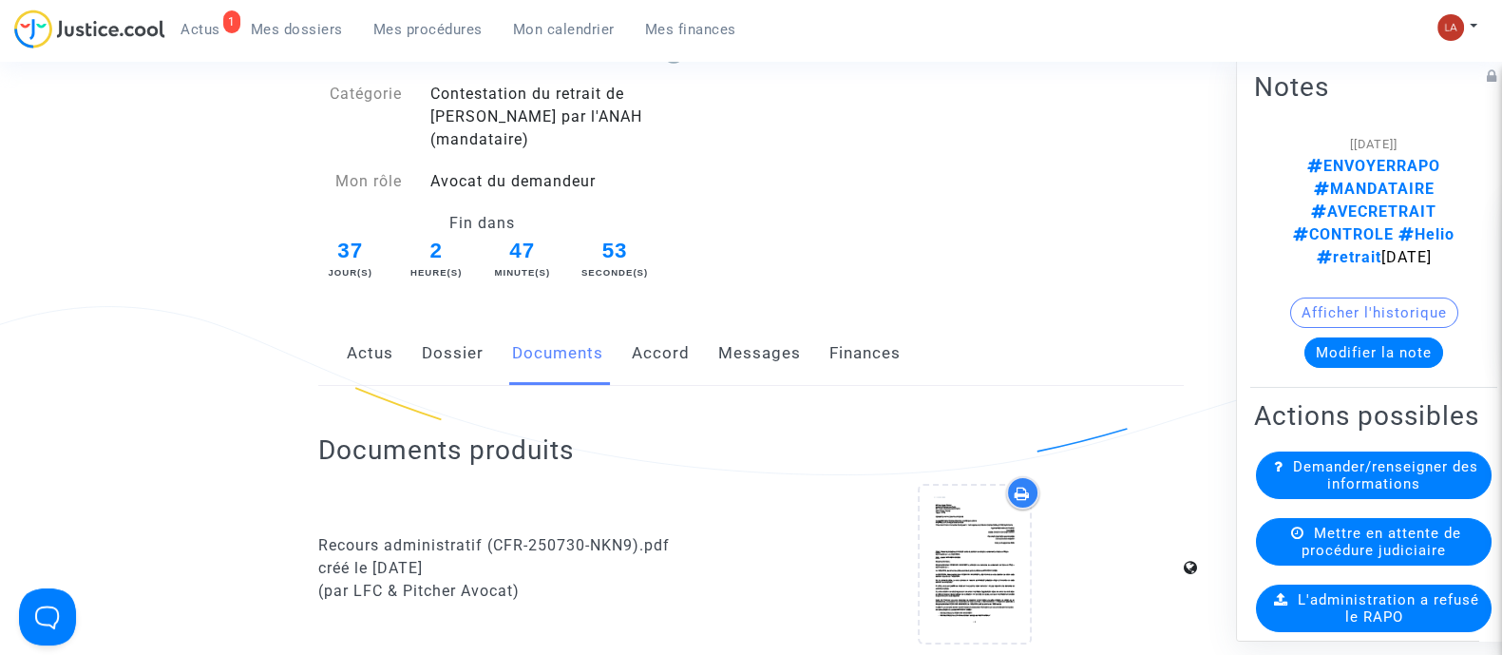
scroll to position [130, 0]
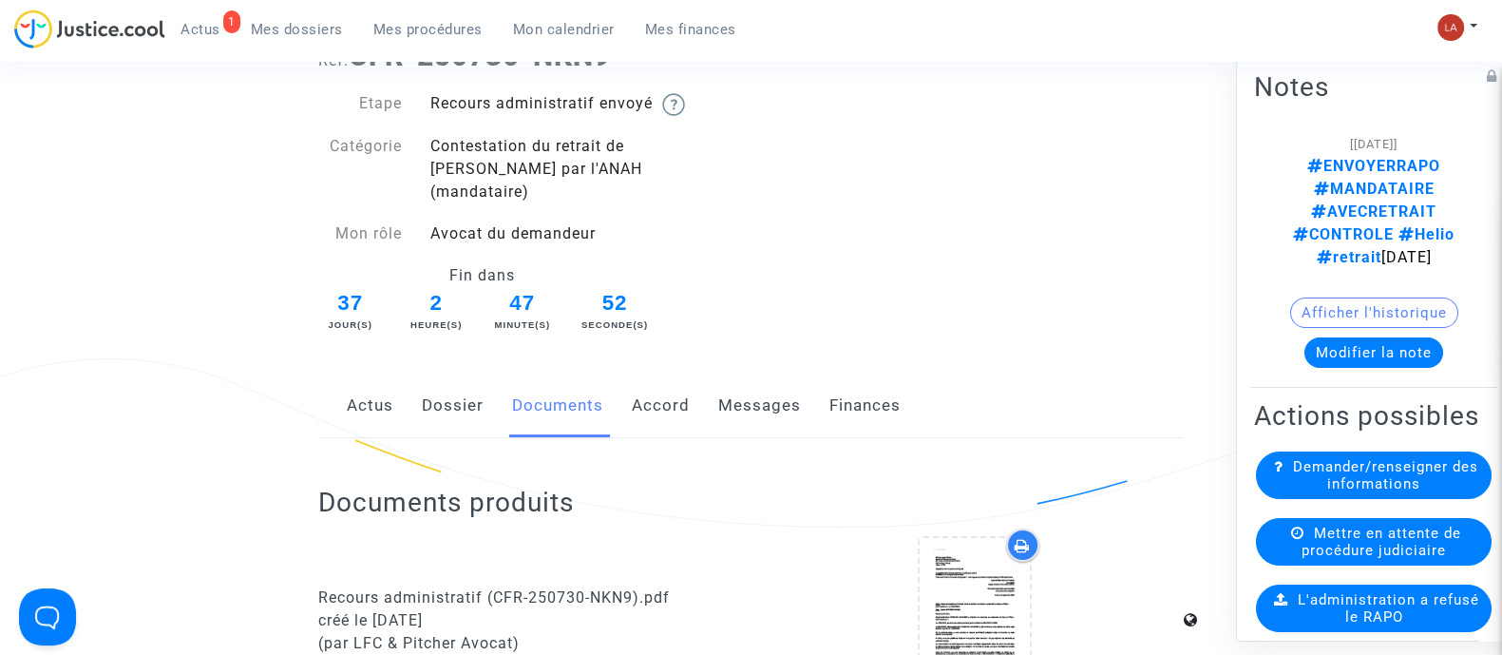
click at [756, 381] on link "Messages" at bounding box center [759, 405] width 83 height 63
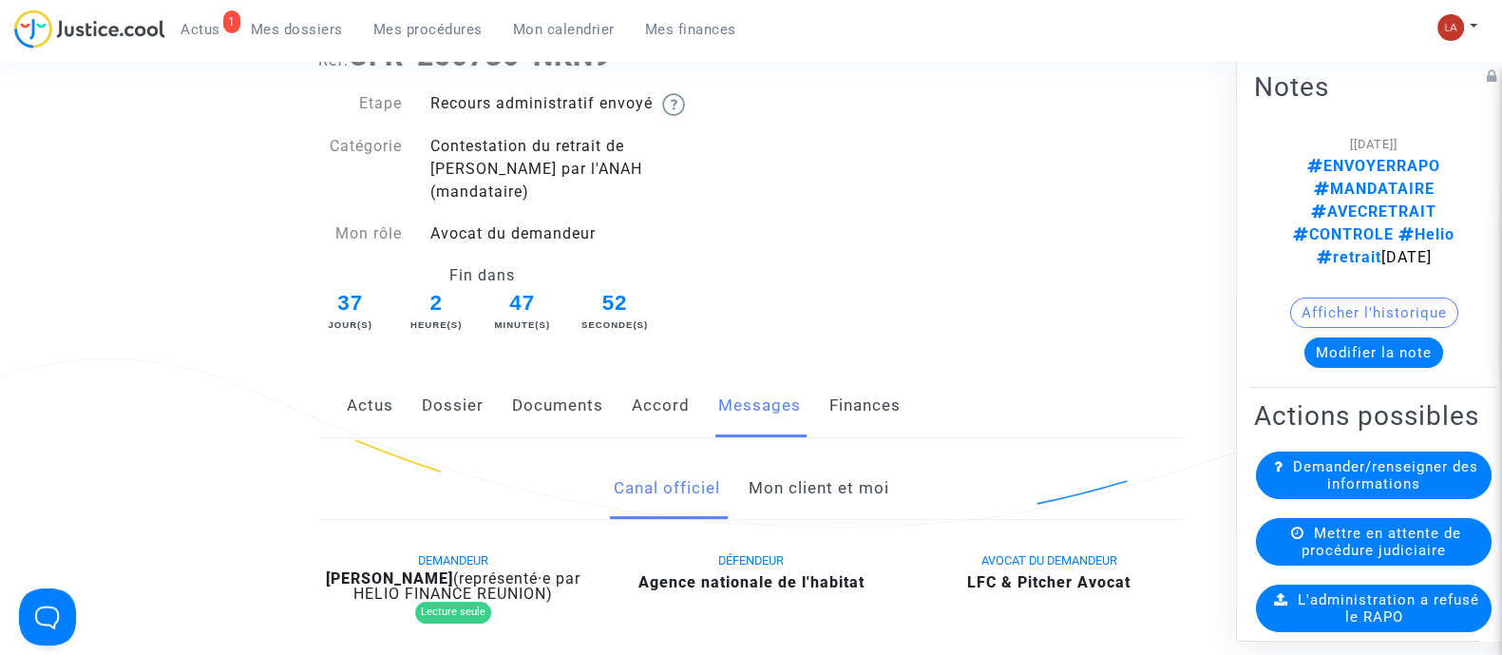
click at [782, 482] on link "Mon client et moi" at bounding box center [818, 488] width 141 height 63
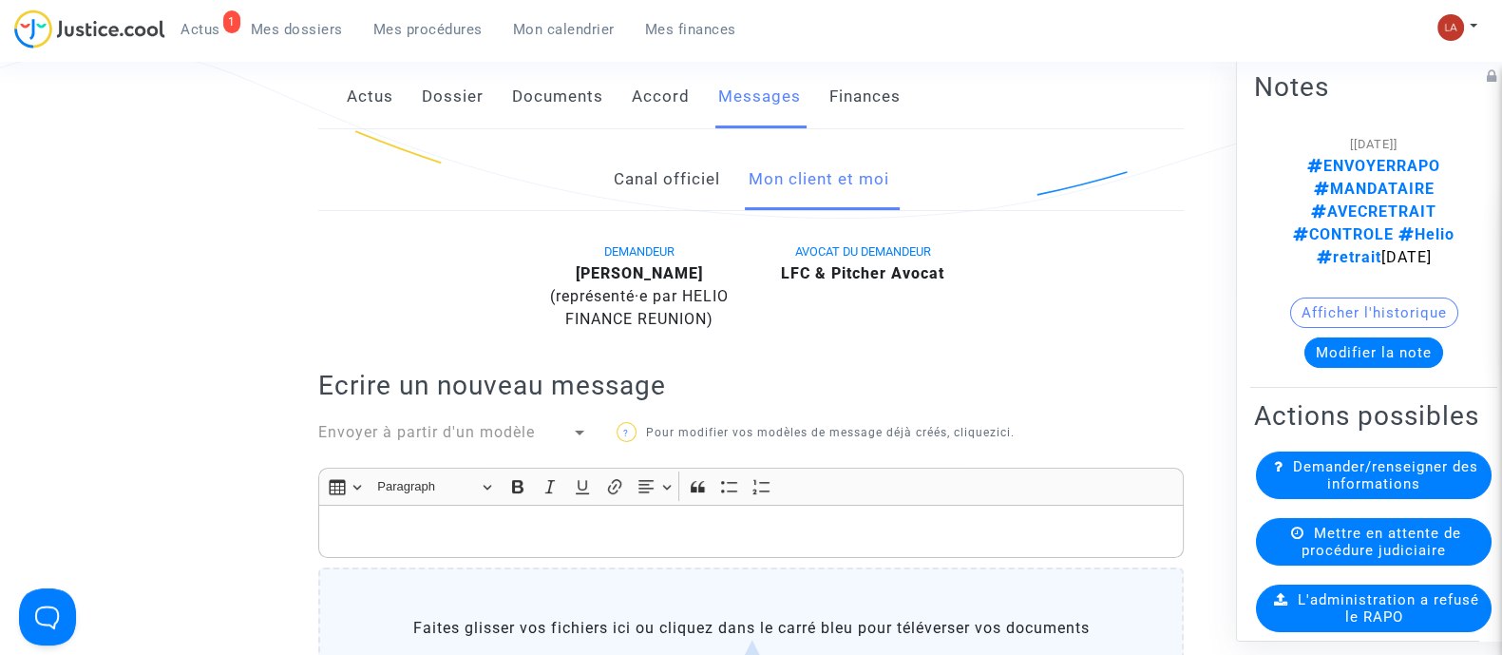
scroll to position [446, 0]
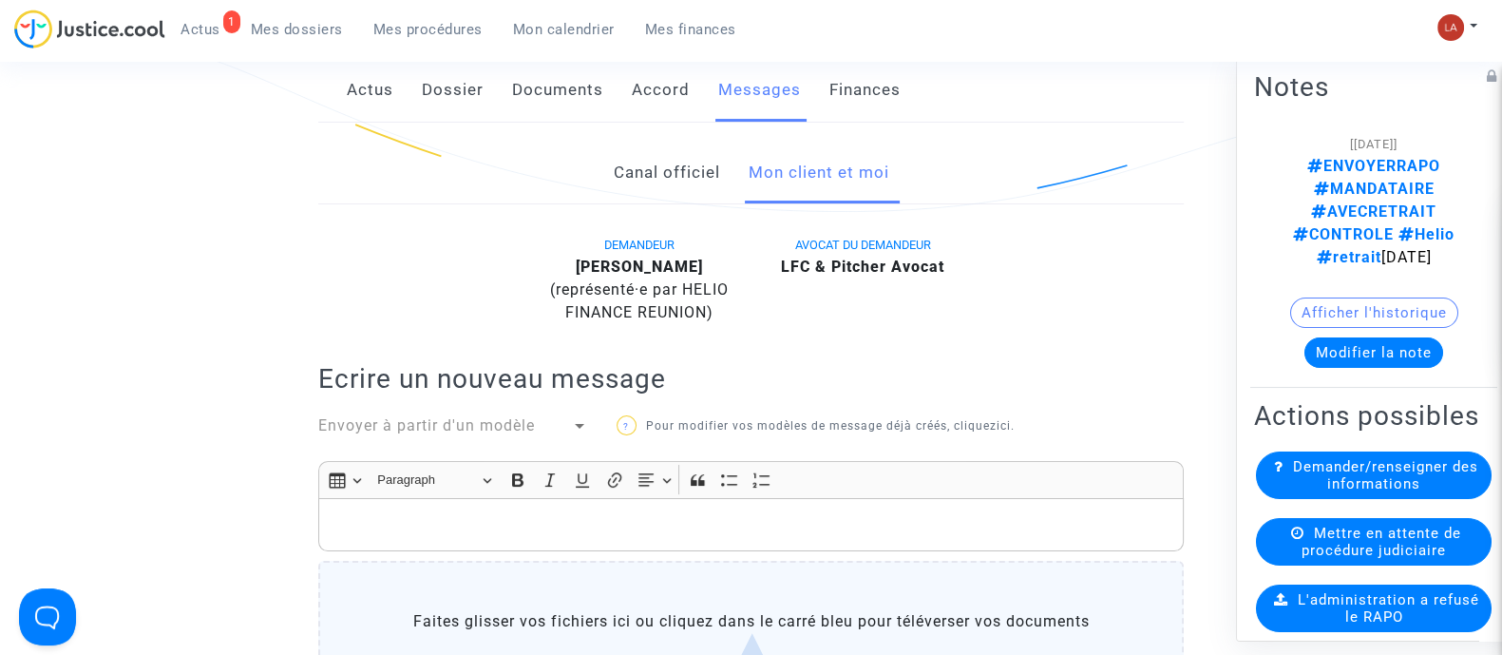
click at [443, 416] on span "Envoyer à partir d'un modèle" at bounding box center [426, 425] width 217 height 18
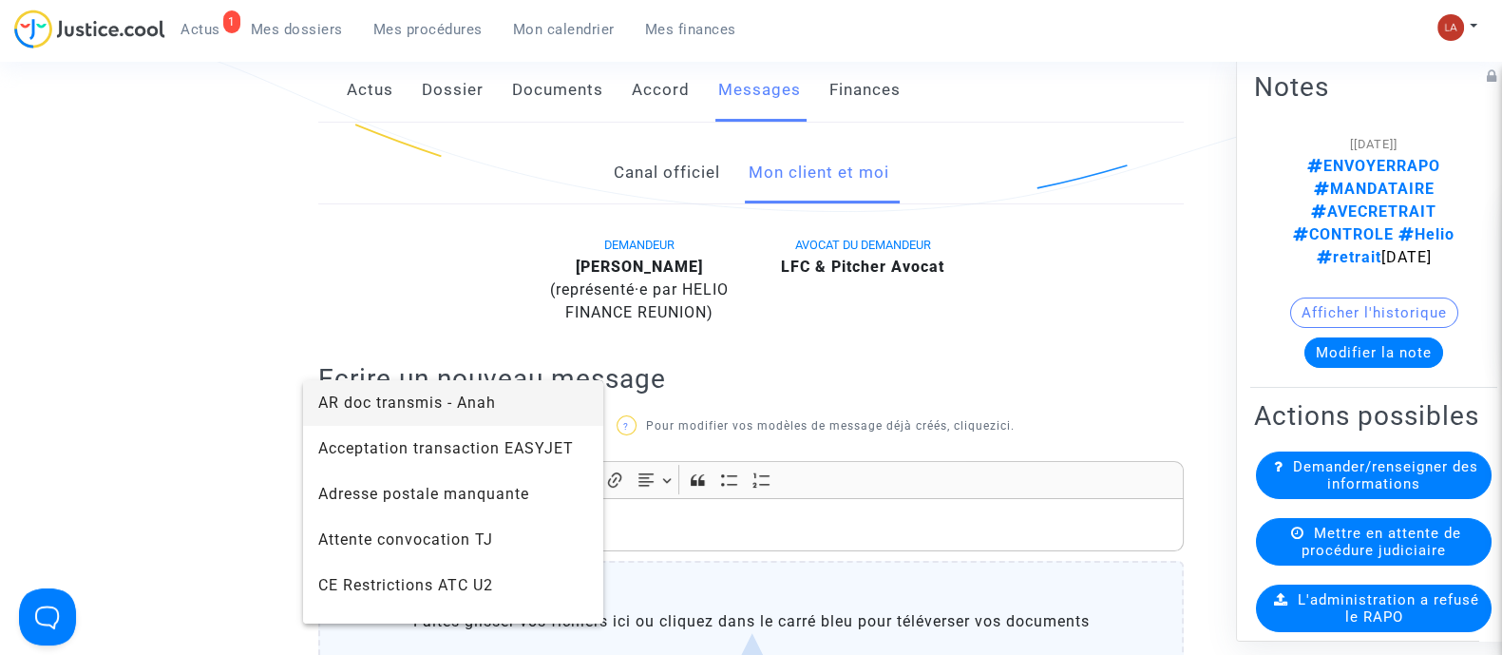
click at [427, 391] on span "AR doc transmis - Anah" at bounding box center [453, 403] width 270 height 46
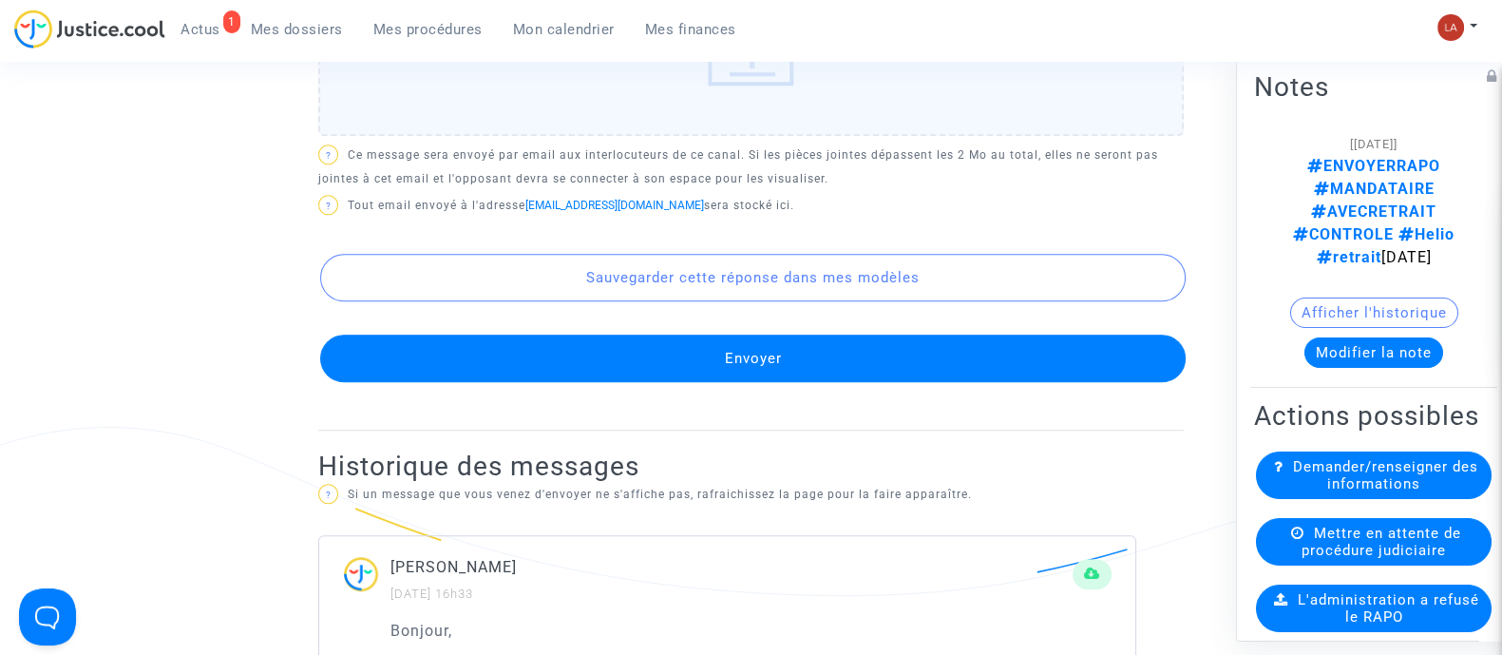
scroll to position [1742, 0]
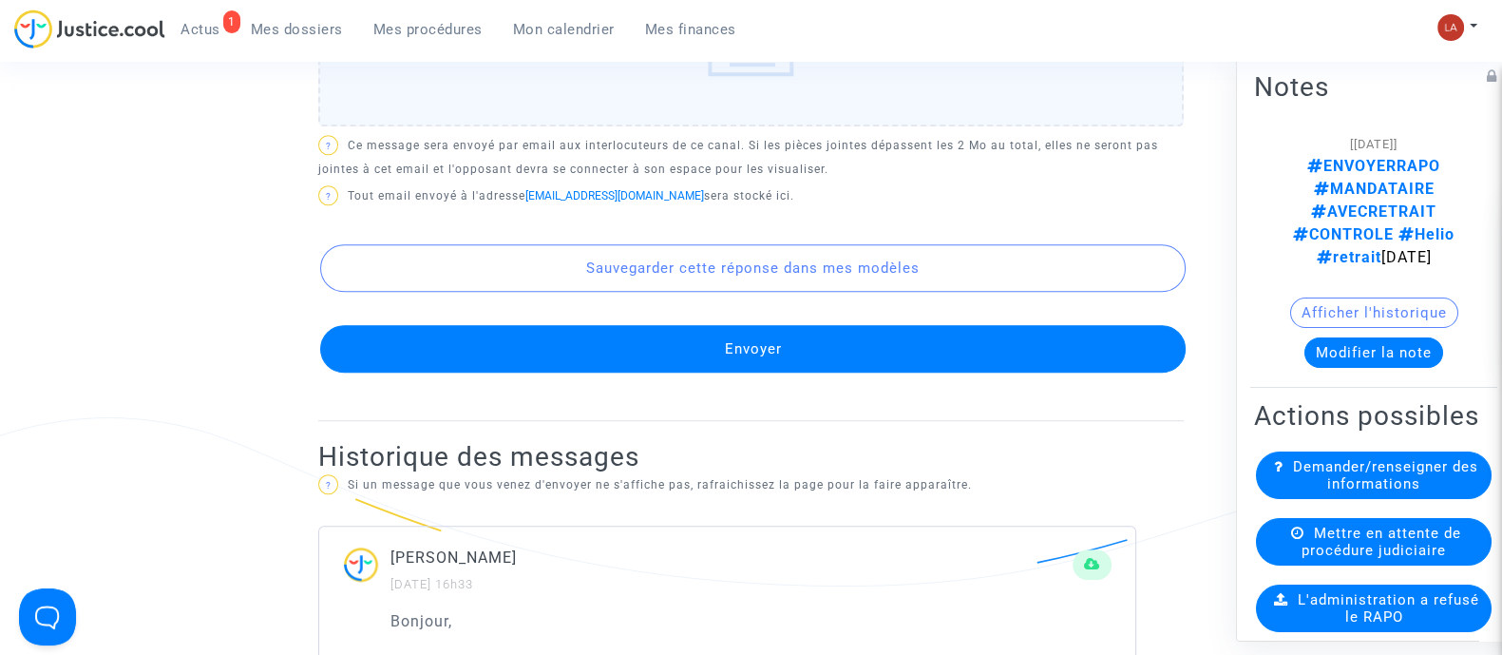
click at [502, 349] on button "Envoyer" at bounding box center [753, 349] width 866 height 48
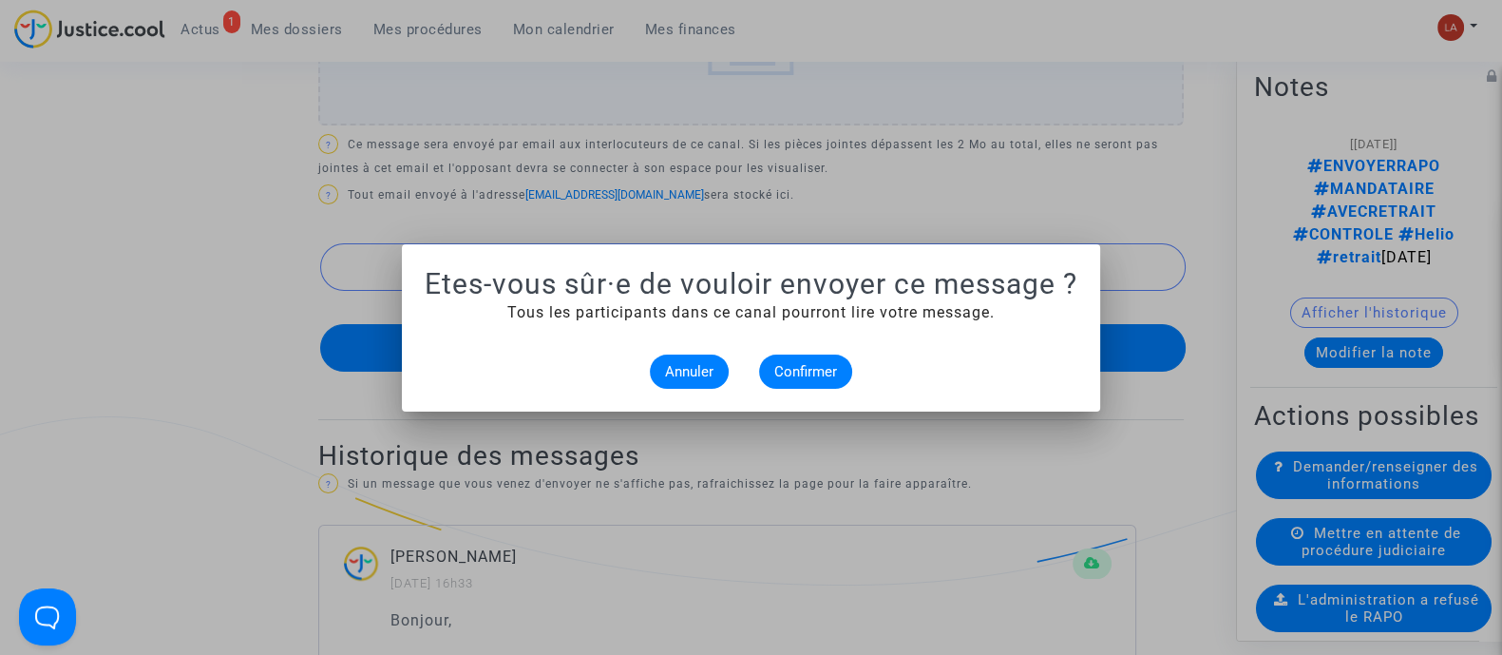
scroll to position [0, 0]
click at [776, 363] on span "Confirmer" at bounding box center [805, 371] width 63 height 17
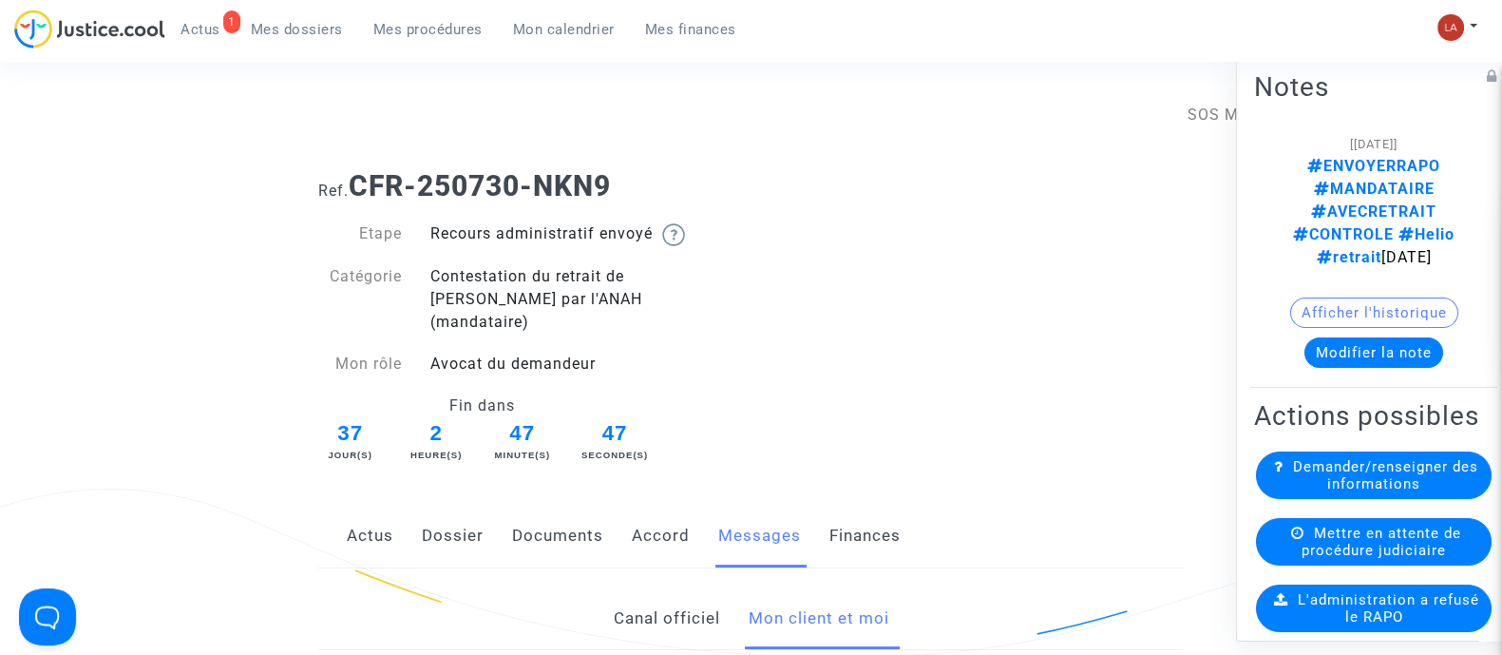
scroll to position [1742, 0]
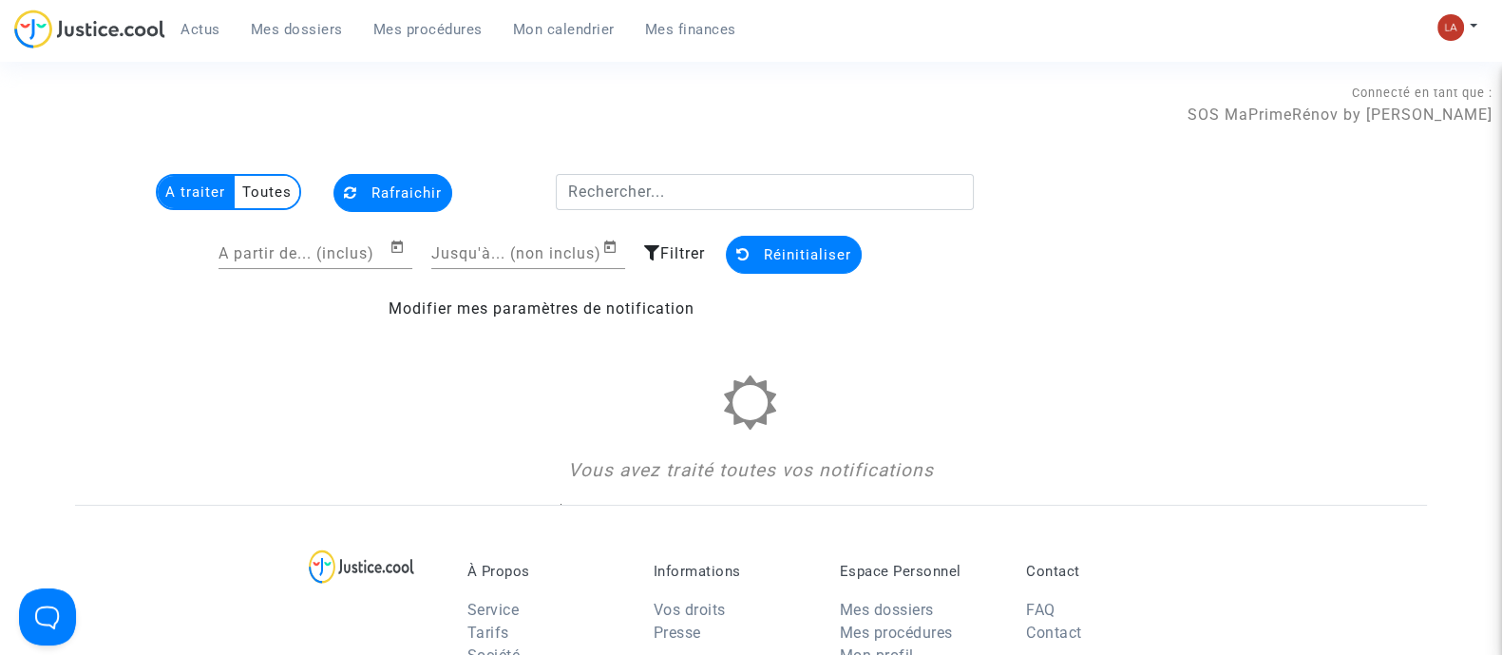
click at [289, 44] on div "Actus Mes dossiers Mes procédures Mon calendrier Mes finances" at bounding box center [382, 36] width 737 height 52
click at [285, 40] on link "Mes dossiers" at bounding box center [297, 29] width 123 height 29
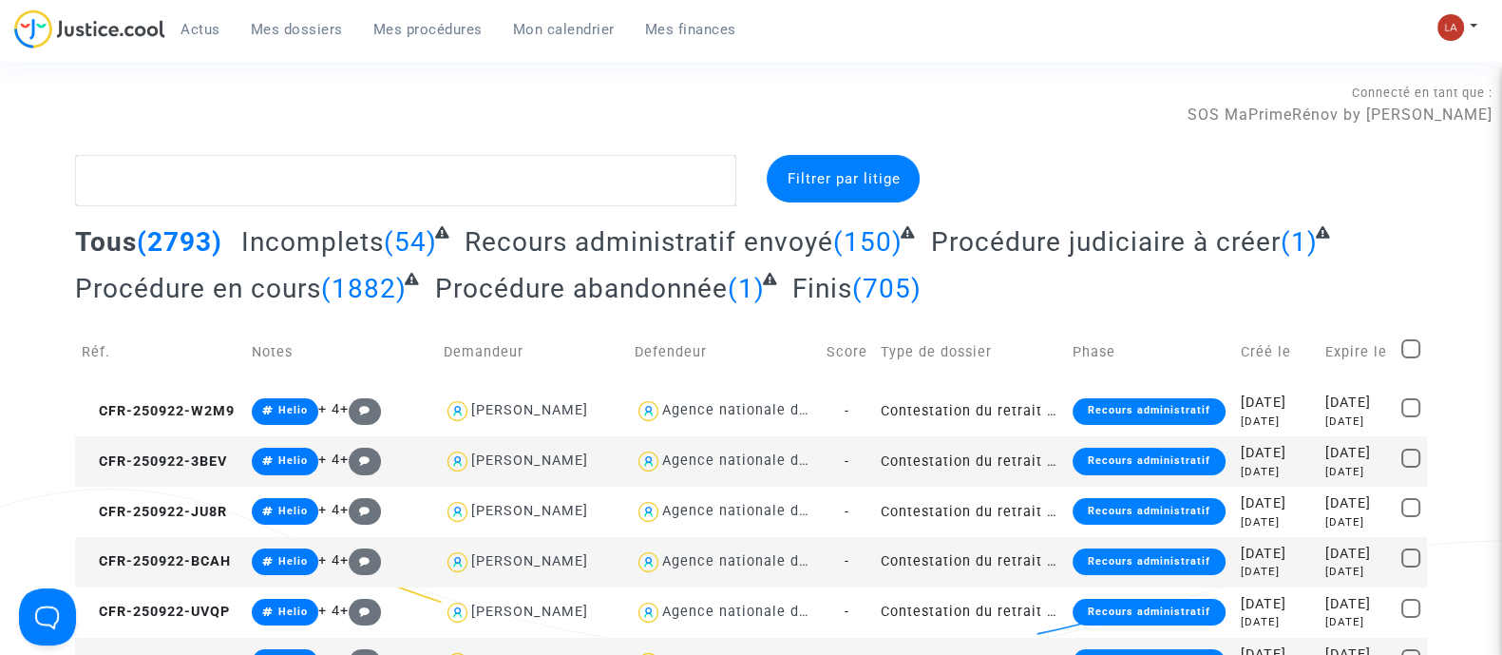
click at [318, 249] on span "Incomplets" at bounding box center [312, 241] width 143 height 31
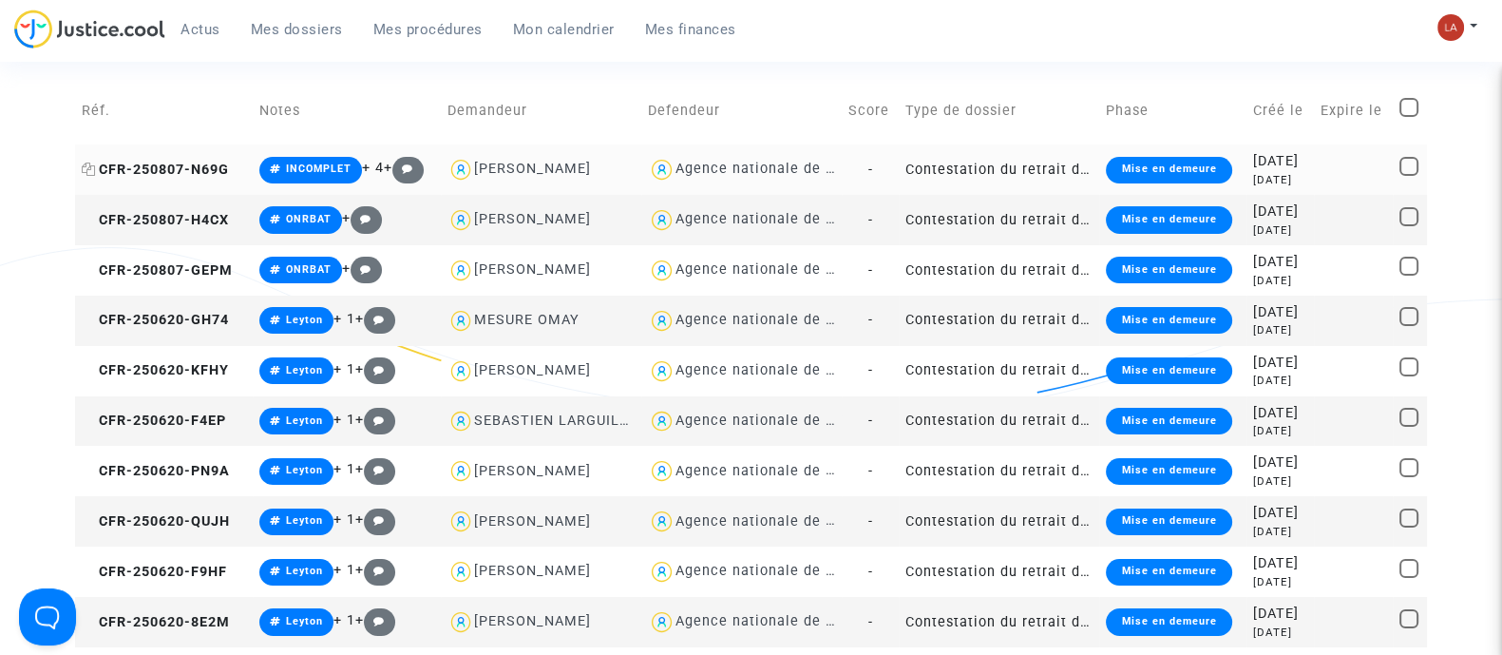
scroll to position [124, 0]
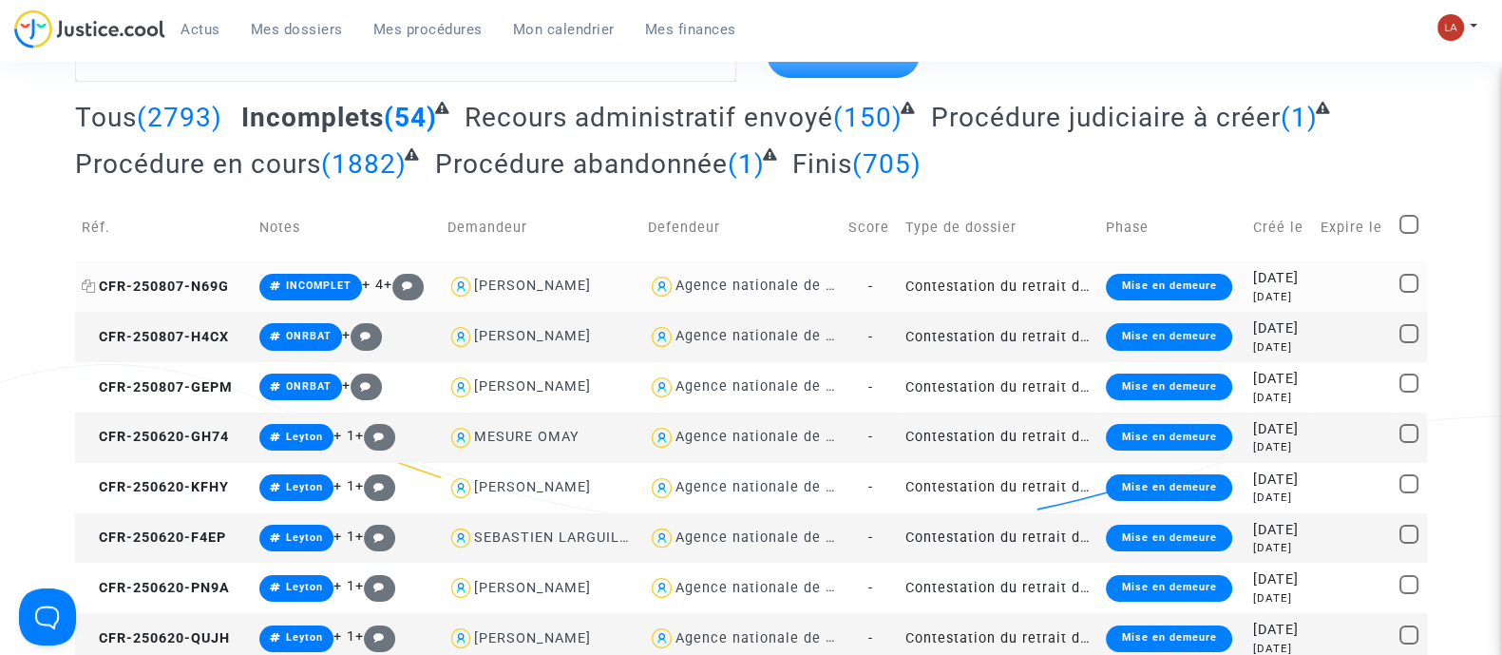
click at [224, 287] on span "CFR-250807-N69G" at bounding box center [155, 286] width 147 height 16
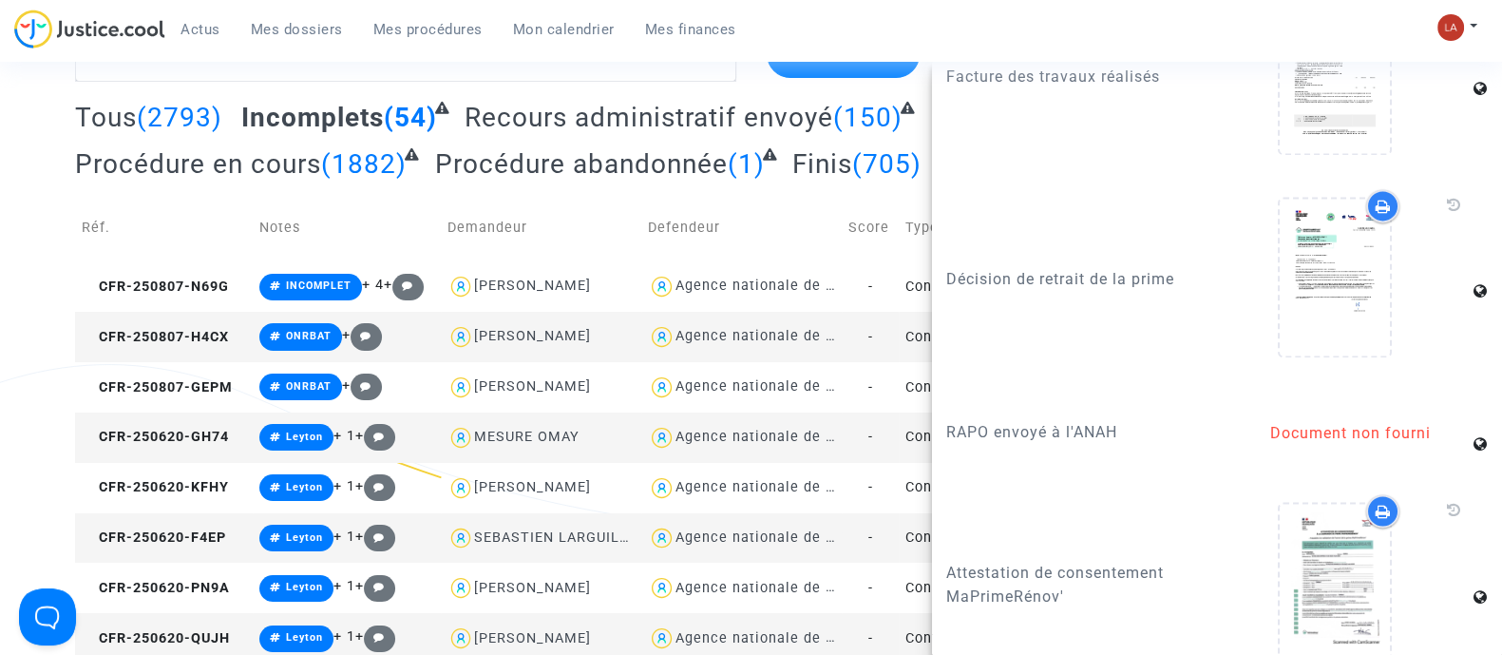
scroll to position [3329, 0]
click at [218, 433] on span "CFR-250620-GH74" at bounding box center [155, 436] width 147 height 16
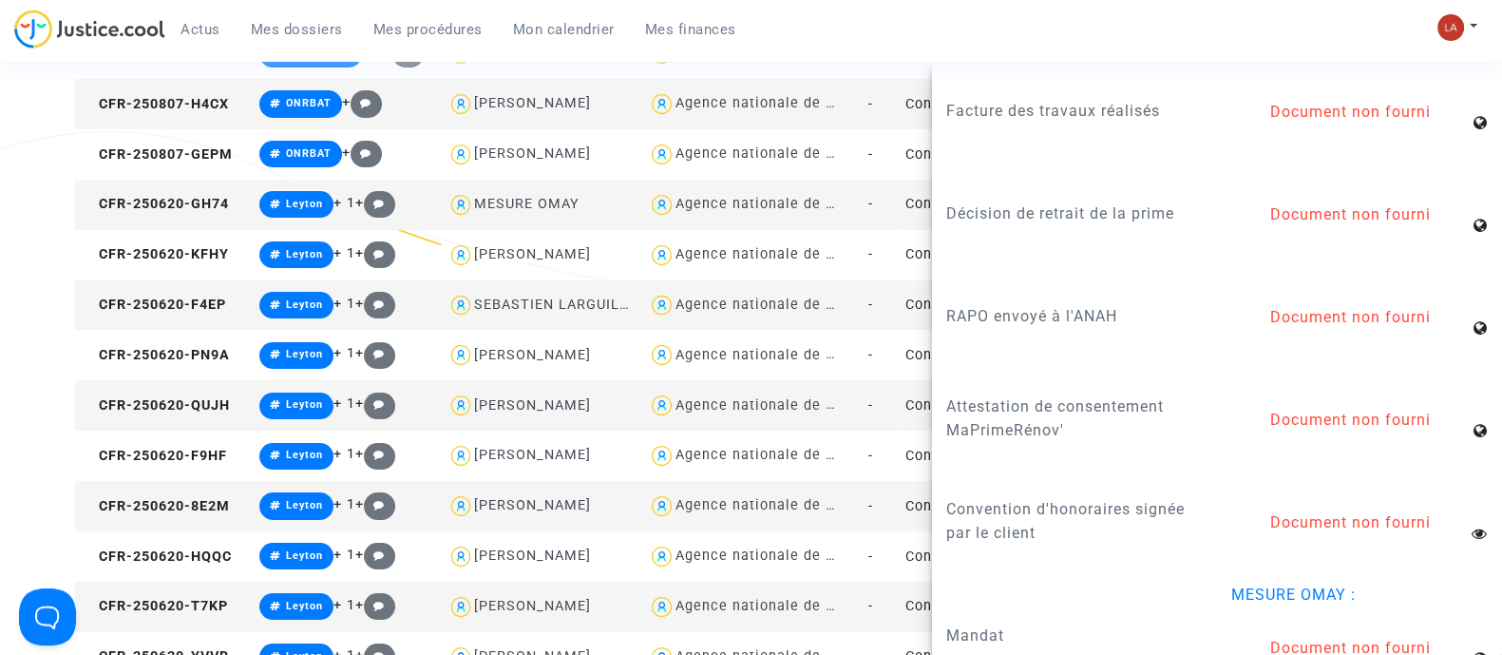
scroll to position [389, 0]
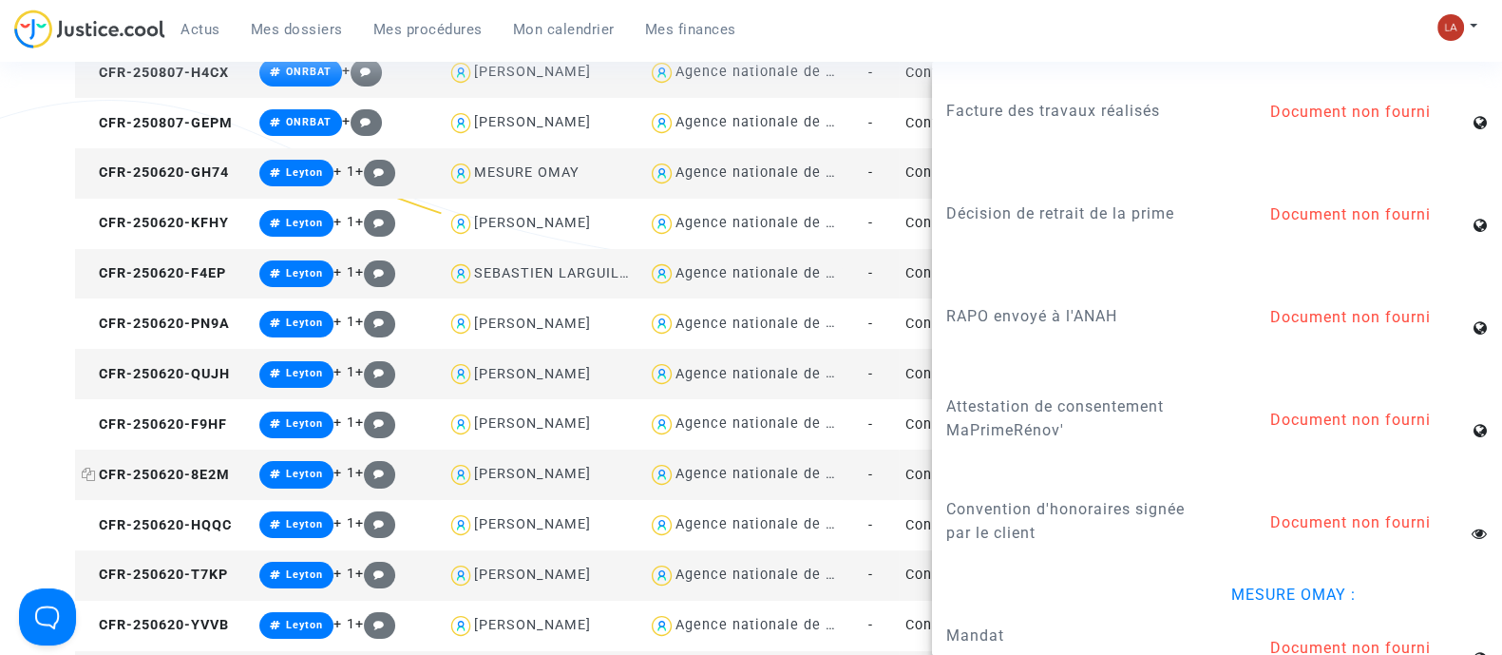
click at [219, 467] on span "CFR-250620-8E2M" at bounding box center [156, 474] width 148 height 16
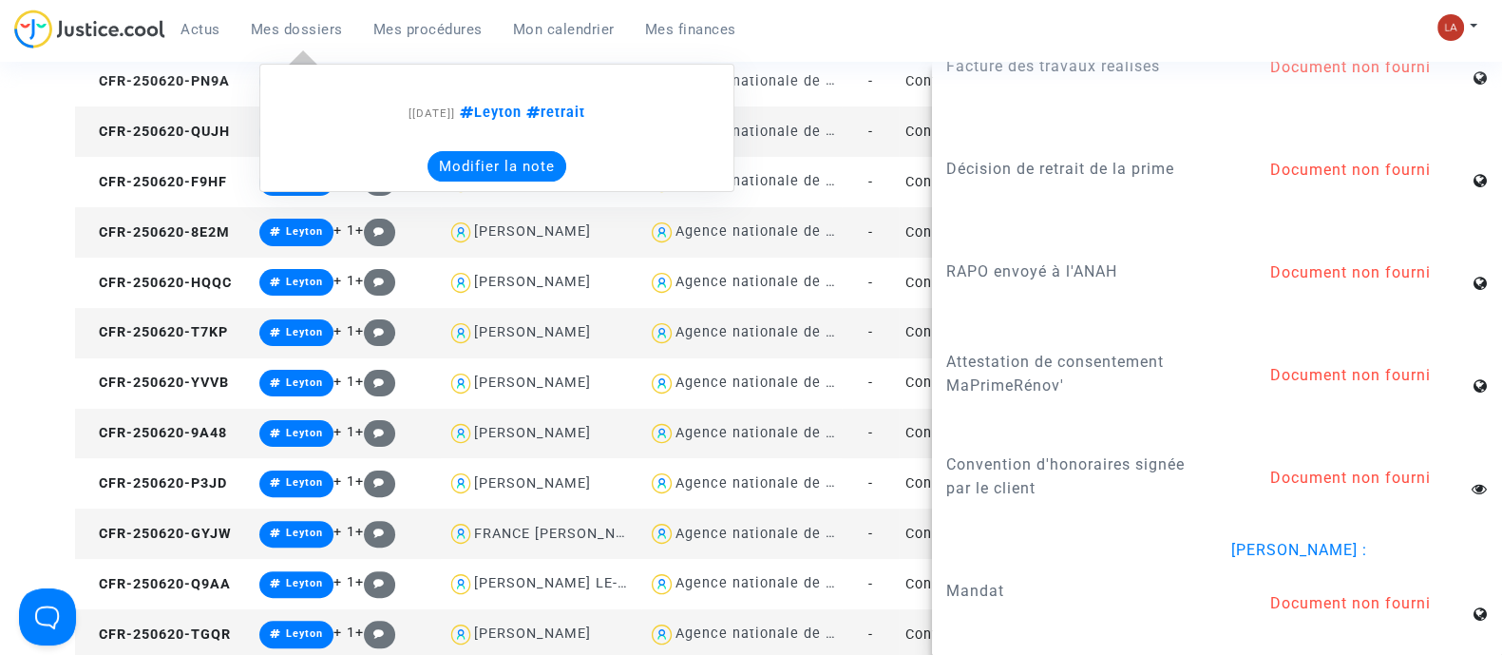
scroll to position [636, 0]
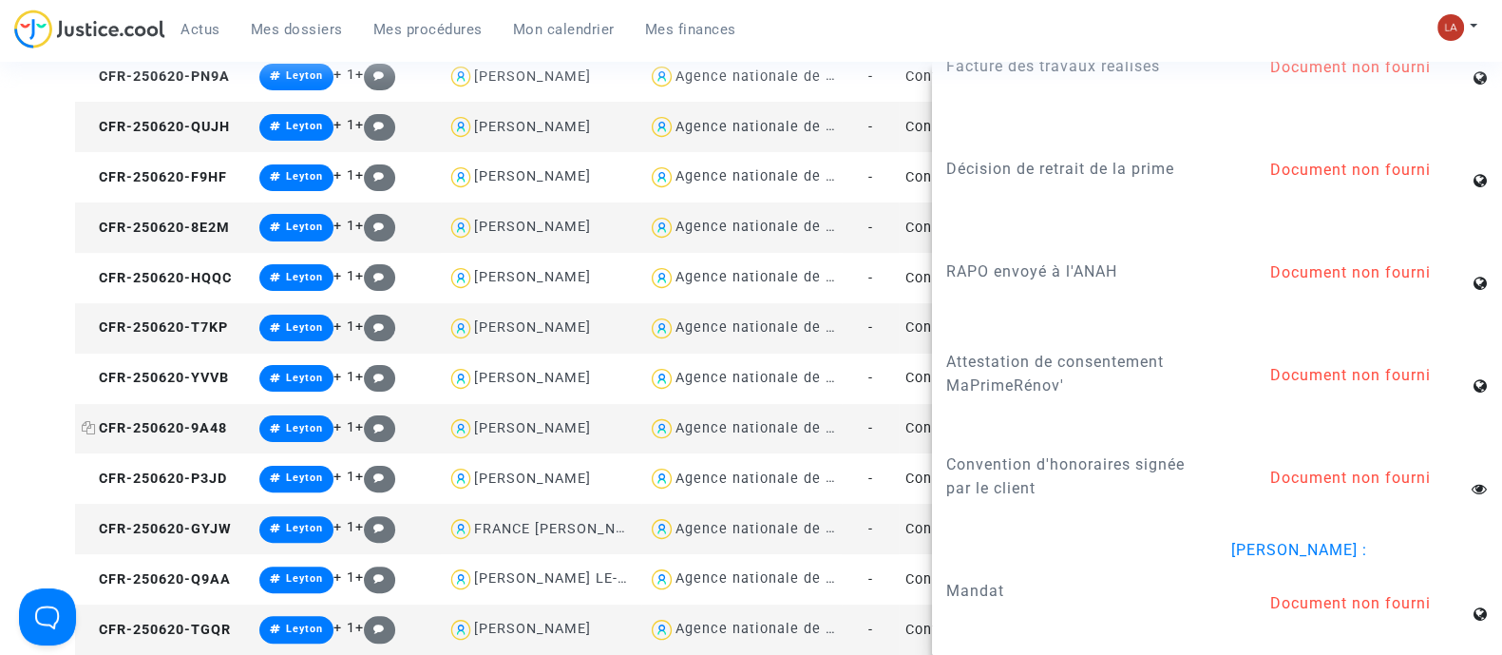
click at [187, 422] on span "CFR-250620-9A48" at bounding box center [154, 428] width 145 height 16
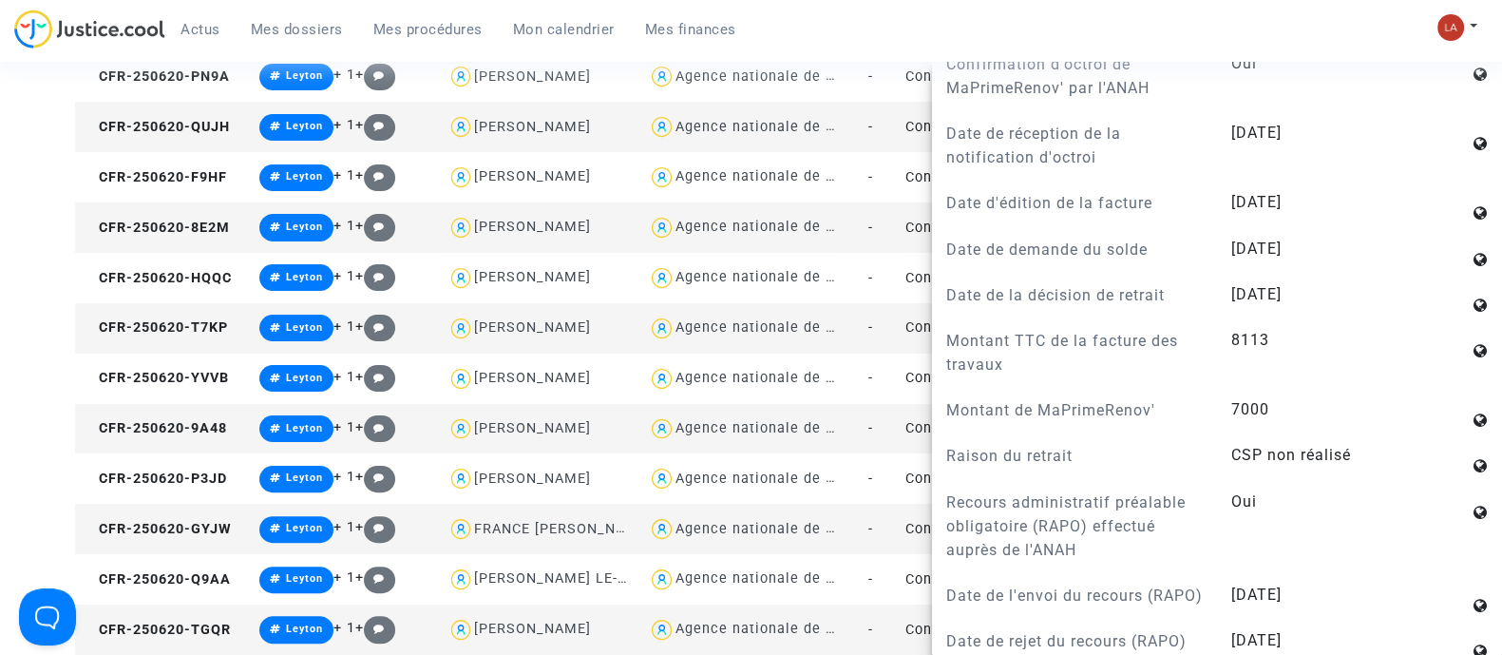
scroll to position [1031, 0]
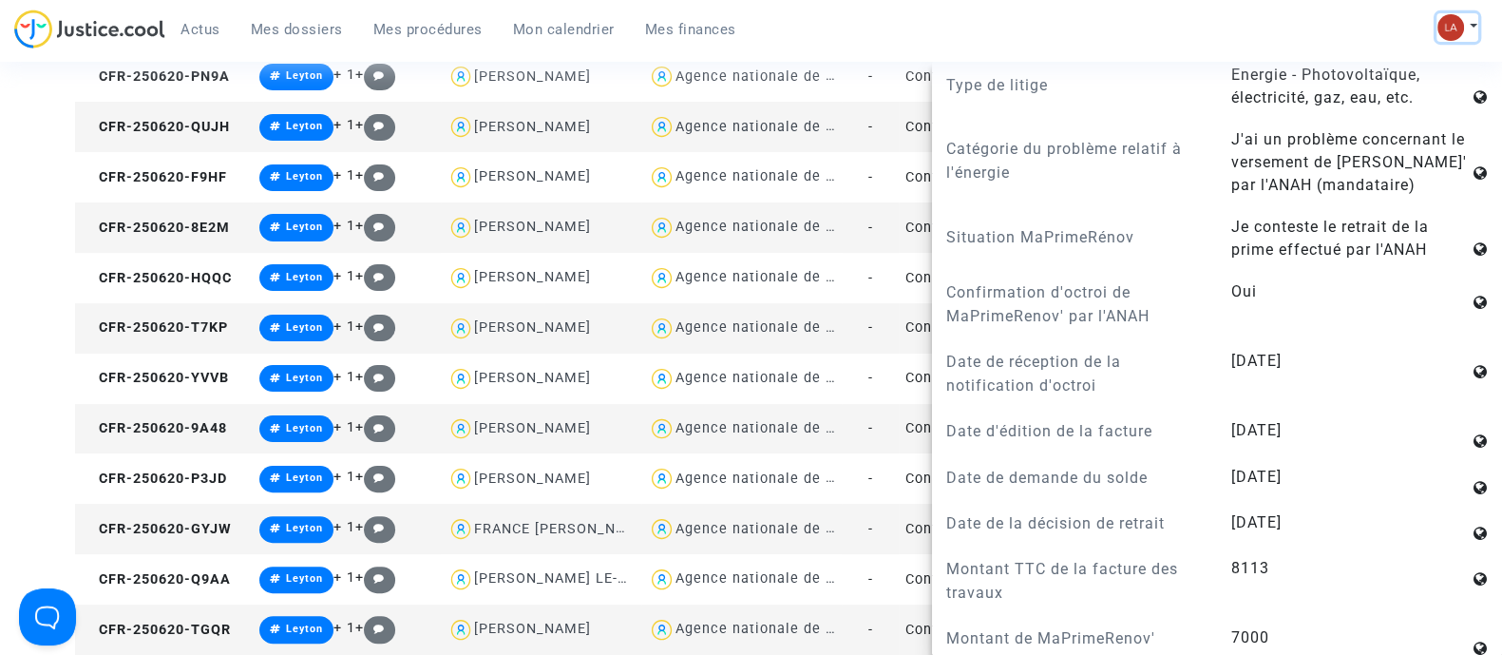
click at [1445, 25] on img at bounding box center [1450, 27] width 27 height 27
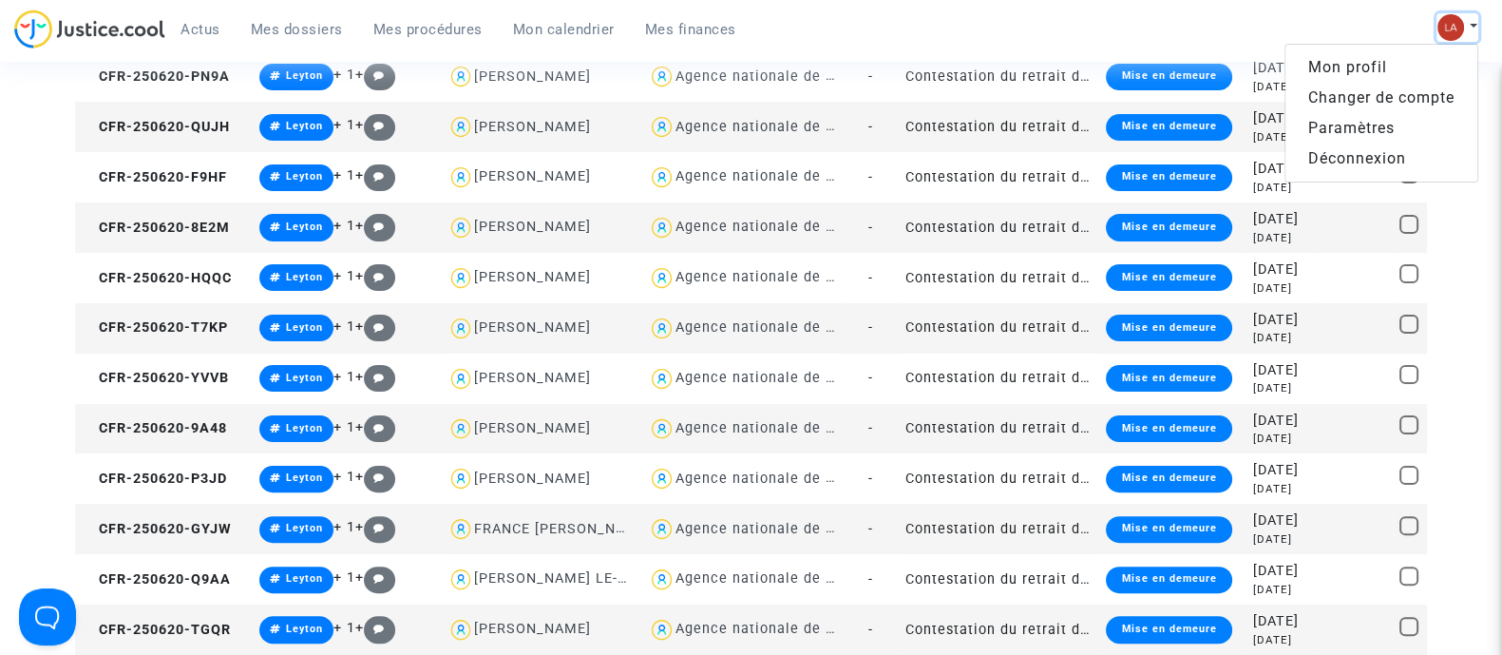
scroll to position [0, 0]
click at [1387, 90] on link "Changer de compte" at bounding box center [1381, 98] width 192 height 30
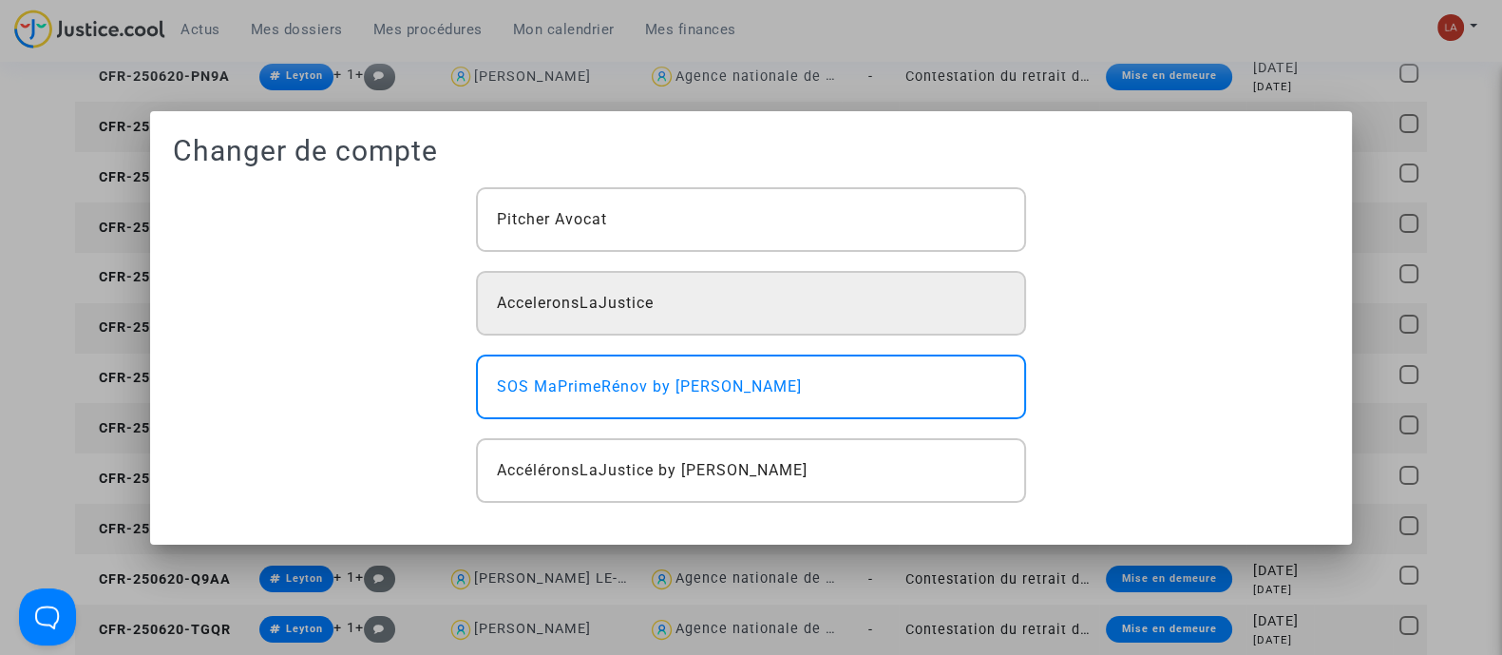
click at [655, 327] on div "AcceleronsLaJustice" at bounding box center [750, 303] width 549 height 65
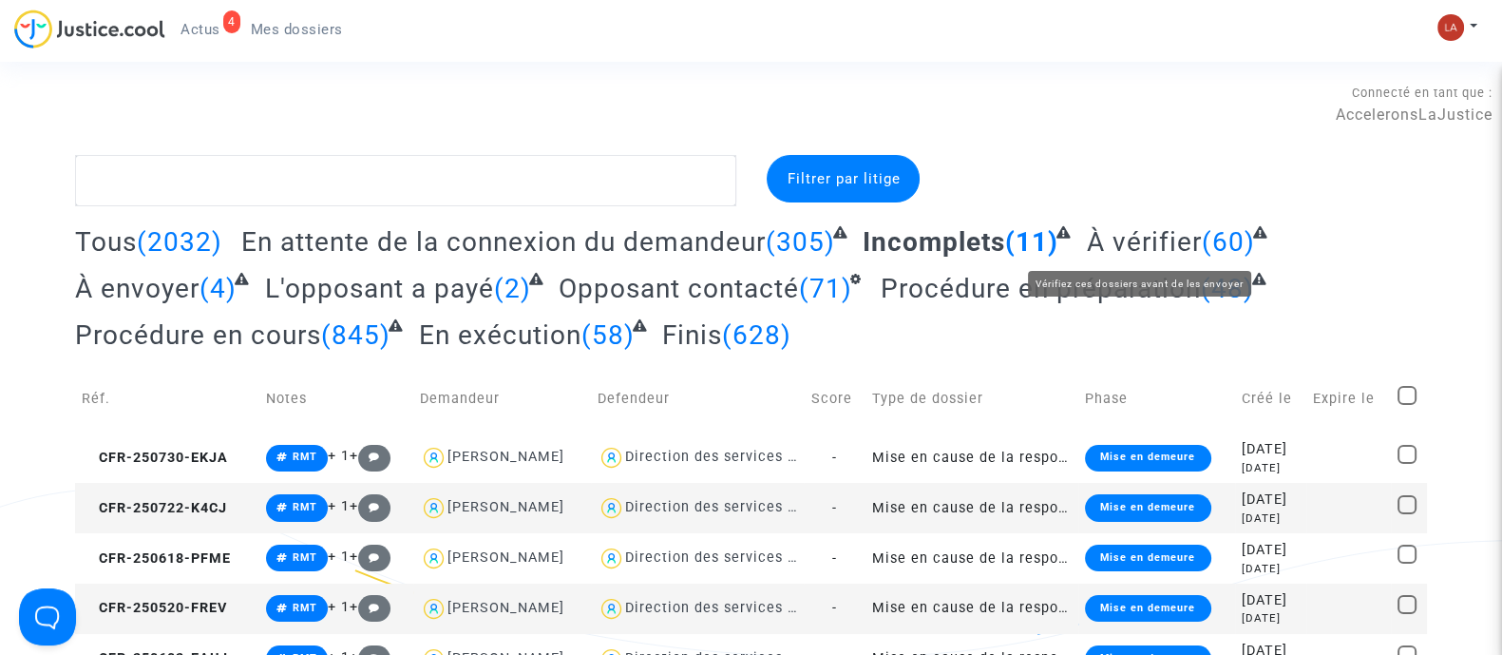
click at [1122, 253] on span "À vérifier" at bounding box center [1144, 241] width 115 height 31
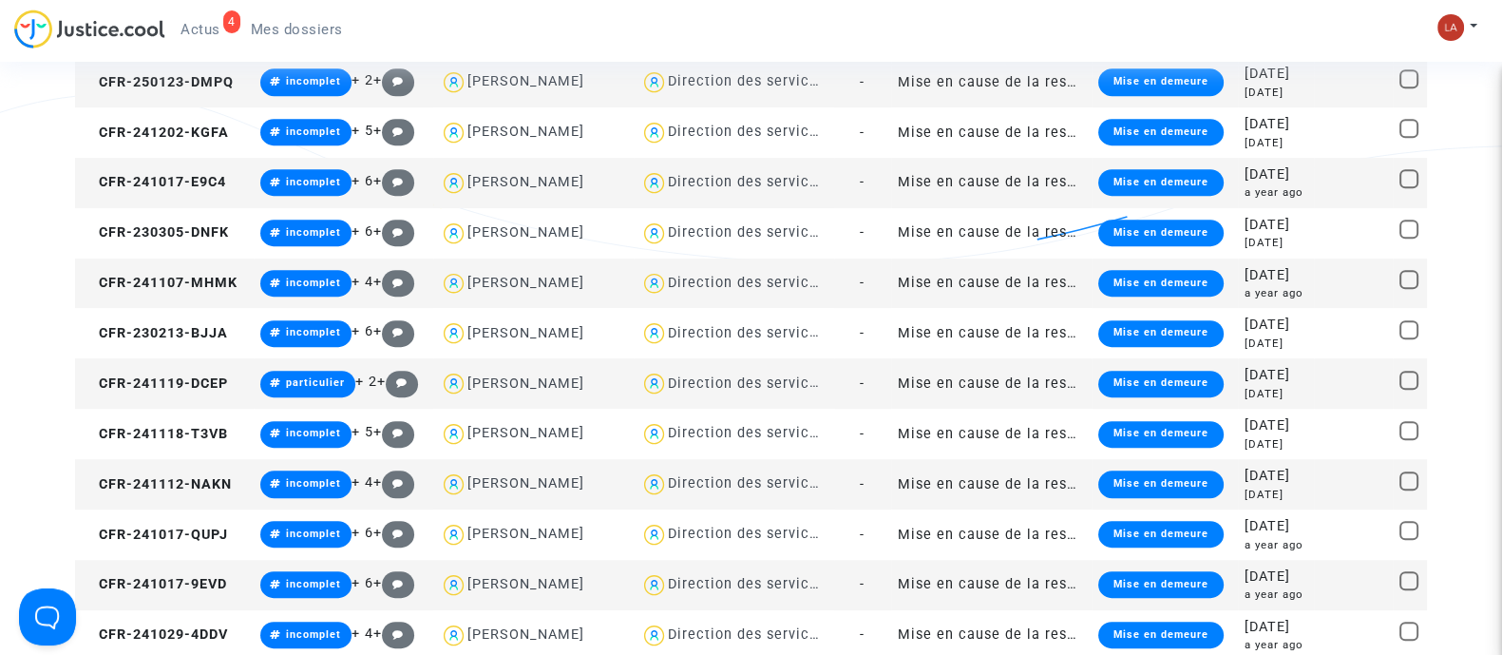
scroll to position [2664, 0]
